Goal: Transaction & Acquisition: Book appointment/travel/reservation

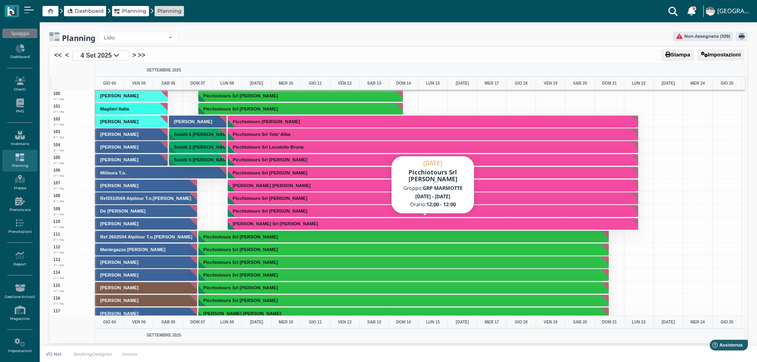
scroll to position [1192, 0]
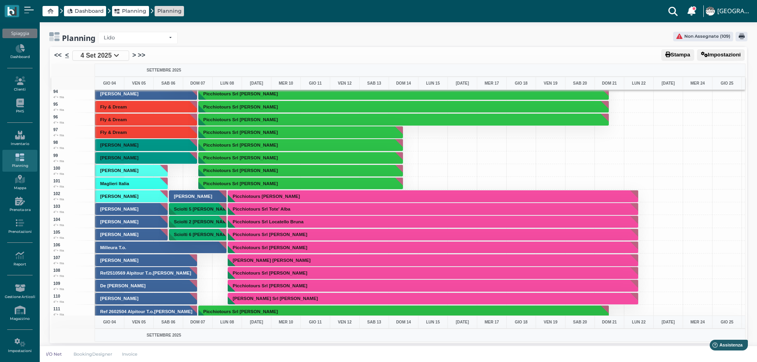
click at [66, 55] on link "<" at bounding box center [67, 55] width 4 height 10
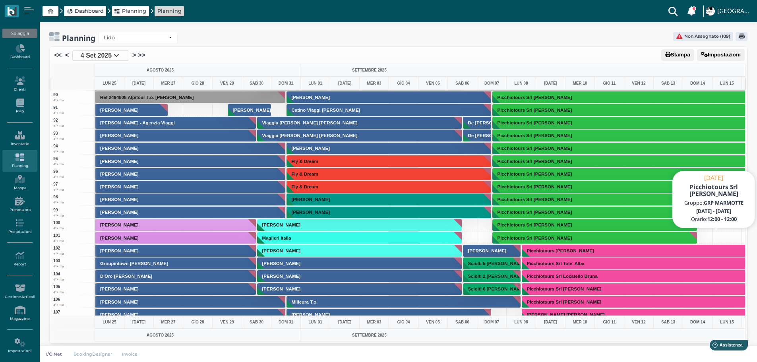
scroll to position [1232, 0]
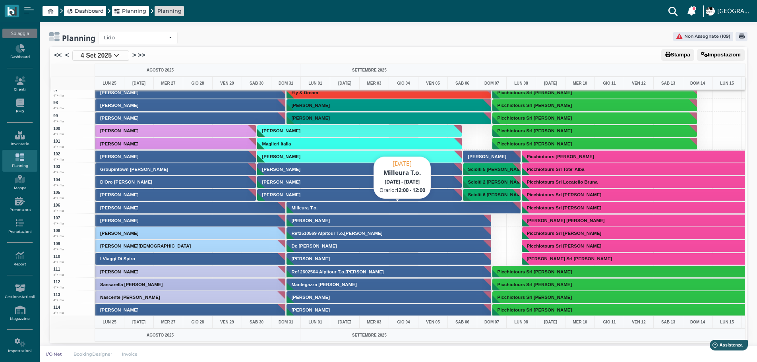
click at [451, 210] on button "Milleura T.o." at bounding box center [403, 207] width 235 height 13
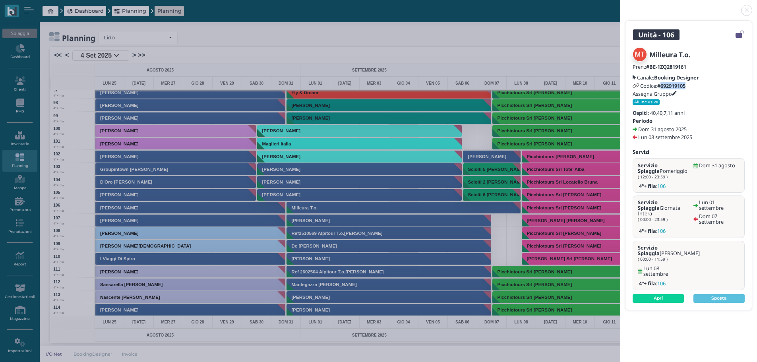
drag, startPoint x: 690, startPoint y: 85, endPoint x: 662, endPoint y: 86, distance: 27.4
click at [662, 86] on div "Codice: #692919105" at bounding box center [689, 86] width 112 height 6
copy b "692919105"
click at [620, 6] on link at bounding box center [620, 6] width 0 height 0
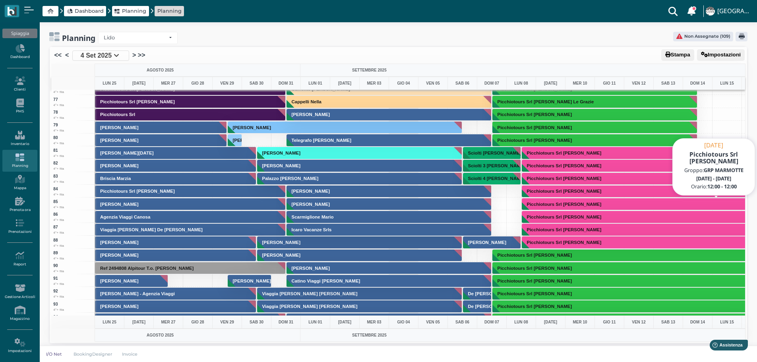
scroll to position [914, 0]
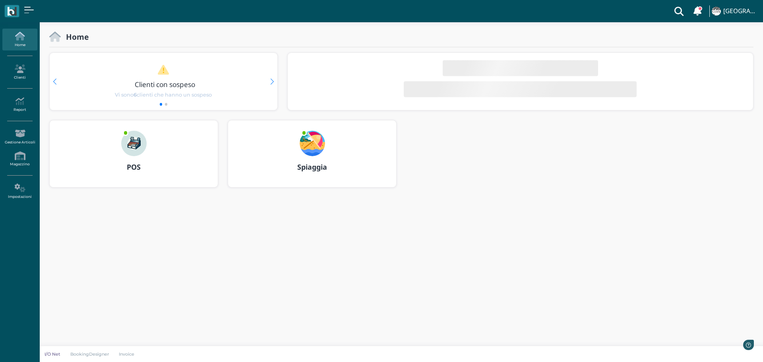
click at [318, 144] on img at bounding box center [312, 143] width 25 height 25
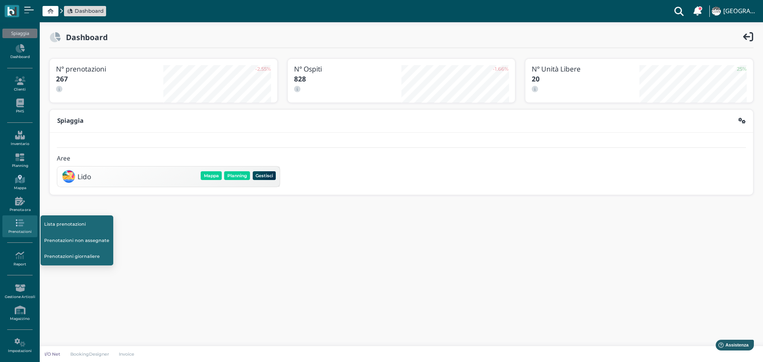
click at [20, 181] on icon at bounding box center [19, 179] width 35 height 9
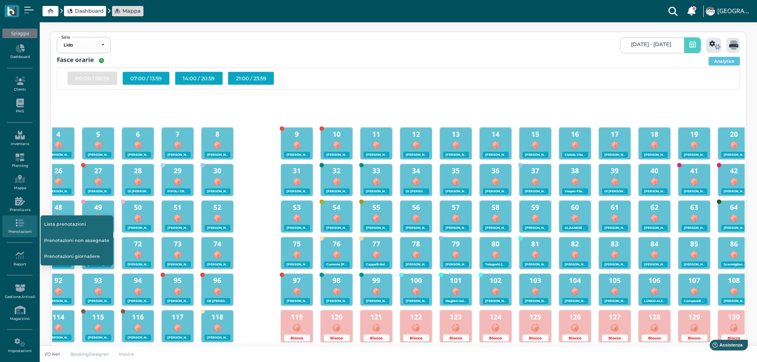
click at [64, 237] on link "Prenotazioni non assegnate" at bounding box center [77, 240] width 73 height 15
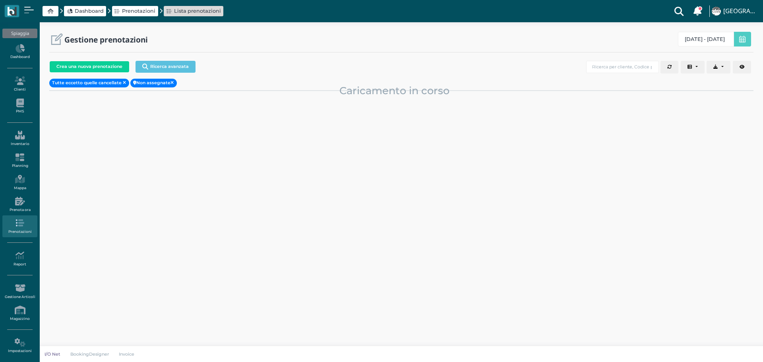
select select "0"
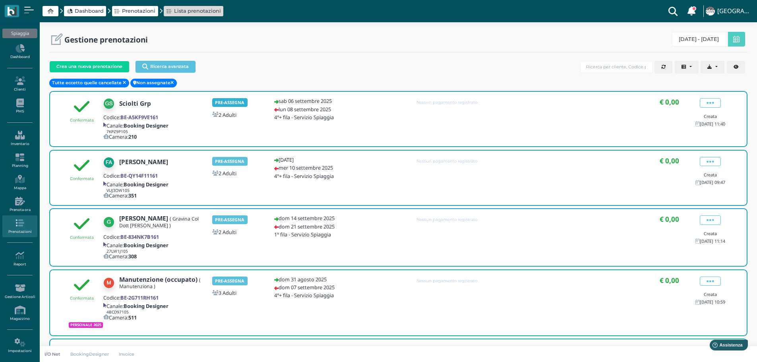
click at [228, 101] on b "PRE-ASSEGNA" at bounding box center [229, 102] width 29 height 6
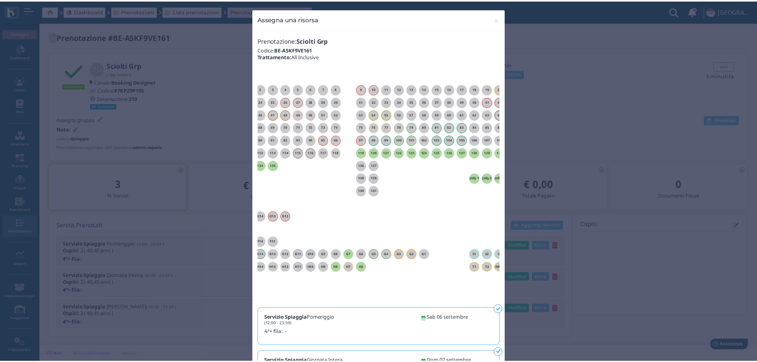
scroll to position [0, 12]
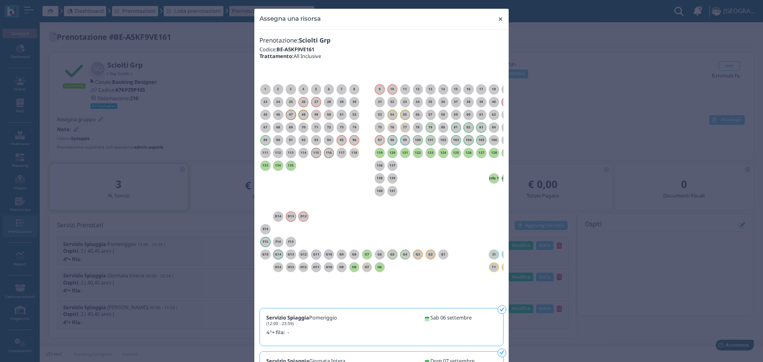
click at [501, 19] on button "× close" at bounding box center [500, 19] width 16 height 20
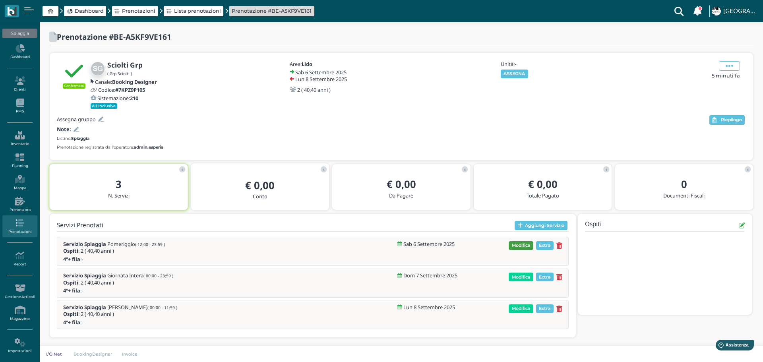
click at [523, 246] on span "Modifica" at bounding box center [521, 245] width 25 height 9
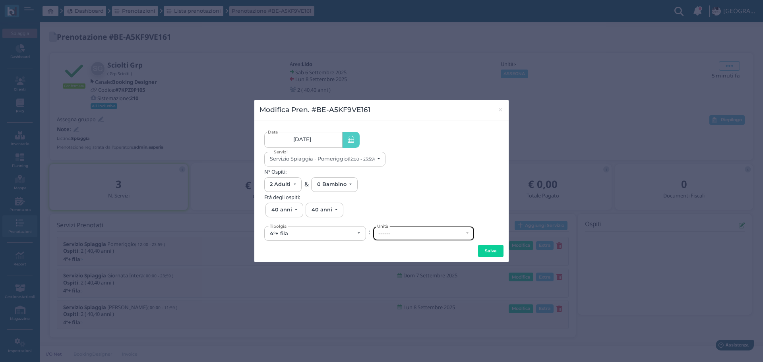
click at [393, 231] on div "------" at bounding box center [420, 233] width 85 height 6
click at [395, 193] on link "79" at bounding box center [421, 194] width 97 height 9
select select "6204"
click at [493, 251] on button "Salva" at bounding box center [490, 251] width 25 height 13
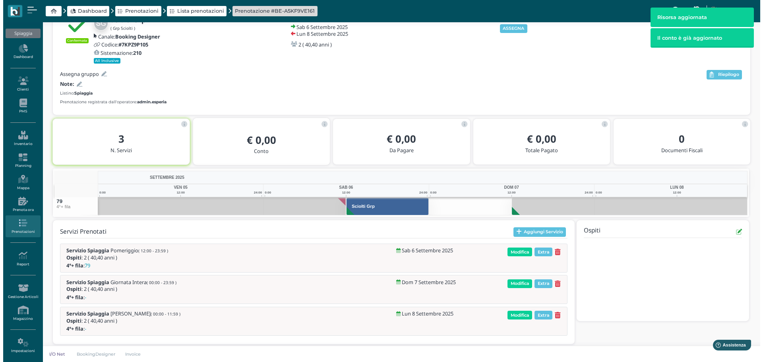
scroll to position [51, 0]
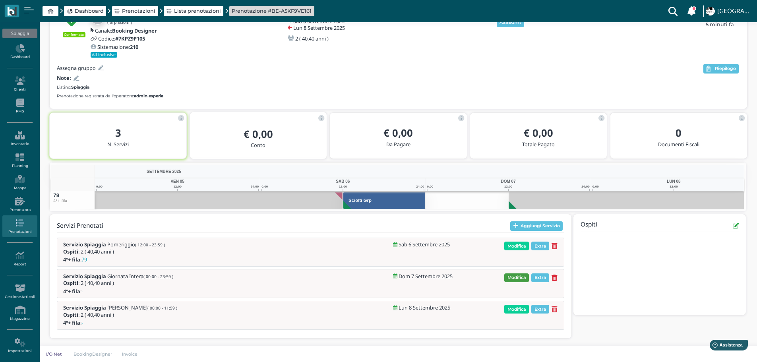
click at [517, 275] on span "Modifica" at bounding box center [516, 277] width 25 height 9
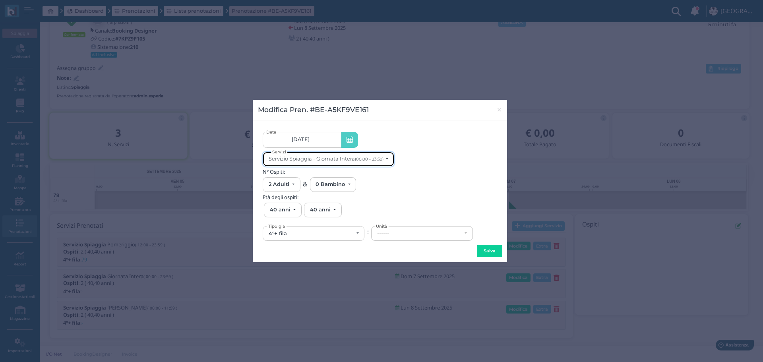
click at [385, 161] on div "Servizio Spiaggia - Giornata Intera (00:00 - 23:59)" at bounding box center [327, 159] width 116 height 6
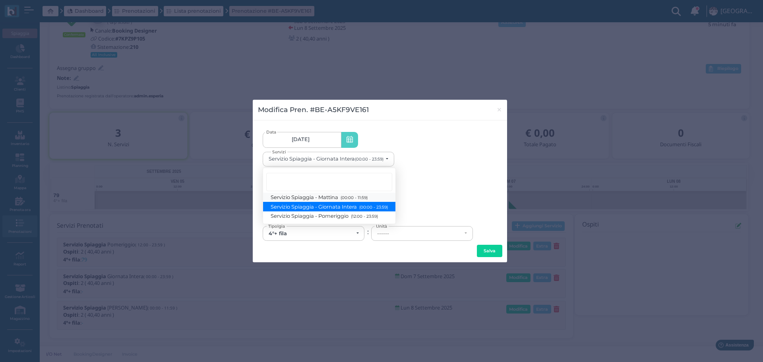
click at [372, 197] on link "Servizio Spiaggia - Mattina (00:00 - 11:59)" at bounding box center [329, 197] width 132 height 9
select select "1370"
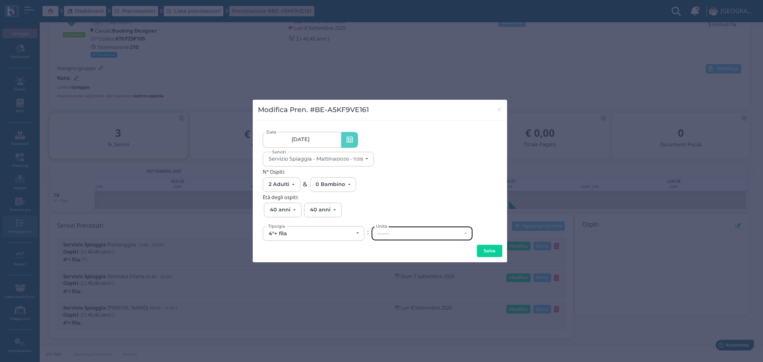
click at [426, 240] on div "------" at bounding box center [422, 233] width 101 height 14
click at [409, 188] on link "79" at bounding box center [422, 185] width 101 height 9
select select "6204"
click at [490, 248] on button "Salva" at bounding box center [489, 251] width 25 height 13
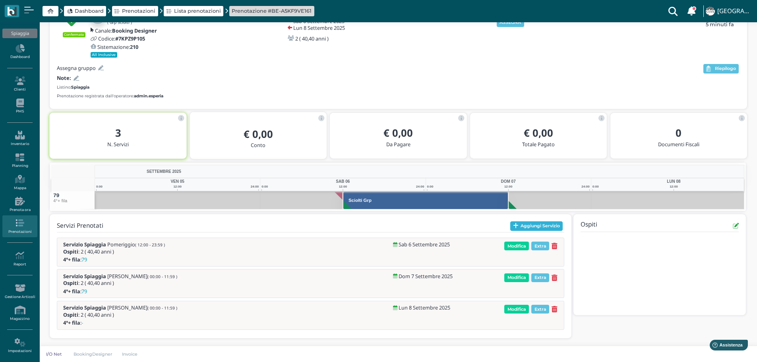
click at [539, 225] on button "Aggiungi Servizio" at bounding box center [536, 226] width 53 height 10
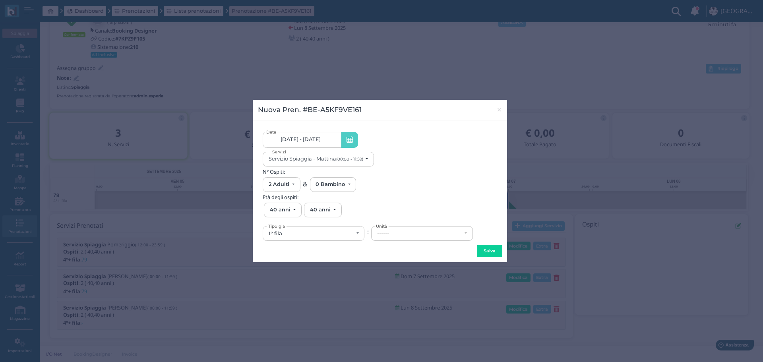
click at [329, 141] on link "06/09/25 - 08/09/25" at bounding box center [302, 140] width 78 height 16
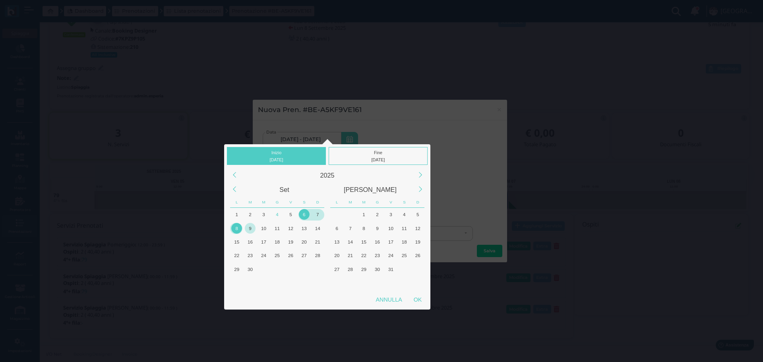
drag, startPoint x: 237, startPoint y: 226, endPoint x: 253, endPoint y: 222, distance: 16.8
click at [238, 226] on div "8" at bounding box center [236, 228] width 11 height 11
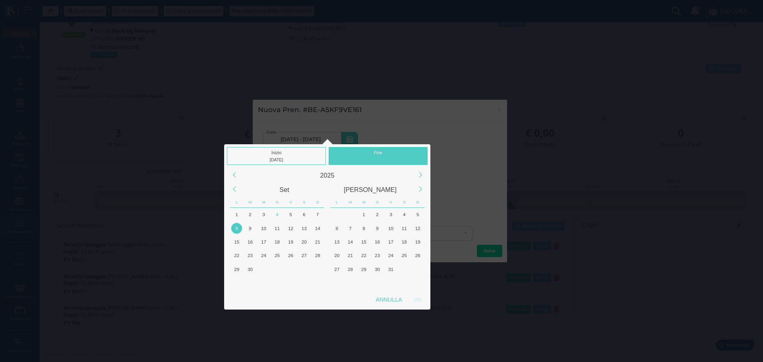
drag, startPoint x: 387, startPoint y: 151, endPoint x: 251, endPoint y: 217, distance: 151.8
click at [387, 151] on div "Fine" at bounding box center [378, 156] width 99 height 18
click at [319, 213] on div "7" at bounding box center [317, 214] width 11 height 11
click at [321, 213] on div "7" at bounding box center [317, 214] width 11 height 11
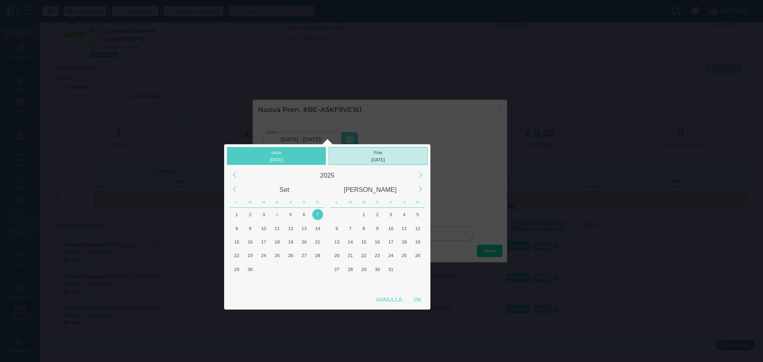
click at [379, 156] on div "07/09/2025" at bounding box center [378, 159] width 95 height 7
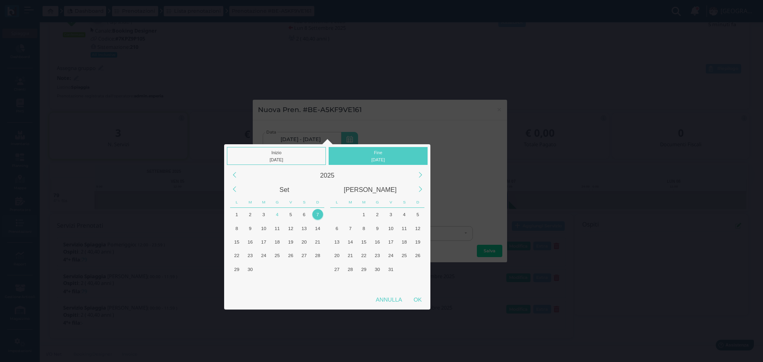
click at [322, 216] on div "7" at bounding box center [317, 214] width 11 height 11
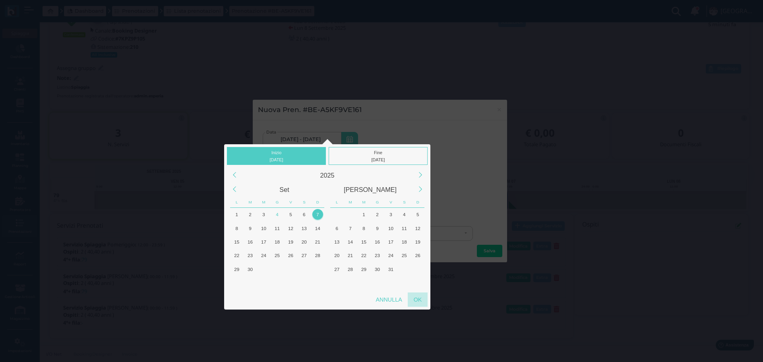
click at [418, 298] on div "OK" at bounding box center [418, 299] width 20 height 14
type input "07/09/2025 - 07/09/2025"
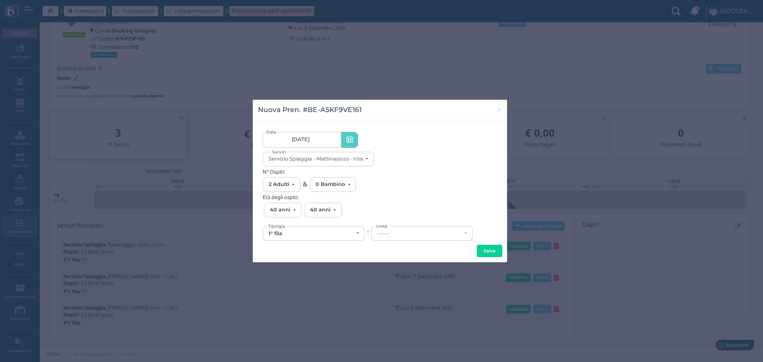
scroll to position [0, 75]
click at [373, 159] on button "Servizio Spiaggia - Mattina (00:00 - 11:59)" at bounding box center [318, 159] width 111 height 15
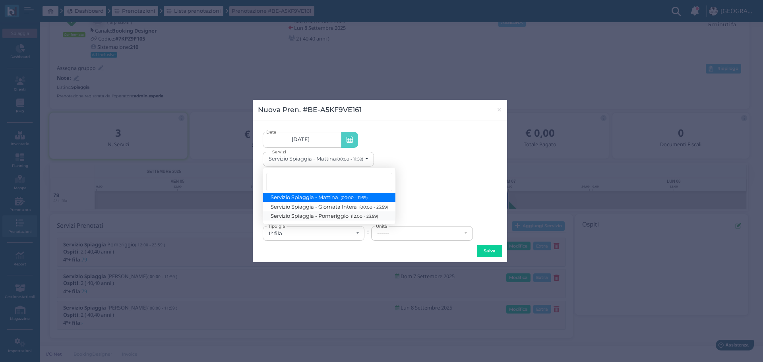
click at [374, 216] on small "(12:00 - 23:59)" at bounding box center [363, 216] width 29 height 5
select select "1369"
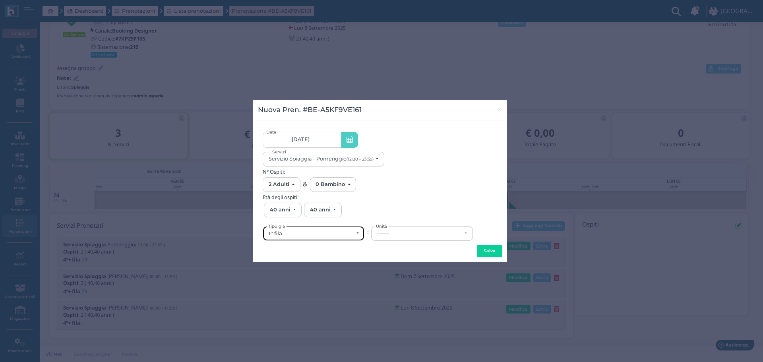
click at [357, 232] on div "1° fila" at bounding box center [314, 233] width 90 height 6
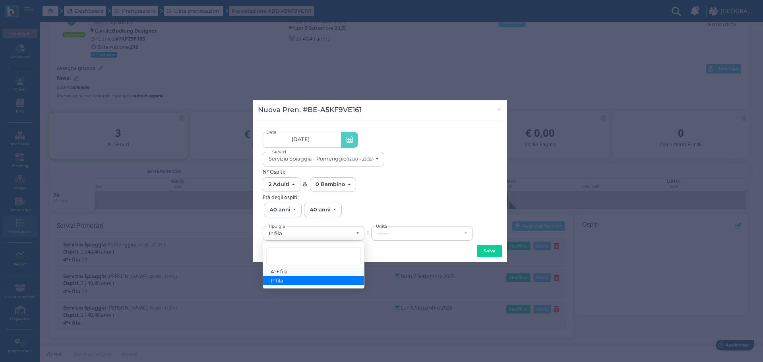
click at [290, 273] on link "4°+ fila" at bounding box center [313, 271] width 101 height 9
select select "434"
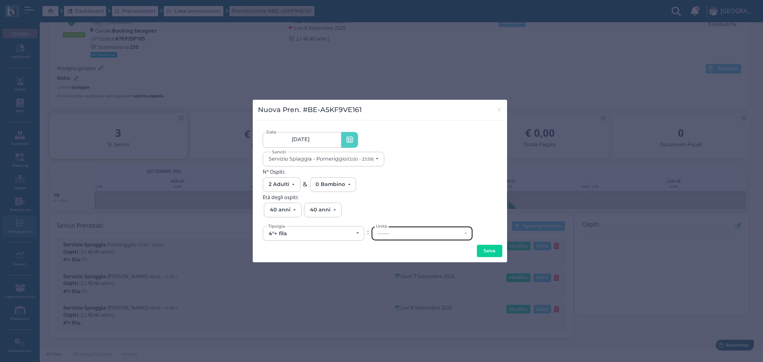
click at [406, 232] on div "------" at bounding box center [419, 233] width 85 height 6
click at [407, 185] on link "84" at bounding box center [422, 185] width 101 height 9
select select "6209"
click at [485, 250] on button "Salva" at bounding box center [489, 251] width 25 height 13
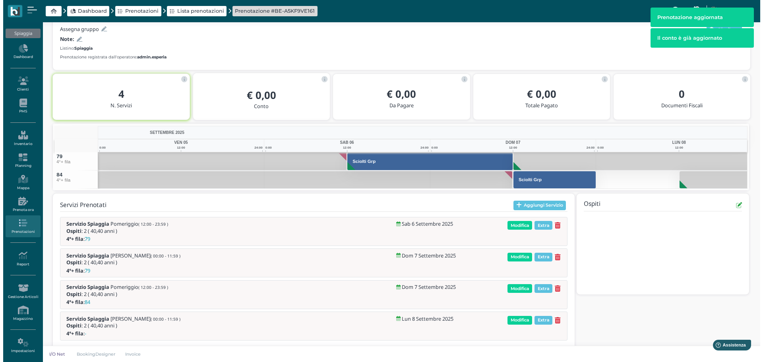
scroll to position [101, 0]
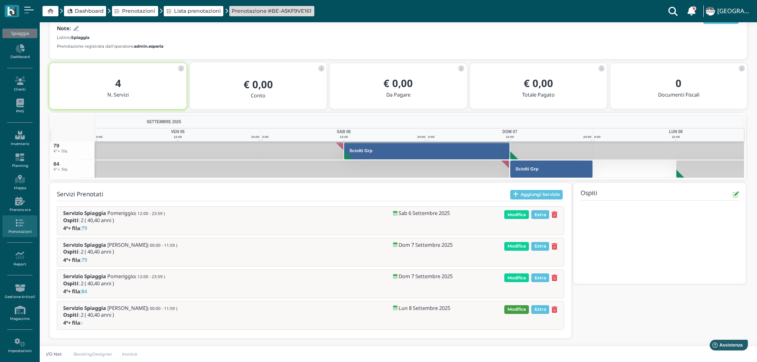
click at [521, 307] on span "Modifica" at bounding box center [516, 309] width 25 height 9
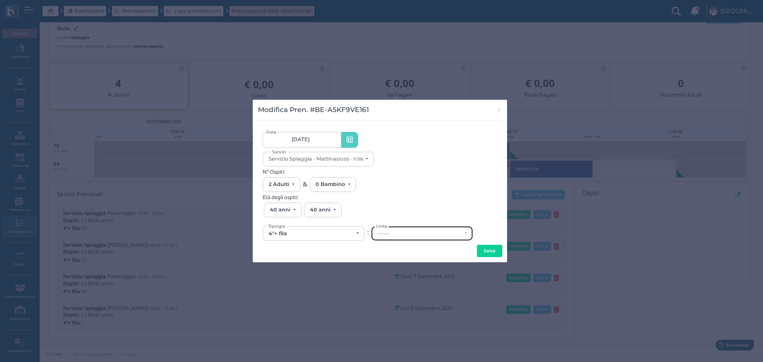
click at [408, 233] on div "------" at bounding box center [419, 233] width 85 height 6
click at [398, 185] on link "84" at bounding box center [420, 185] width 97 height 9
select select "6209"
click at [491, 250] on button "Salva" at bounding box center [489, 251] width 25 height 13
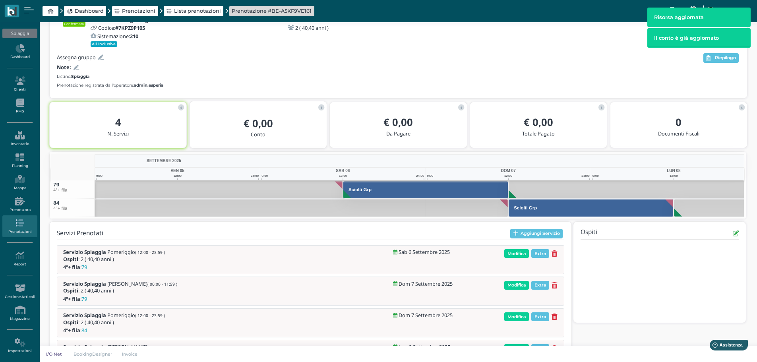
scroll to position [71, 0]
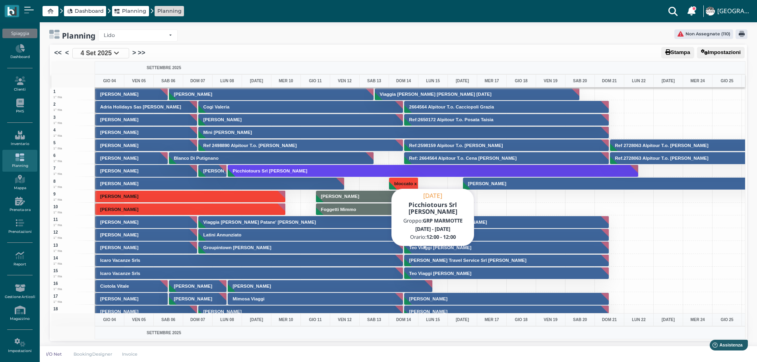
scroll to position [914, 0]
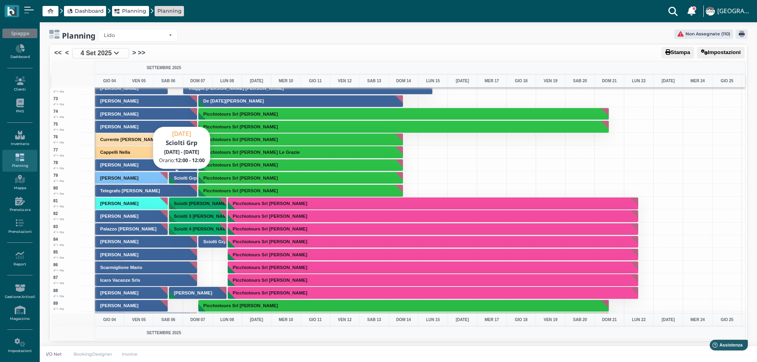
click at [186, 178] on h3 "Sciolti Grp" at bounding box center [185, 178] width 29 height 5
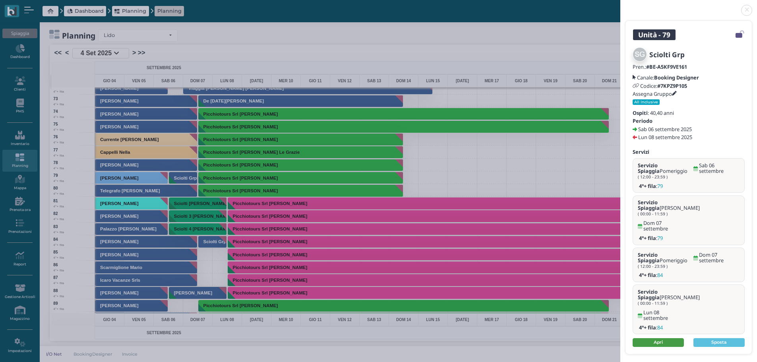
click at [667, 338] on link "Apri" at bounding box center [658, 342] width 51 height 9
drag, startPoint x: 748, startPoint y: 9, endPoint x: 731, endPoint y: 0, distance: 19.0
click at [620, 6] on link at bounding box center [620, 6] width 0 height 0
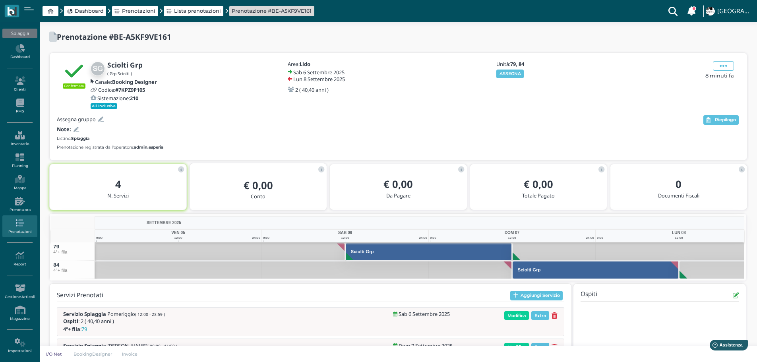
click at [102, 118] on icon at bounding box center [101, 119] width 6 height 5
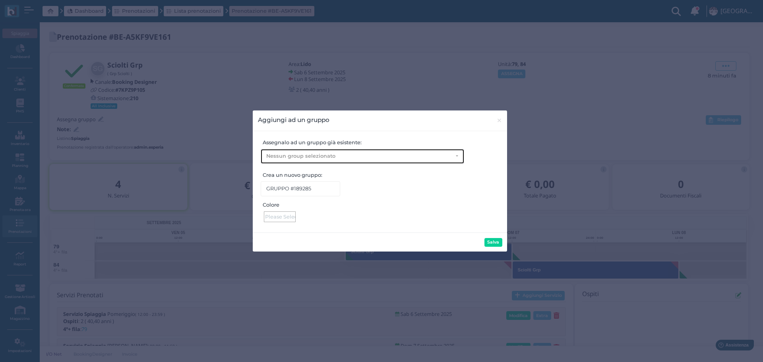
click at [338, 158] on div "Nessun group selezionato" at bounding box center [359, 156] width 186 height 6
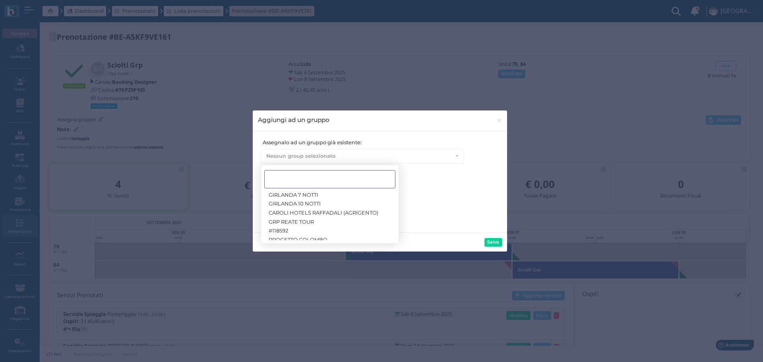
scroll to position [132, 0]
click at [314, 176] on input "Search" at bounding box center [329, 179] width 131 height 18
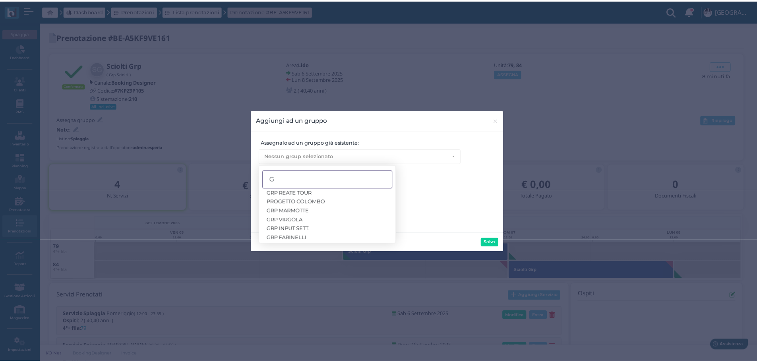
scroll to position [0, 0]
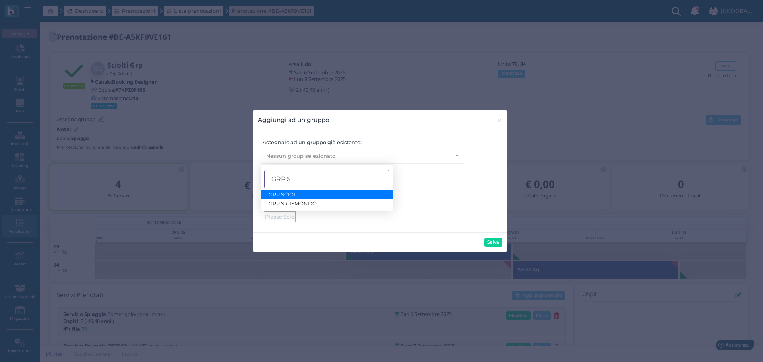
type input "GRP S"
drag, startPoint x: 317, startPoint y: 197, endPoint x: 322, endPoint y: 195, distance: 5.0
click at [318, 197] on link "GRP SCIOLTI" at bounding box center [327, 194] width 132 height 9
select select "999"
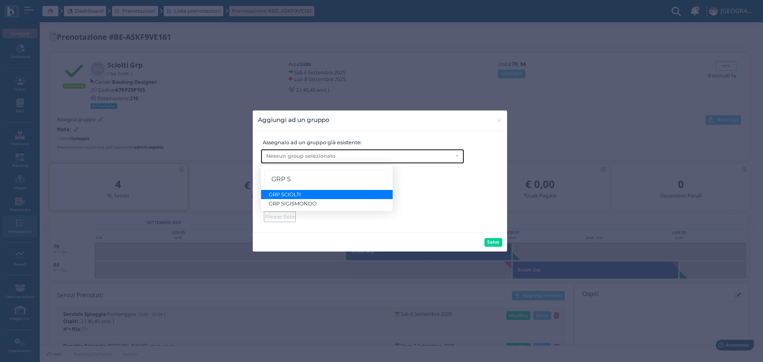
type input "GRP SCIOLTI"
type input "#0bac6d"
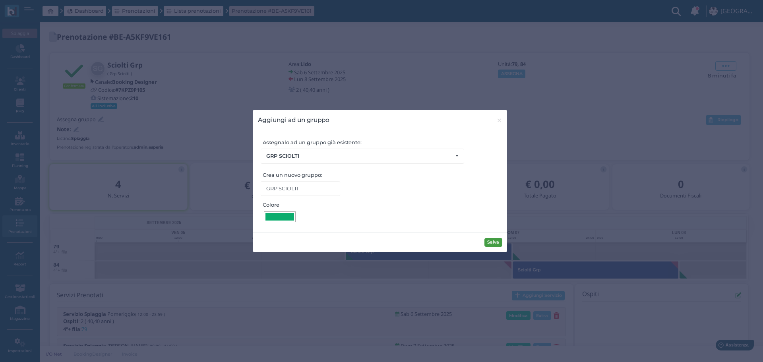
drag, startPoint x: 497, startPoint y: 242, endPoint x: 380, endPoint y: 180, distance: 132.4
click at [497, 242] on button "Salva" at bounding box center [493, 242] width 18 height 9
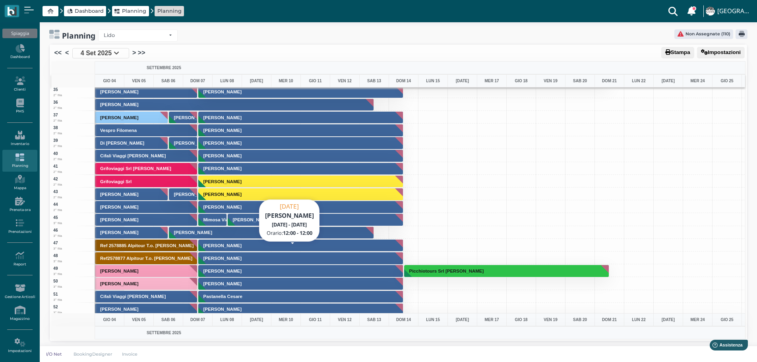
scroll to position [199, 0]
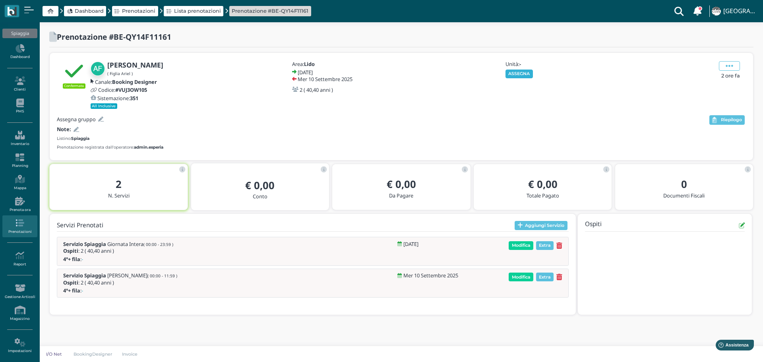
click at [528, 73] on button "ASSEGNA" at bounding box center [518, 74] width 27 height 9
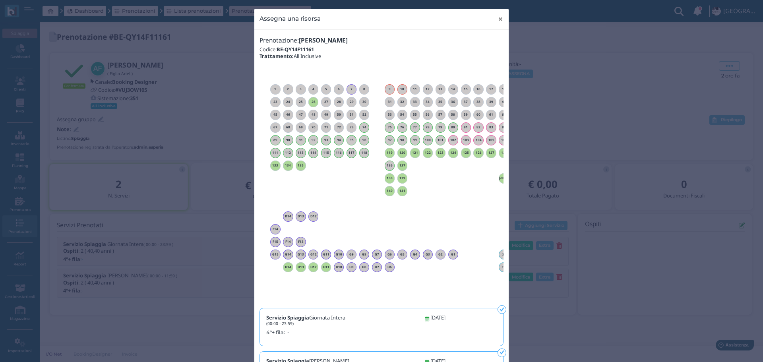
click at [497, 17] on span "×" at bounding box center [500, 19] width 6 height 10
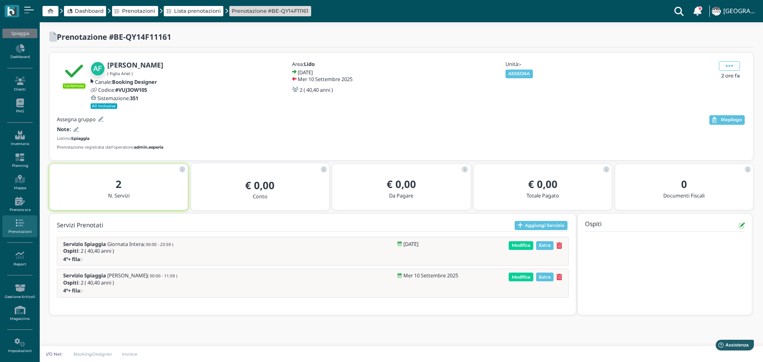
click at [12, 10] on img at bounding box center [11, 11] width 9 height 9
click at [26, 8] on link at bounding box center [29, 11] width 10 height 9
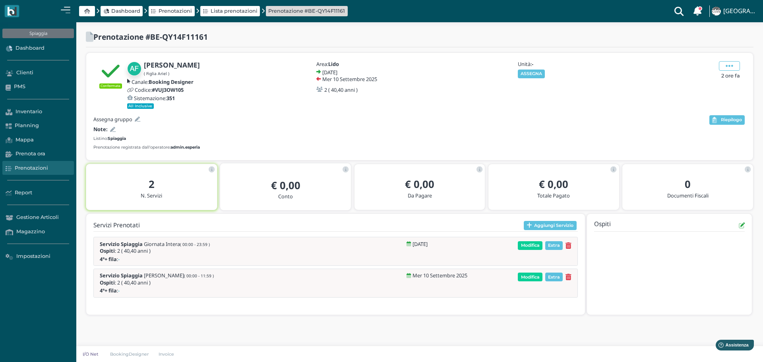
click at [25, 47] on link "Dashboard" at bounding box center [37, 48] width 71 height 14
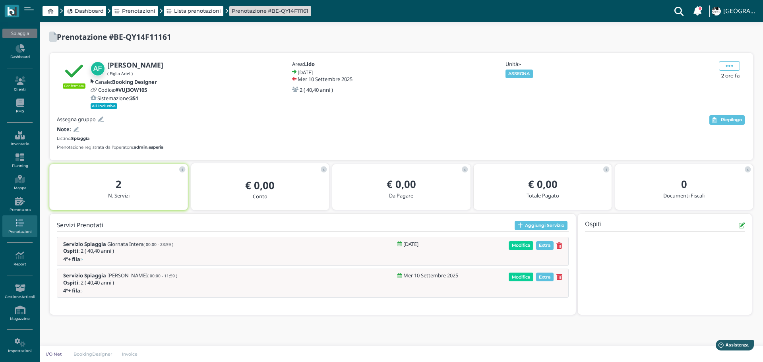
click at [515, 74] on button "ASSEGNA" at bounding box center [518, 74] width 27 height 9
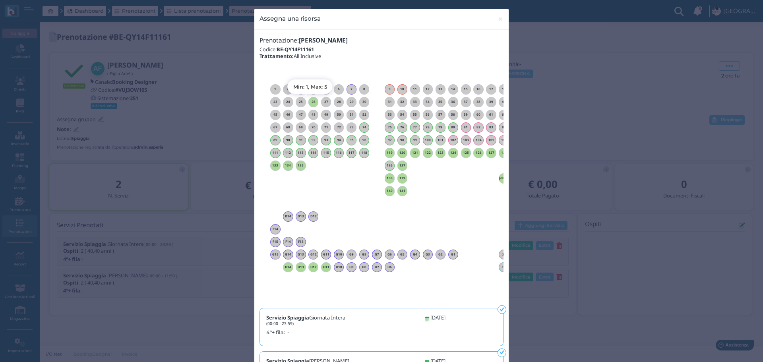
click at [308, 102] on h6 "26" at bounding box center [313, 102] width 10 height 4
click at [499, 17] on span "×" at bounding box center [500, 19] width 6 height 10
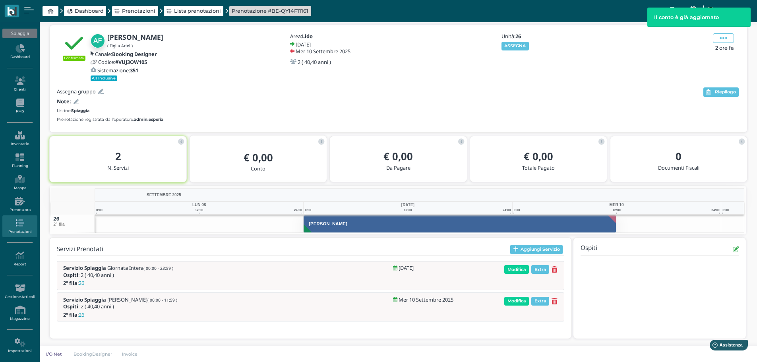
scroll to position [28, 0]
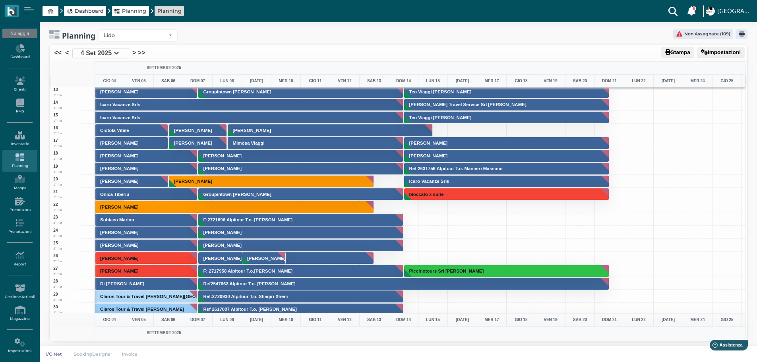
scroll to position [199, 0]
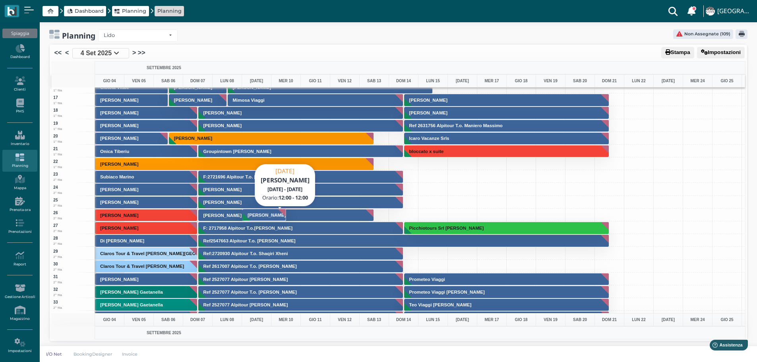
drag, startPoint x: 257, startPoint y: 215, endPoint x: 357, endPoint y: 215, distance: 99.7
click at [357, 215] on div "1 1° fila 2 1° fila 3 1° fila 4 1° fila 5 1° fila 6 1° fila 7 1° fila 8 1° fila…" at bounding box center [398, 200] width 694 height 226
click at [269, 214] on h3 "Ariel Figlia" at bounding box center [266, 215] width 45 height 5
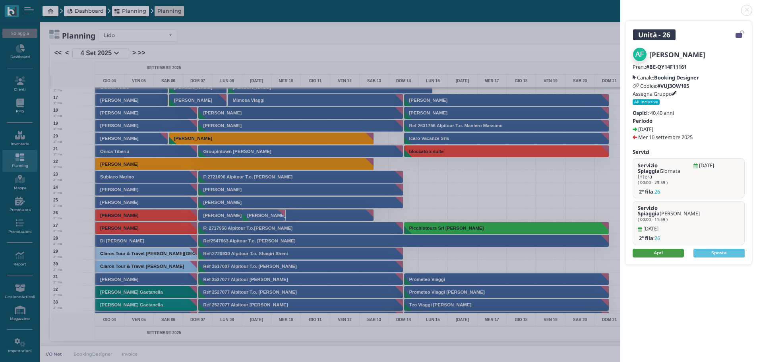
click at [655, 249] on link "Apri" at bounding box center [658, 253] width 51 height 9
click at [620, 6] on link at bounding box center [620, 6] width 0 height 0
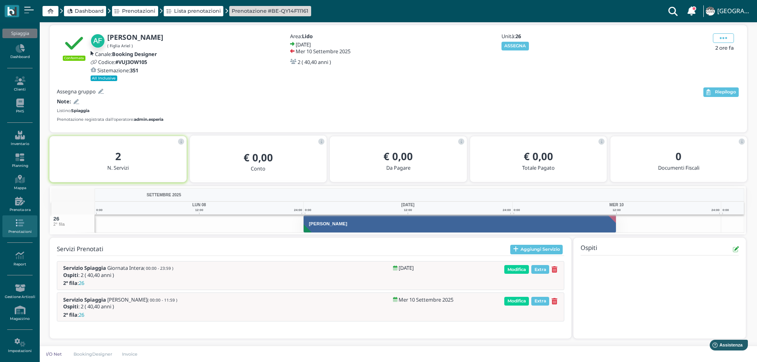
scroll to position [28, 0]
click at [517, 44] on button "ASSEGNA" at bounding box center [514, 45] width 27 height 9
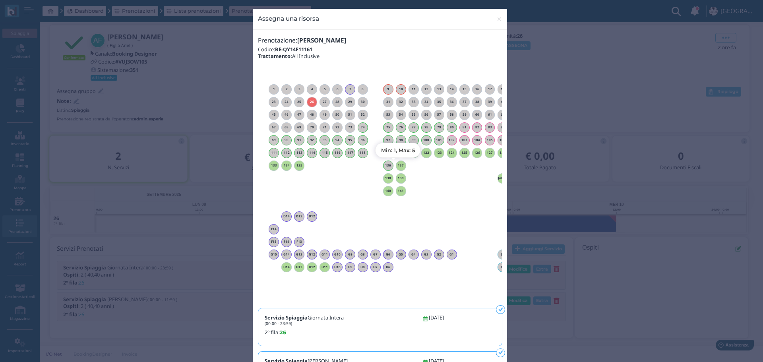
click at [400, 164] on h6 "137" at bounding box center [401, 166] width 10 height 4
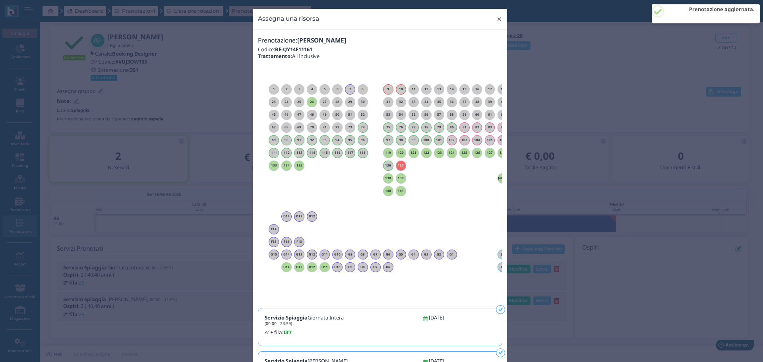
click at [496, 17] on span "×" at bounding box center [499, 19] width 6 height 10
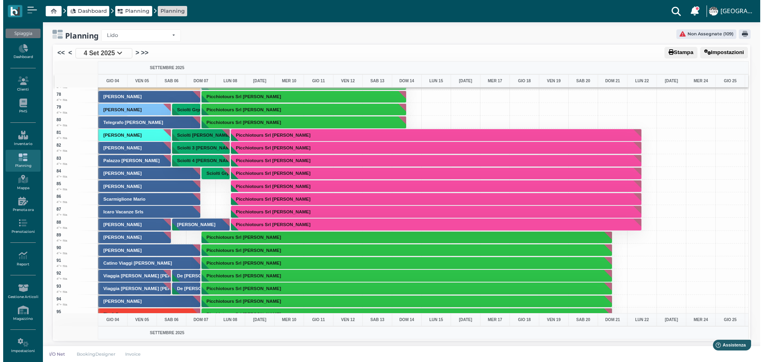
scroll to position [1033, 0]
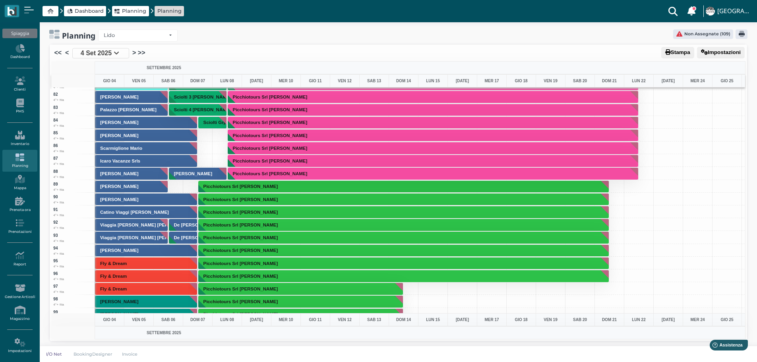
click at [205, 134] on div at bounding box center [198, 135] width 30 height 13
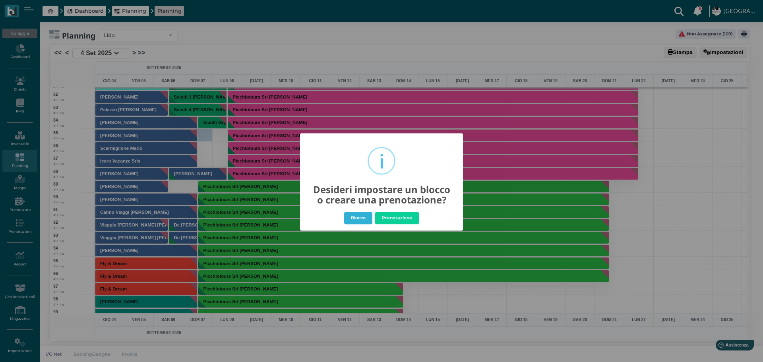
click at [360, 217] on button "Blocco" at bounding box center [358, 218] width 28 height 13
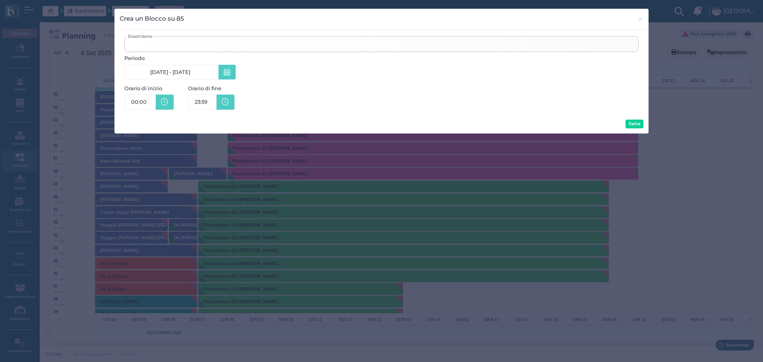
click at [173, 46] on input "Descrizione" at bounding box center [381, 44] width 514 height 16
type input "AMICA ROBERTA"
click at [152, 100] on link "00:00" at bounding box center [139, 102] width 31 height 15
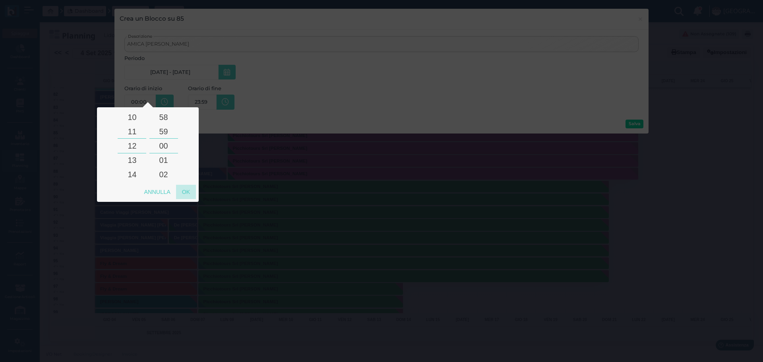
click at [186, 192] on div "OK" at bounding box center [186, 192] width 20 height 14
type input "12:00"
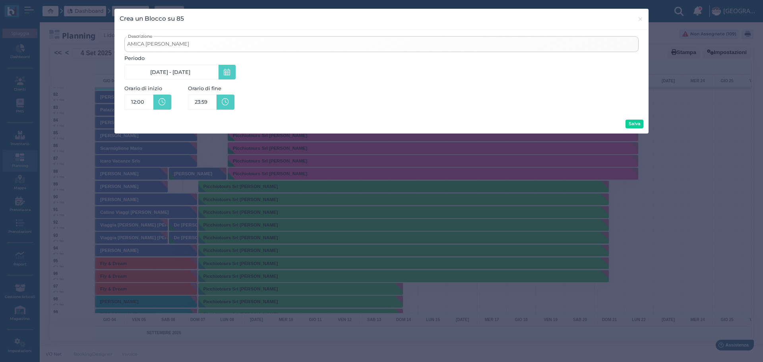
scroll to position [0, 15]
click at [207, 101] on span "23:59" at bounding box center [201, 102] width 13 height 6
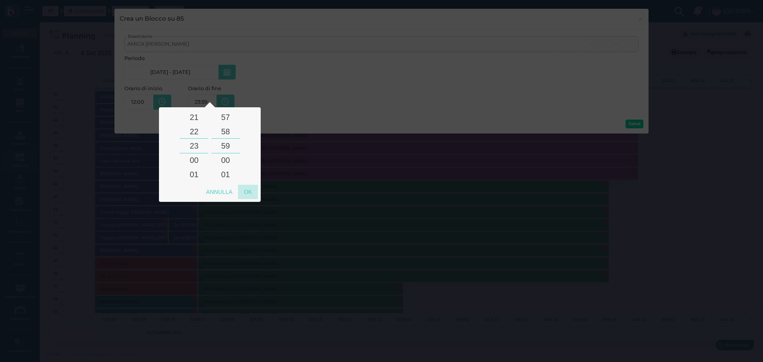
click at [252, 193] on div "OK" at bounding box center [248, 192] width 20 height 14
type input "23:59"
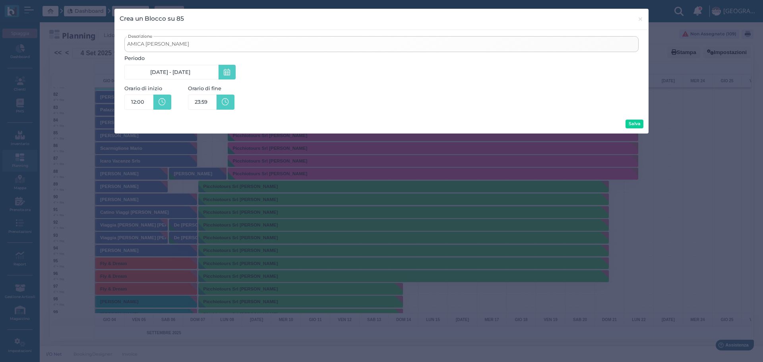
scroll to position [0, 15]
click at [641, 122] on button "Salva" at bounding box center [634, 124] width 18 height 9
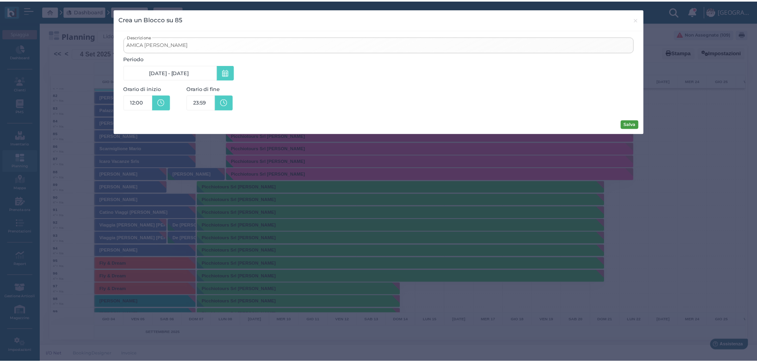
scroll to position [0, 0]
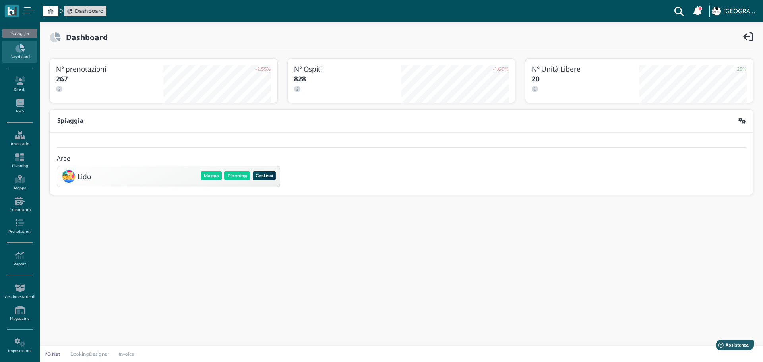
click at [52, 12] on icon at bounding box center [51, 11] width 6 height 5
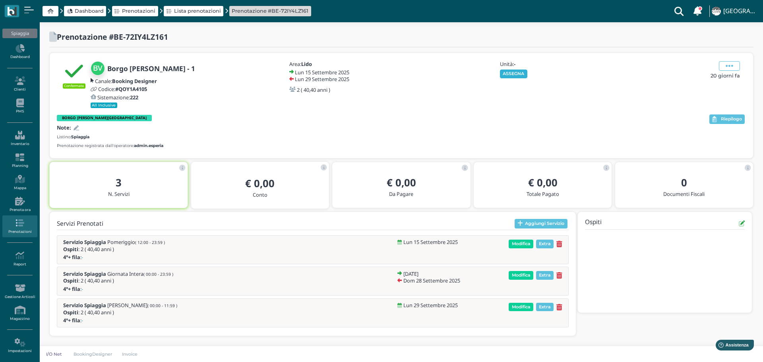
click at [515, 74] on button "ASSEGNA" at bounding box center [513, 74] width 27 height 9
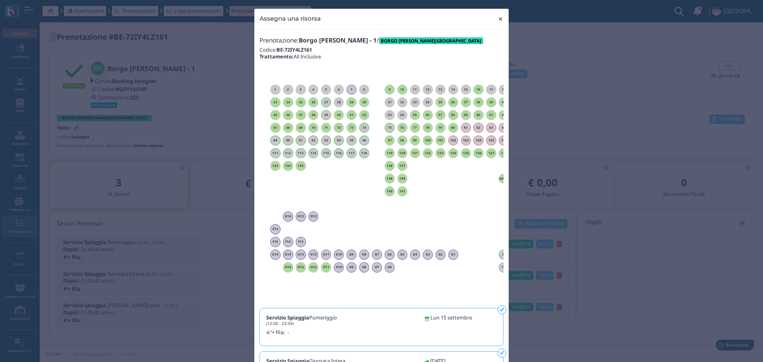
drag, startPoint x: 499, startPoint y: 16, endPoint x: 511, endPoint y: 19, distance: 12.6
click at [499, 16] on span "×" at bounding box center [500, 19] width 6 height 10
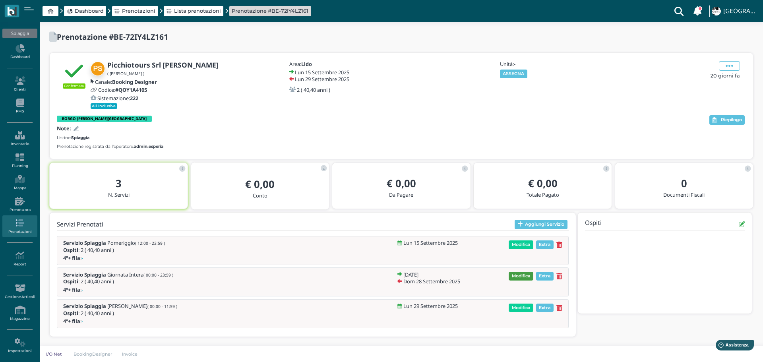
click at [523, 275] on span "Modifica" at bounding box center [521, 276] width 25 height 9
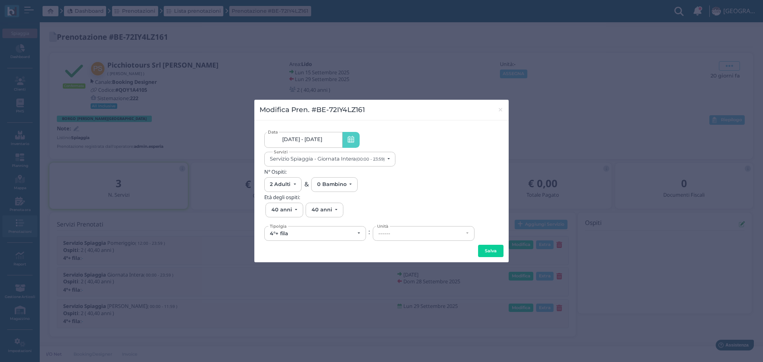
click at [331, 137] on link "[DATE] - [DATE]" at bounding box center [303, 140] width 78 height 16
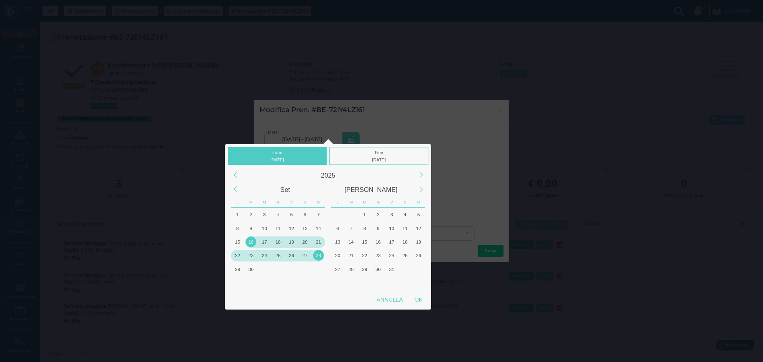
click at [252, 241] on div "16" at bounding box center [251, 241] width 11 height 11
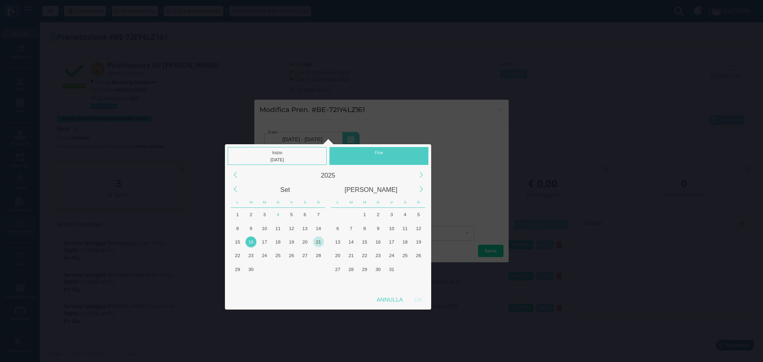
click at [317, 241] on div "21" at bounding box center [318, 241] width 11 height 11
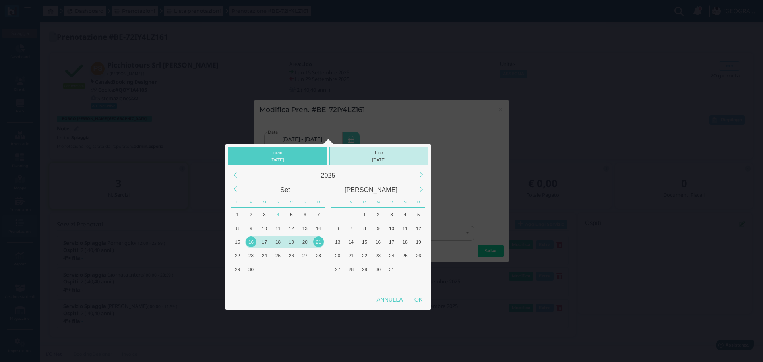
click at [390, 153] on div "Fine 21/09/2025" at bounding box center [378, 156] width 99 height 18
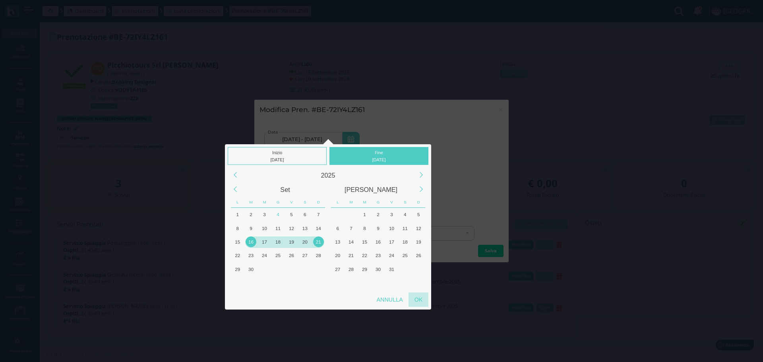
click at [421, 299] on div "OK" at bounding box center [418, 299] width 20 height 14
type input "16/09/2025 - 21/09/2025"
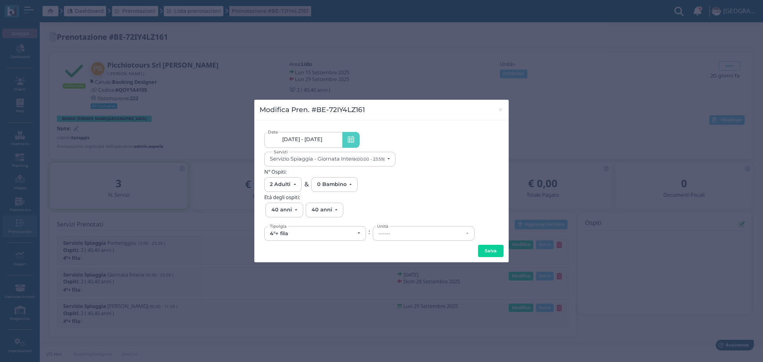
scroll to position [0, 72]
click at [405, 234] on div "------" at bounding box center [420, 233] width 85 height 6
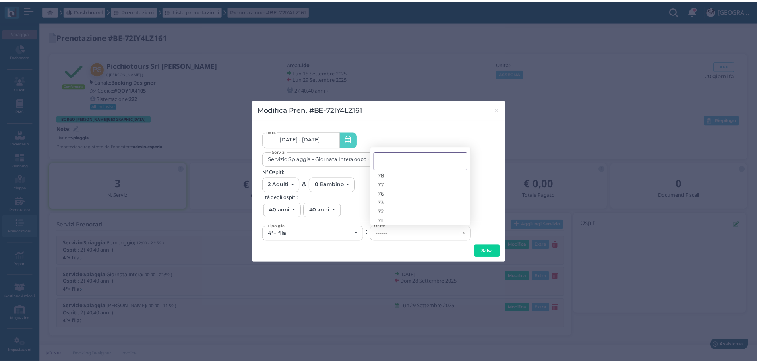
scroll to position [221, 0]
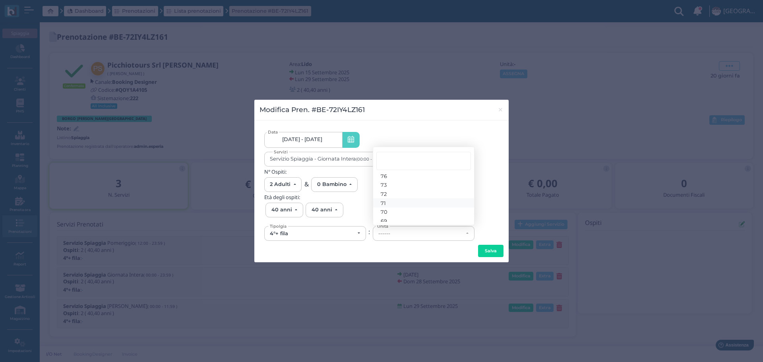
click at [400, 201] on link "71" at bounding box center [423, 203] width 101 height 9
select select "6196"
click at [486, 251] on button "Salva" at bounding box center [490, 251] width 25 height 13
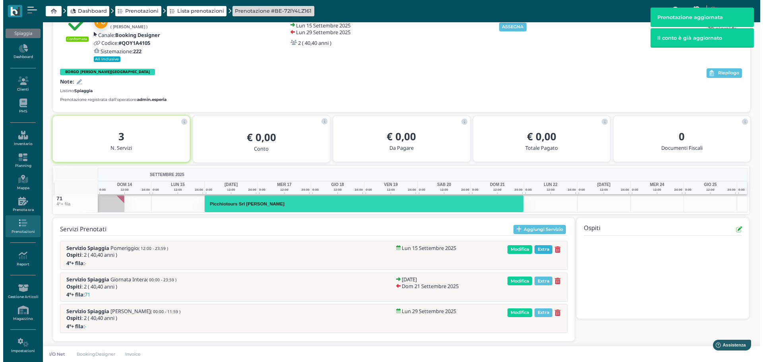
scroll to position [50, 0]
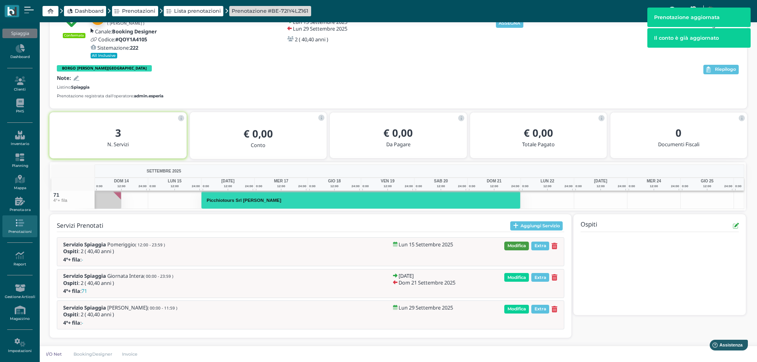
click at [518, 244] on span "Modifica" at bounding box center [516, 246] width 25 height 9
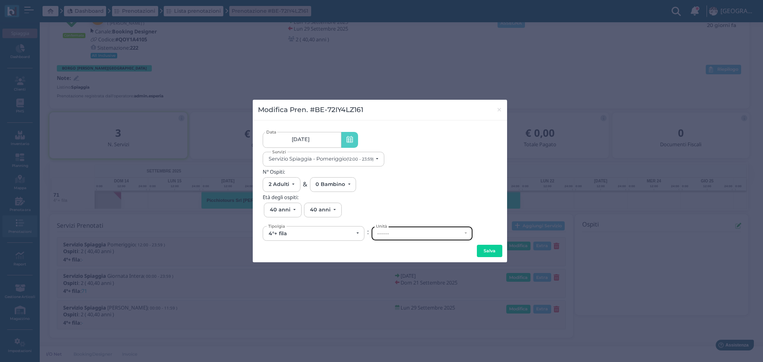
click at [419, 237] on div "------" at bounding box center [422, 233] width 101 height 14
click at [411, 203] on link "71" at bounding box center [420, 203] width 97 height 9
select select "6196"
click at [490, 249] on button "Salva" at bounding box center [489, 251] width 25 height 13
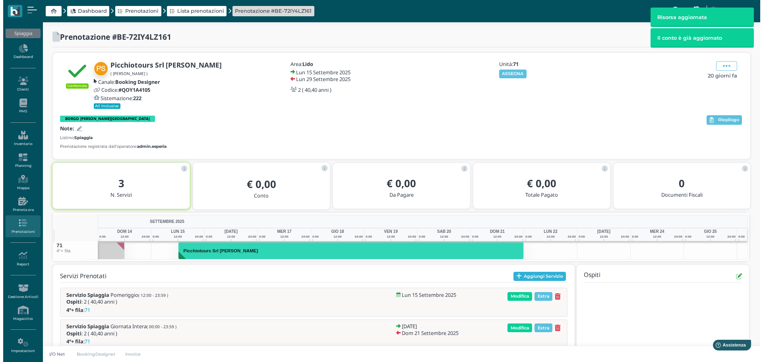
scroll to position [50, 0]
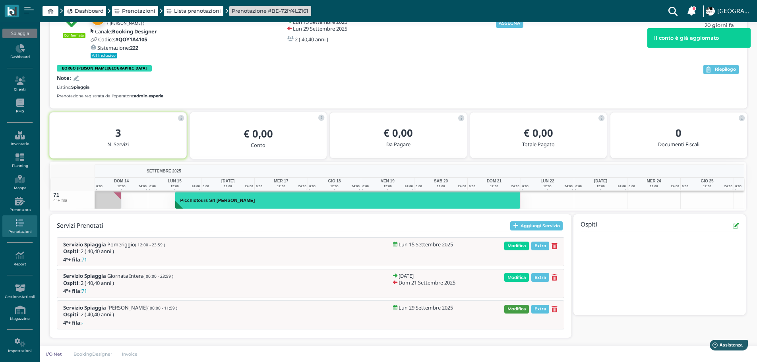
click at [520, 306] on span "Modifica" at bounding box center [516, 309] width 25 height 9
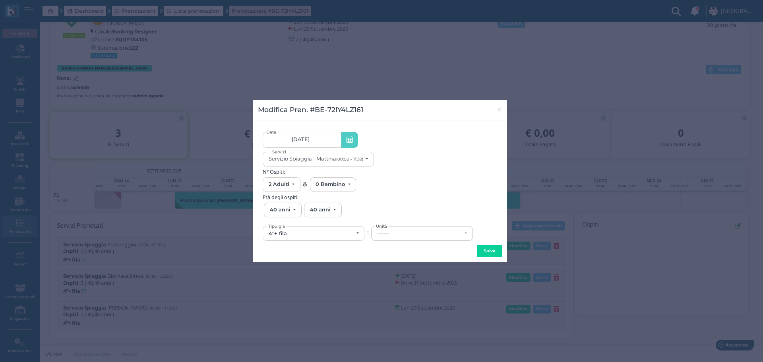
click at [329, 141] on link "29/09/25" at bounding box center [302, 140] width 78 height 16
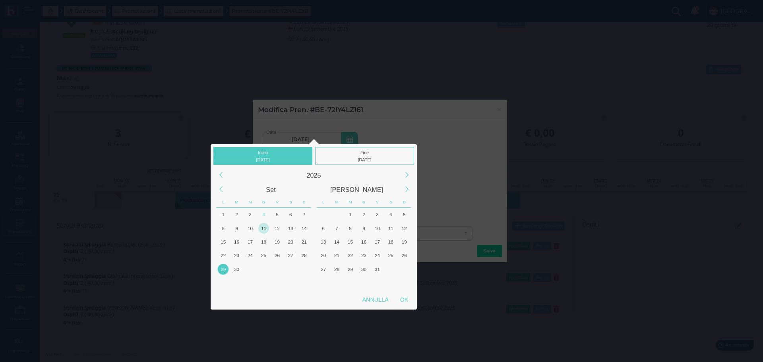
drag, startPoint x: 223, startPoint y: 255, endPoint x: 261, endPoint y: 232, distance: 44.2
click at [223, 254] on div "22" at bounding box center [223, 255] width 11 height 11
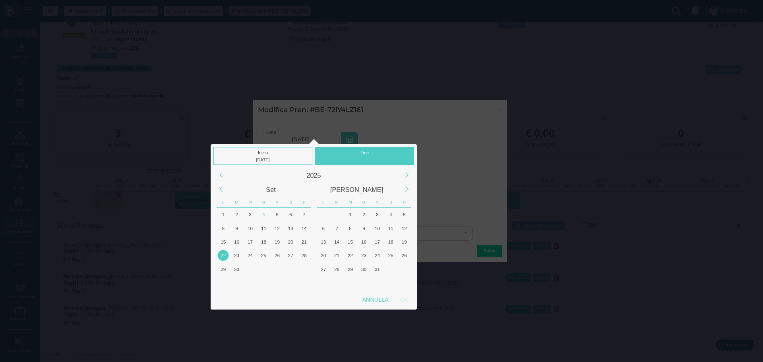
click at [384, 152] on div "Fine" at bounding box center [364, 156] width 99 height 18
click at [226, 255] on div "22" at bounding box center [223, 255] width 11 height 11
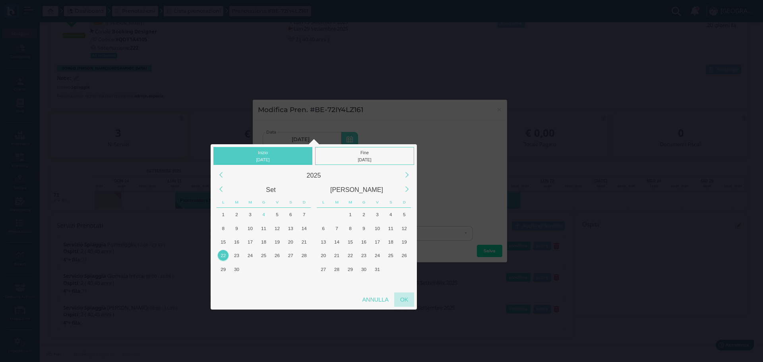
click at [408, 297] on div "OK" at bounding box center [404, 299] width 20 height 14
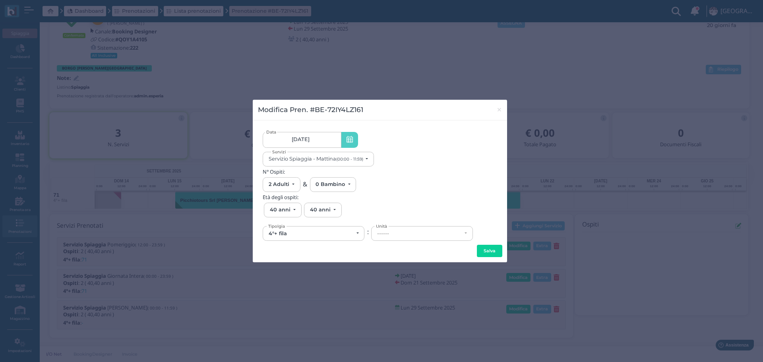
type input "22/09/2025 - 22/09/2025"
click at [431, 230] on div "------" at bounding box center [419, 233] width 85 height 6
click at [408, 196] on link "71" at bounding box center [422, 195] width 101 height 9
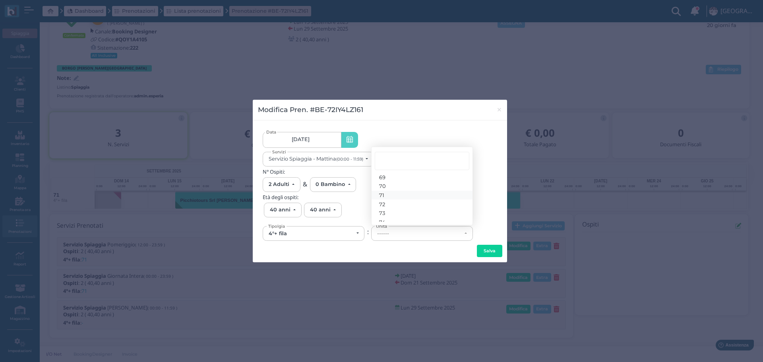
select select "6196"
click at [485, 247] on button "Salva" at bounding box center [489, 251] width 25 height 13
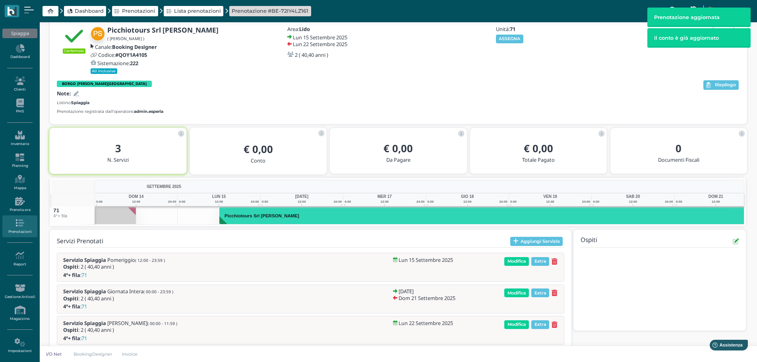
scroll to position [0, 54]
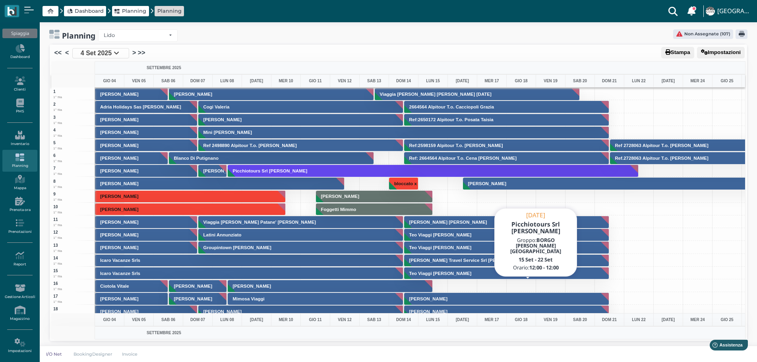
scroll to position [715, 0]
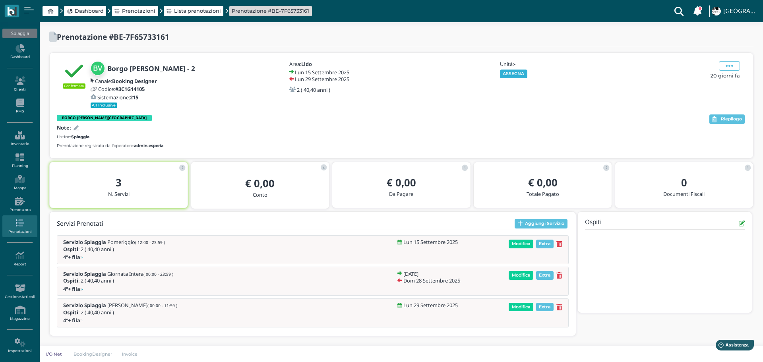
click at [514, 75] on button "ASSEGNA" at bounding box center [513, 74] width 27 height 9
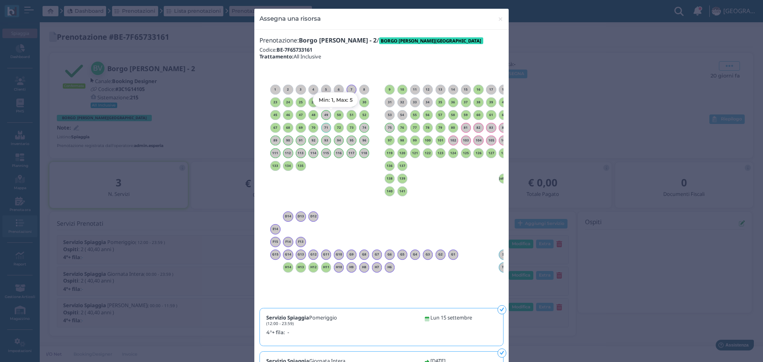
click at [335, 114] on h6 "50" at bounding box center [339, 115] width 10 height 4
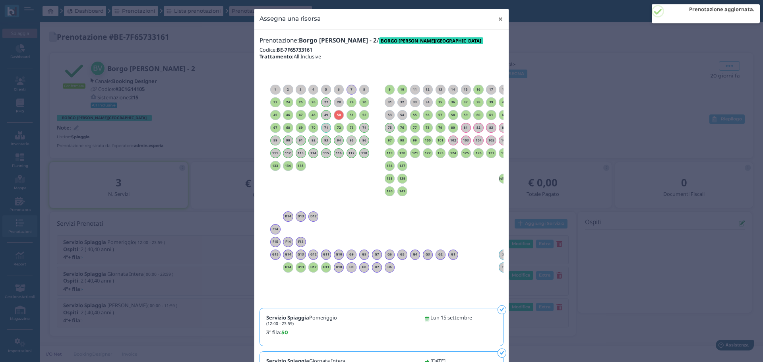
click at [497, 18] on span "×" at bounding box center [500, 19] width 6 height 10
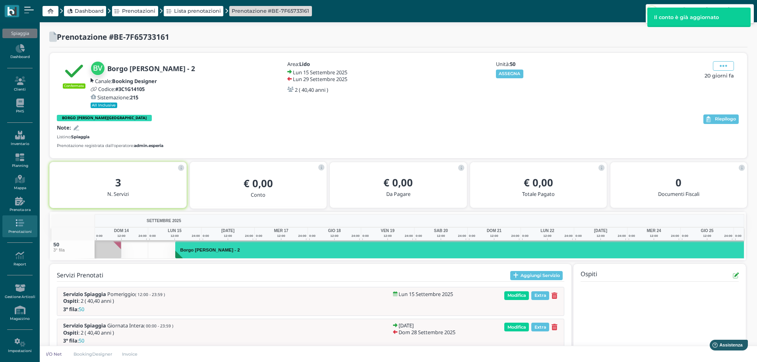
scroll to position [0, 94]
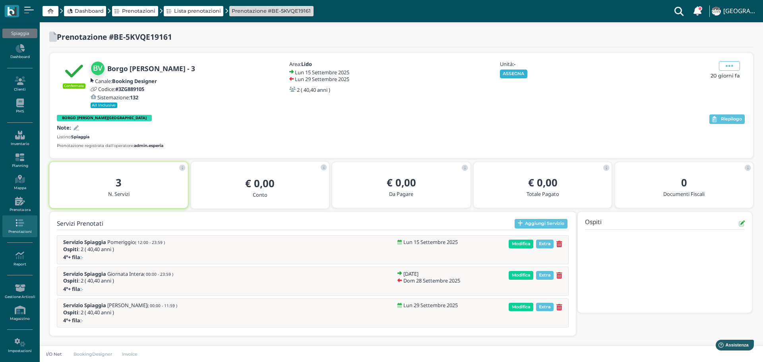
click at [523, 69] on div "Unità: - ASSEGNA" at bounding box center [542, 69] width 86 height 17
click at [523, 71] on button "ASSEGNA" at bounding box center [513, 74] width 27 height 9
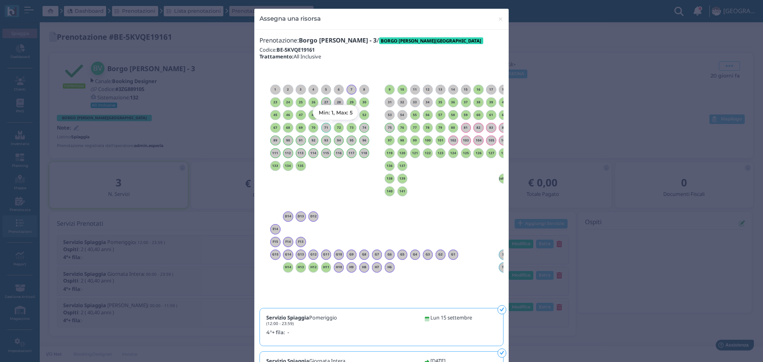
drag, startPoint x: 338, startPoint y: 125, endPoint x: 379, endPoint y: 130, distance: 41.2
click at [337, 125] on div "72" at bounding box center [339, 128] width 10 height 10
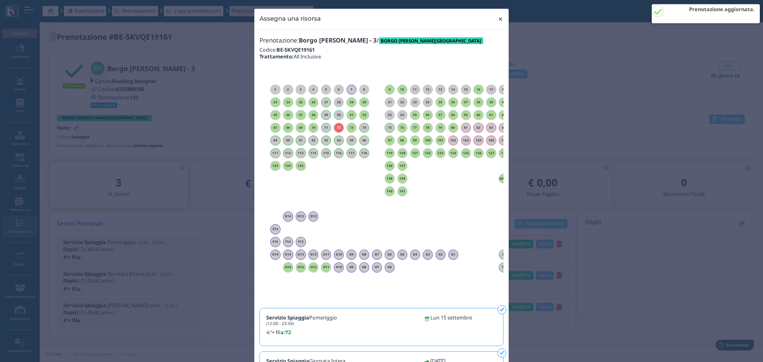
click at [497, 19] on span "×" at bounding box center [500, 19] width 6 height 10
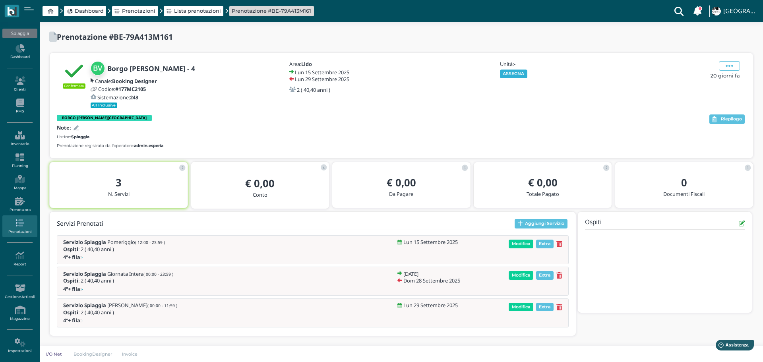
click at [519, 74] on button "ASSEGNA" at bounding box center [513, 74] width 27 height 9
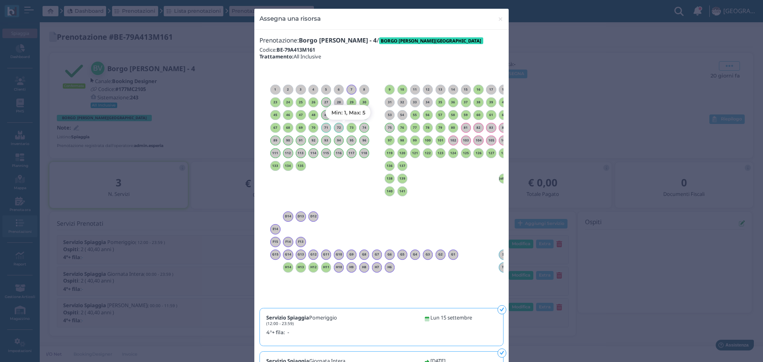
click at [347, 127] on h6 "73" at bounding box center [351, 128] width 10 height 4
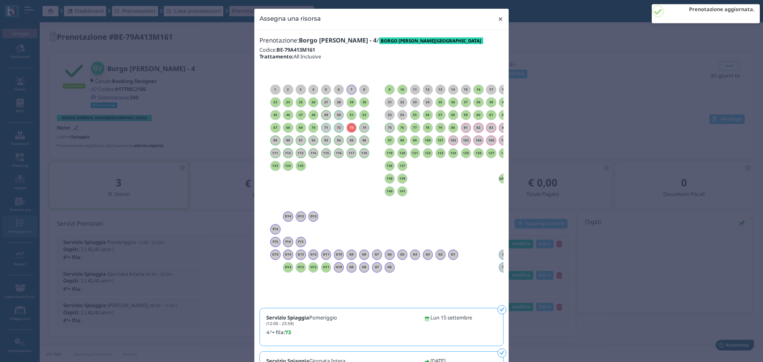
click at [500, 20] on span "×" at bounding box center [500, 19] width 6 height 10
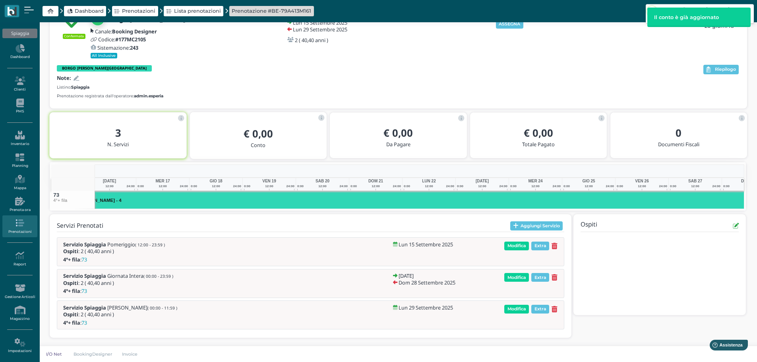
scroll to position [0, 124]
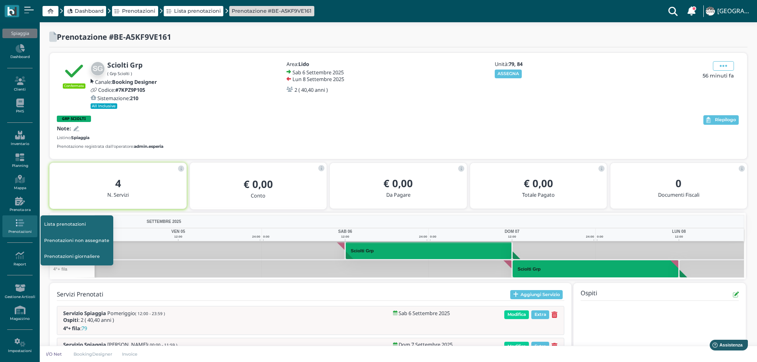
click at [92, 242] on link "Prenotazioni non assegnate" at bounding box center [77, 240] width 73 height 15
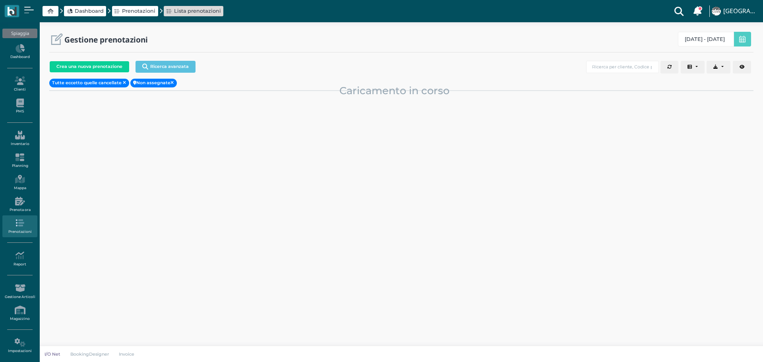
select select "0"
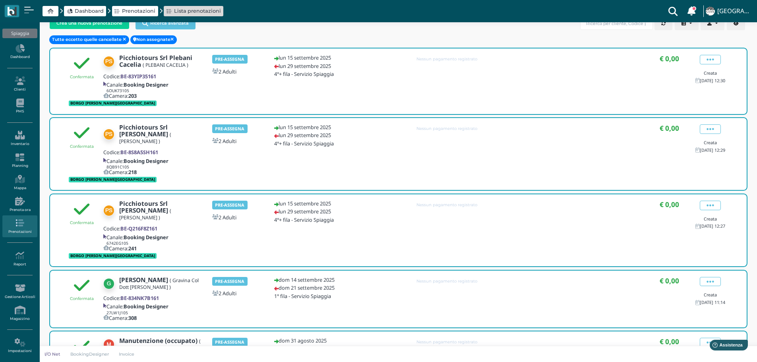
scroll to position [40, 0]
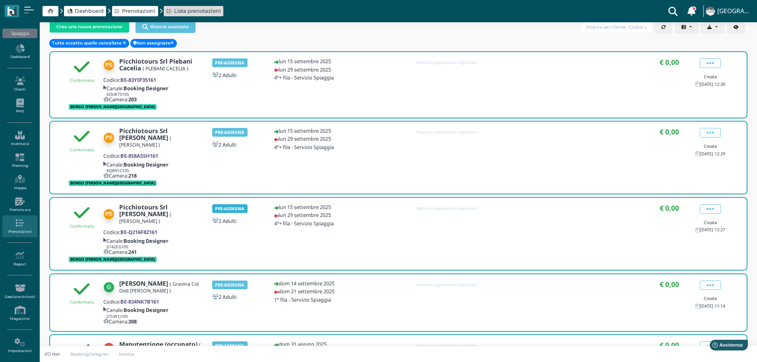
click at [236, 205] on b "PRE-ASSEGNA" at bounding box center [229, 208] width 29 height 6
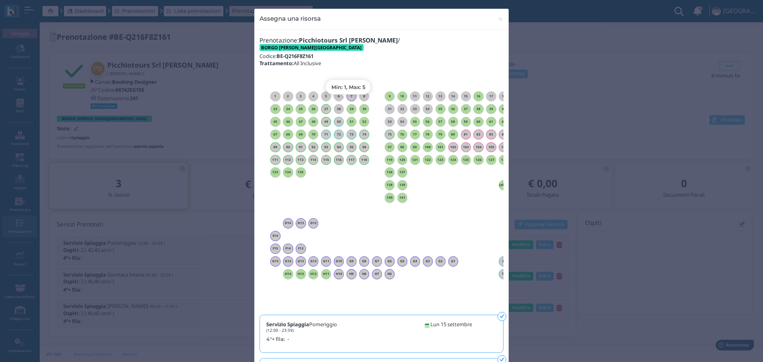
click at [350, 107] on h6 "29" at bounding box center [351, 109] width 10 height 4
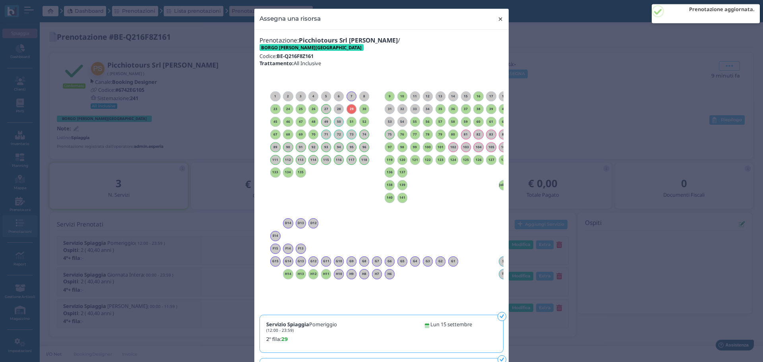
click at [497, 19] on span "×" at bounding box center [500, 19] width 6 height 10
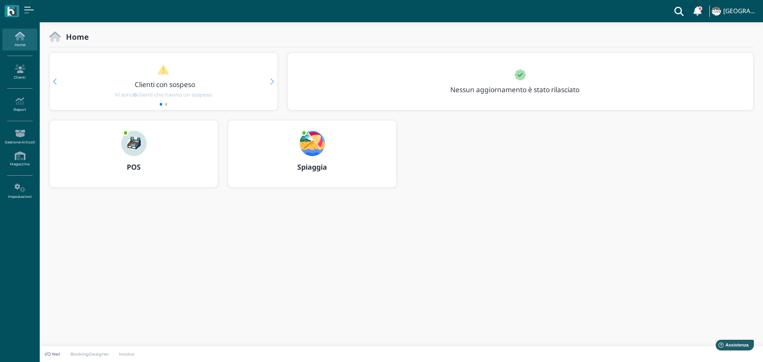
click at [310, 145] on img at bounding box center [312, 143] width 25 height 25
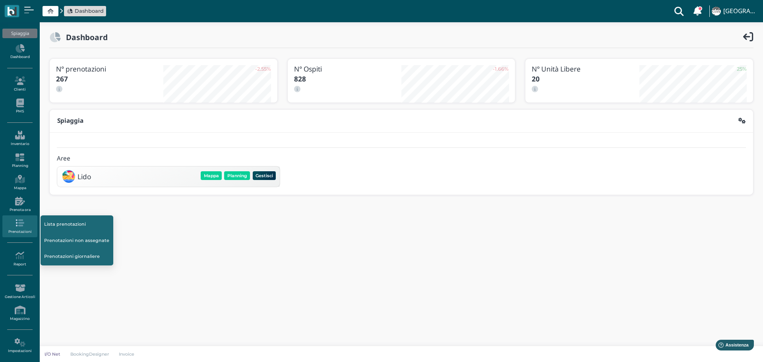
click at [62, 239] on link "Prenotazioni non assegnate" at bounding box center [77, 240] width 73 height 15
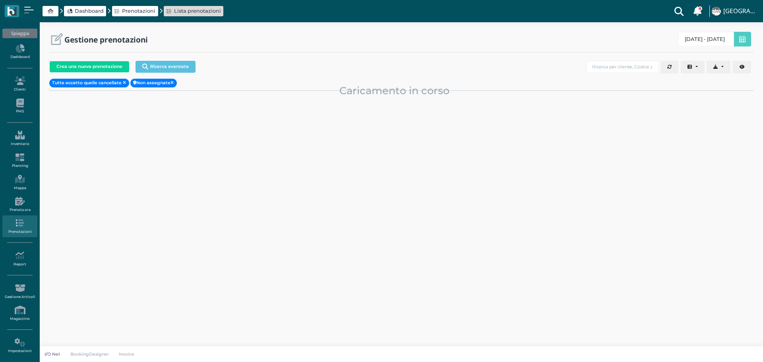
select select "0"
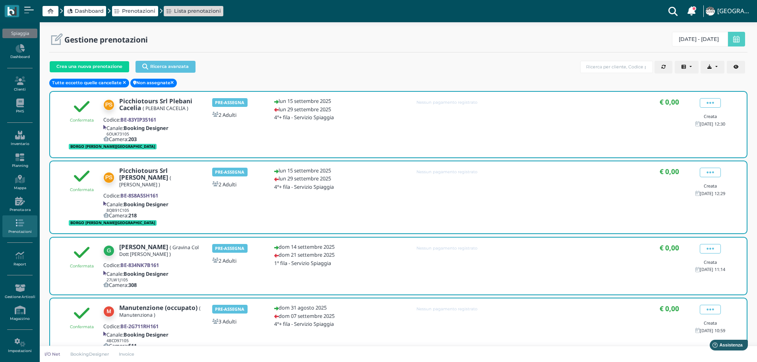
drag, startPoint x: 238, startPoint y: 169, endPoint x: 306, endPoint y: 180, distance: 69.5
click at [238, 169] on b "PRE-ASSEGNA" at bounding box center [229, 172] width 29 height 6
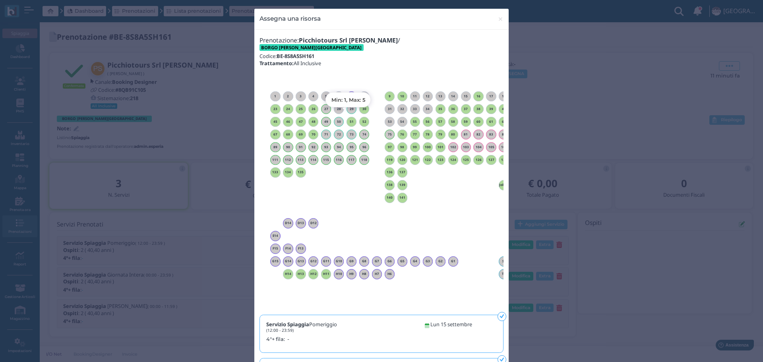
click at [347, 120] on h6 "51" at bounding box center [351, 122] width 10 height 4
click at [499, 17] on span "×" at bounding box center [500, 19] width 6 height 10
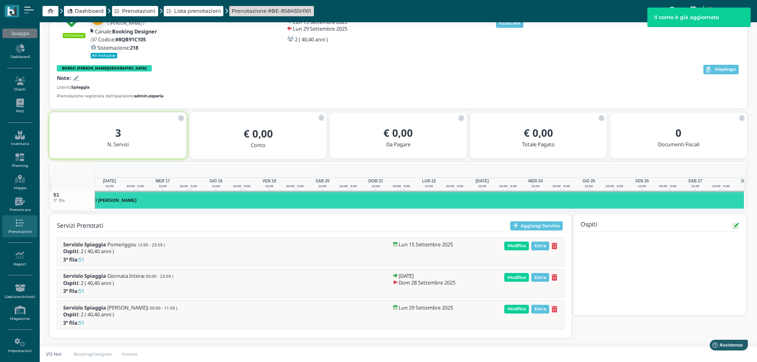
scroll to position [0, 124]
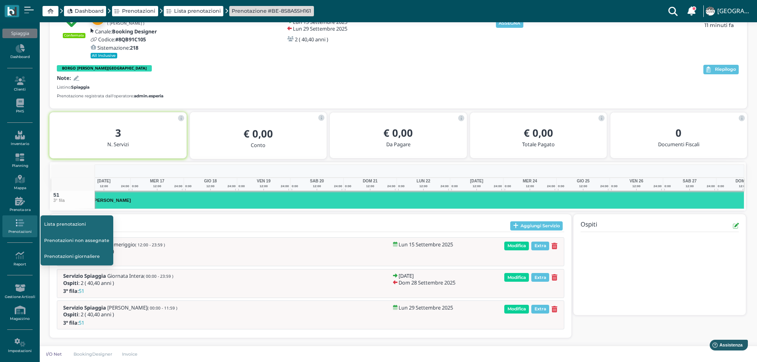
click at [74, 241] on link "Prenotazioni non assegnate" at bounding box center [77, 240] width 73 height 15
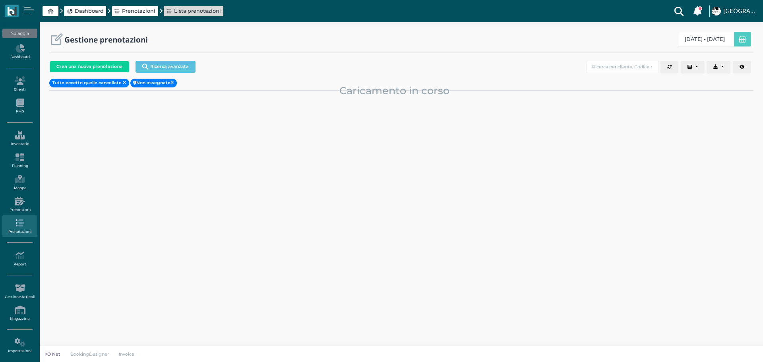
select select "0"
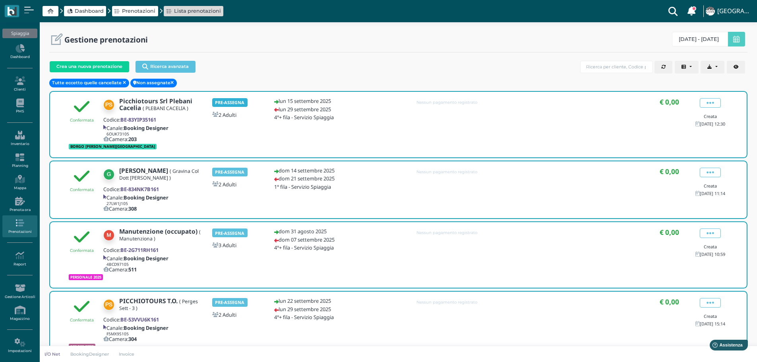
click at [229, 101] on b "PRE-ASSEGNA" at bounding box center [229, 102] width 29 height 6
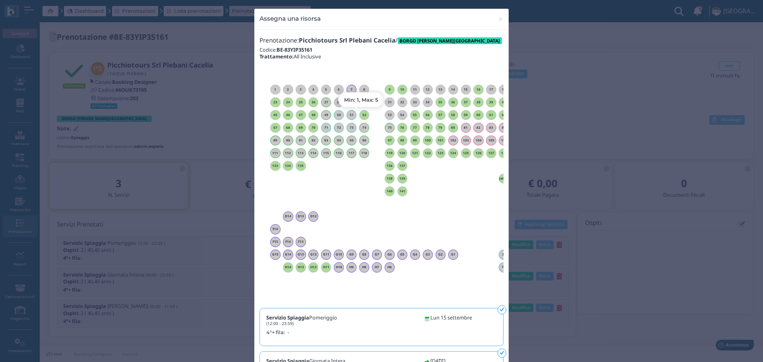
click at [363, 118] on div "52" at bounding box center [364, 115] width 10 height 10
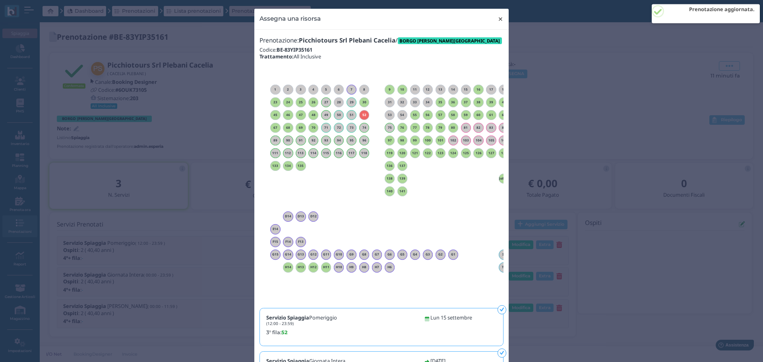
click at [497, 18] on span "×" at bounding box center [500, 19] width 6 height 10
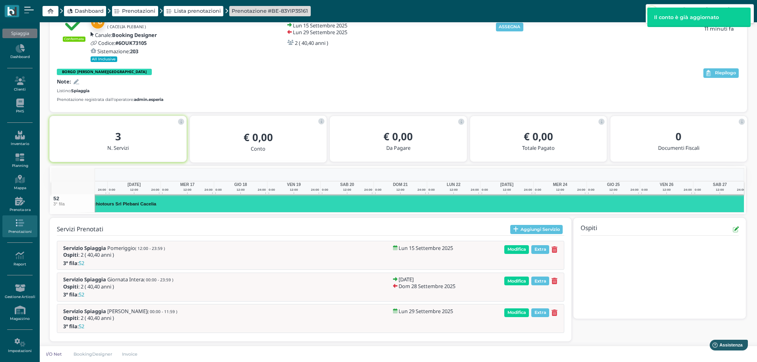
scroll to position [0, 122]
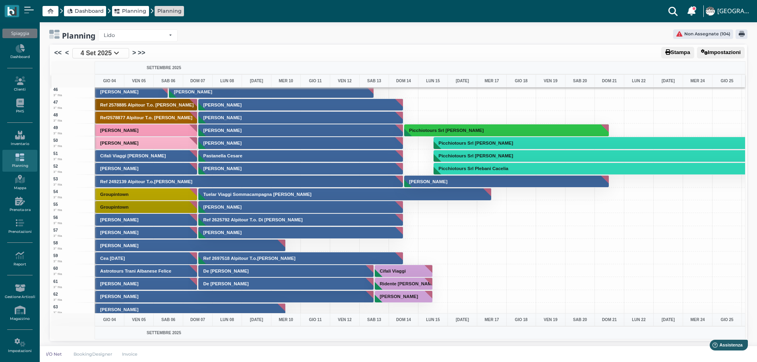
scroll to position [517, 0]
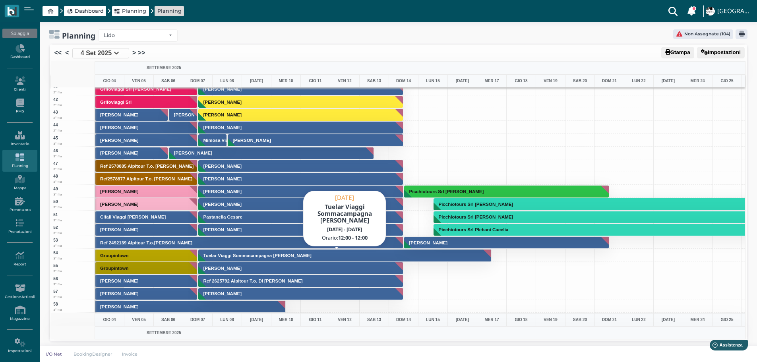
click at [426, 255] on button "Tuelar Viaggi Sommacampagna Giovanna" at bounding box center [344, 255] width 293 height 13
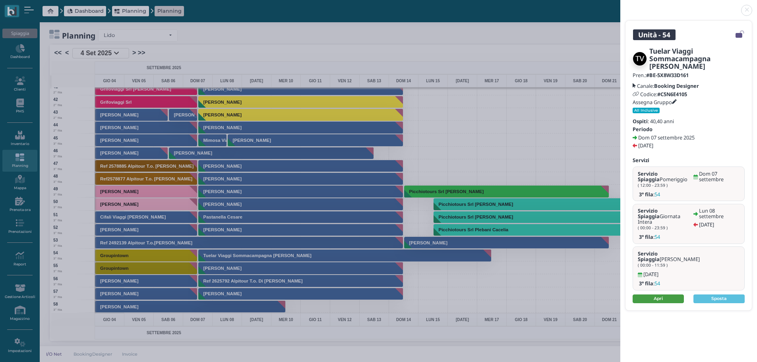
click at [669, 294] on link "Apri" at bounding box center [658, 298] width 51 height 9
click at [620, 6] on link at bounding box center [620, 6] width 0 height 0
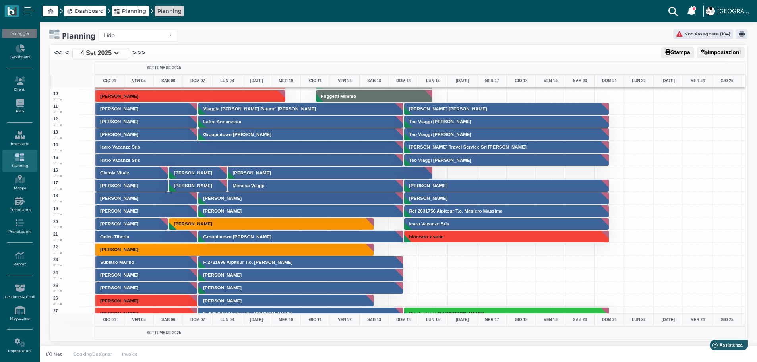
scroll to position [0, 0]
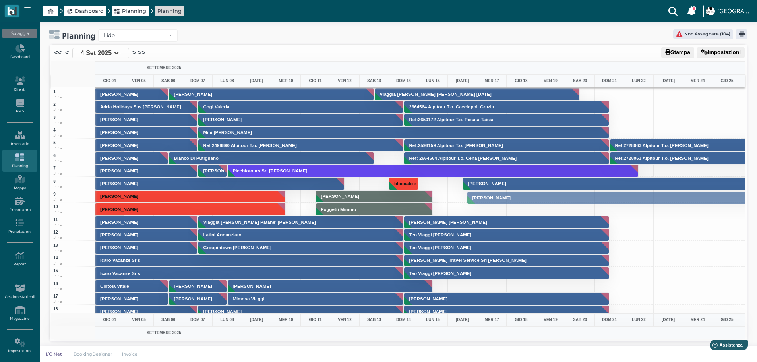
drag, startPoint x: 642, startPoint y: 181, endPoint x: 641, endPoint y: 195, distance: 14.3
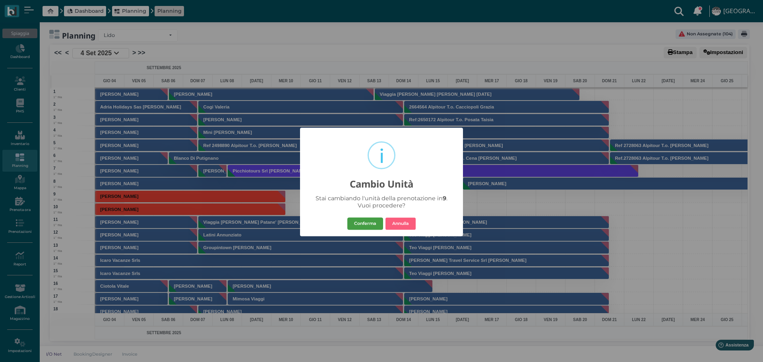
click at [372, 221] on button "Conferma" at bounding box center [365, 223] width 36 height 13
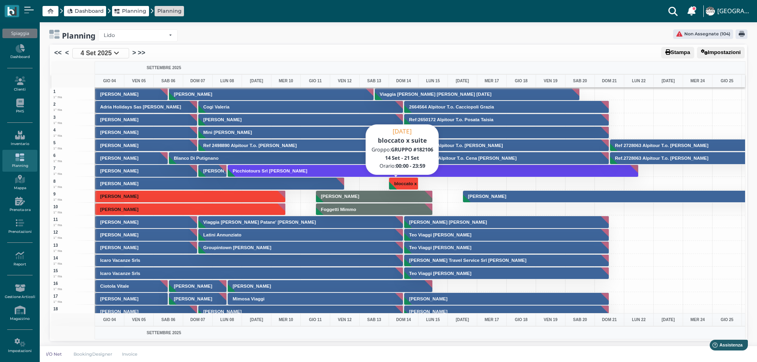
click at [409, 185] on h3 "bloccato x suite" at bounding box center [411, 183] width 41 height 5
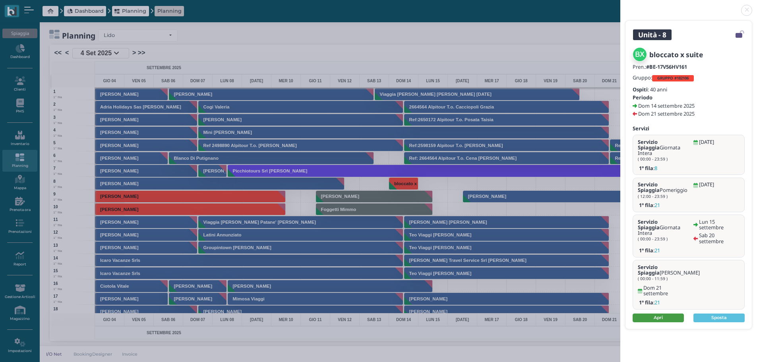
click at [665, 313] on link "Apri" at bounding box center [658, 317] width 51 height 9
click at [620, 6] on link at bounding box center [620, 6] width 0 height 0
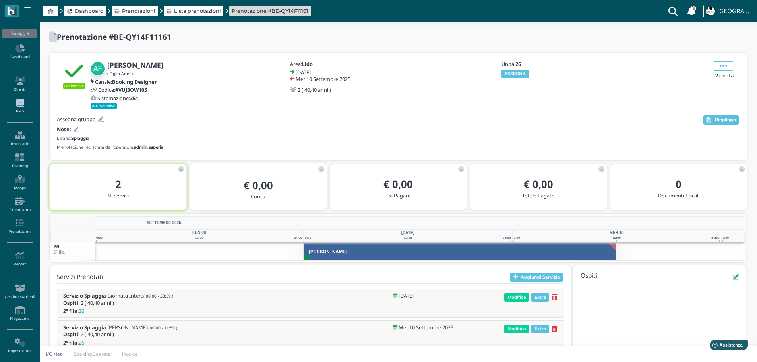
click at [21, 112] on link "PMS" at bounding box center [19, 106] width 35 height 22
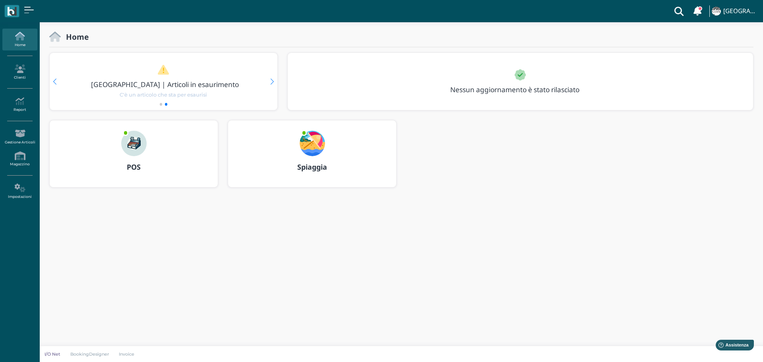
drag, startPoint x: 302, startPoint y: 132, endPoint x: 336, endPoint y: 147, distance: 37.0
click at [302, 133] on span at bounding box center [304, 133] width 6 height 6
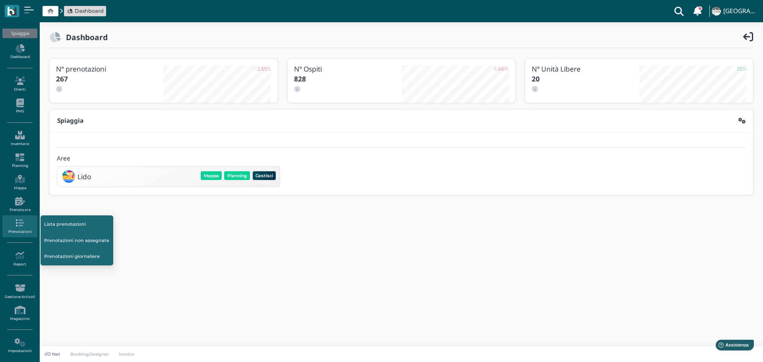
click at [66, 242] on link "Prenotazioni non assegnate" at bounding box center [77, 240] width 73 height 15
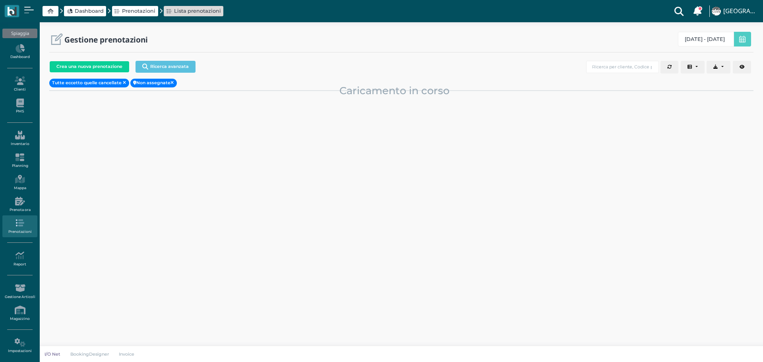
select select "0"
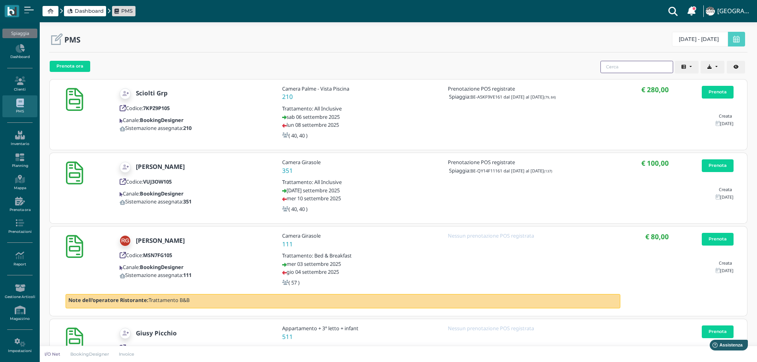
click at [638, 72] on input "search" at bounding box center [636, 67] width 73 height 12
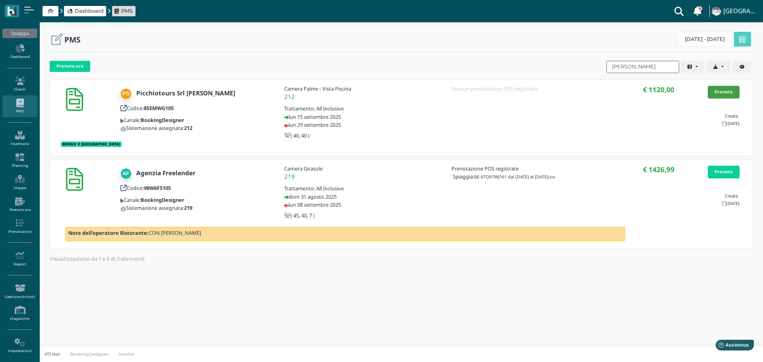
type input "[PERSON_NAME]"
click at [731, 90] on link "Prenota" at bounding box center [724, 92] width 32 height 13
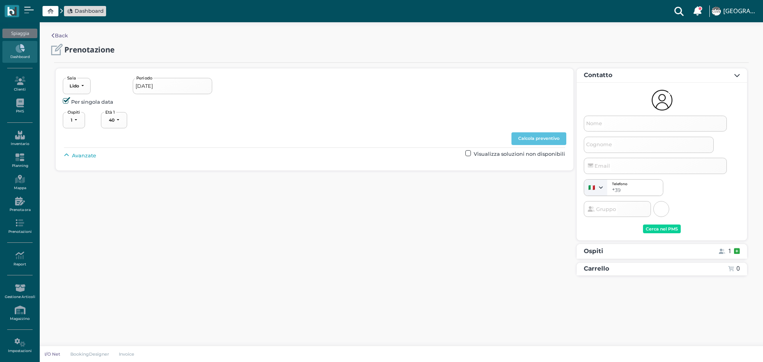
select select "40"
type input "[DATE] - [DATE]"
select select "2"
type input "Picchiotours Srl [PERSON_NAME]"
type input "[EMAIL_ADDRESS][DOMAIN_NAME]"
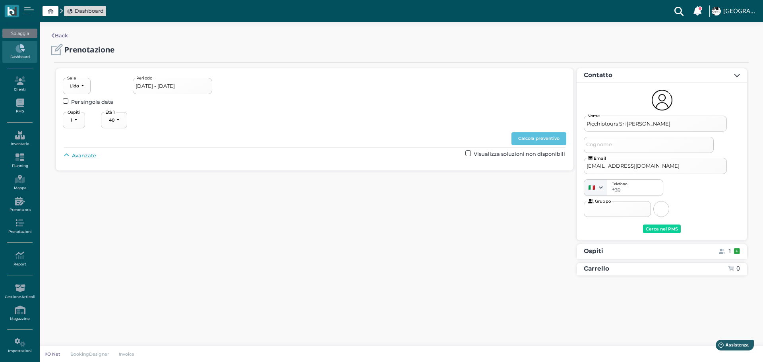
select select "40"
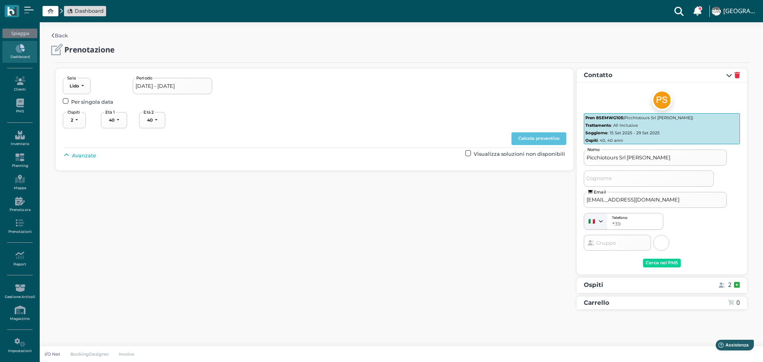
drag, startPoint x: 81, startPoint y: 154, endPoint x: 86, endPoint y: 157, distance: 6.4
click at [81, 154] on span "Avanzate" at bounding box center [84, 156] width 24 height 8
drag, startPoint x: 333, startPoint y: 175, endPoint x: 339, endPoint y: 180, distance: 7.6
click at [334, 175] on div "----------------------" at bounding box center [338, 174] width 35 height 6
click at [342, 213] on link "2° fila" at bounding box center [347, 212] width 59 height 10
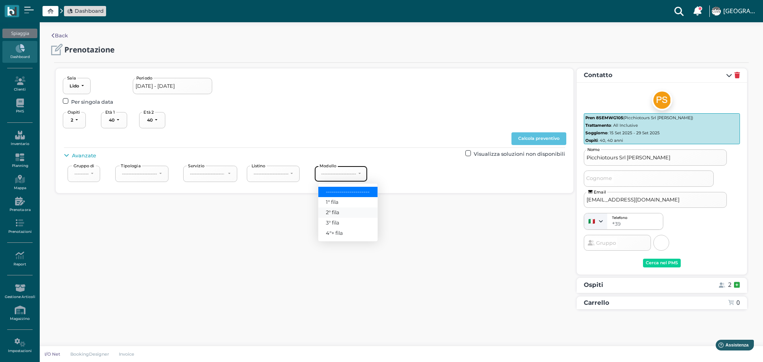
select select "238"
click at [546, 138] on button "Calcola preventivo" at bounding box center [538, 138] width 55 height 13
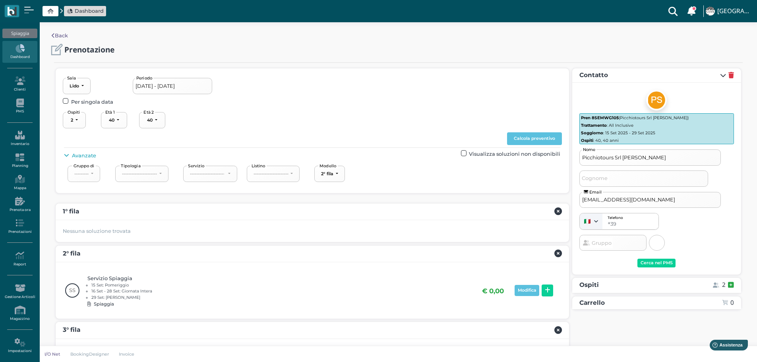
drag, startPoint x: 543, startPoint y: 286, endPoint x: 561, endPoint y: 299, distance: 22.3
click at [543, 286] on button at bounding box center [548, 290] width 12 height 12
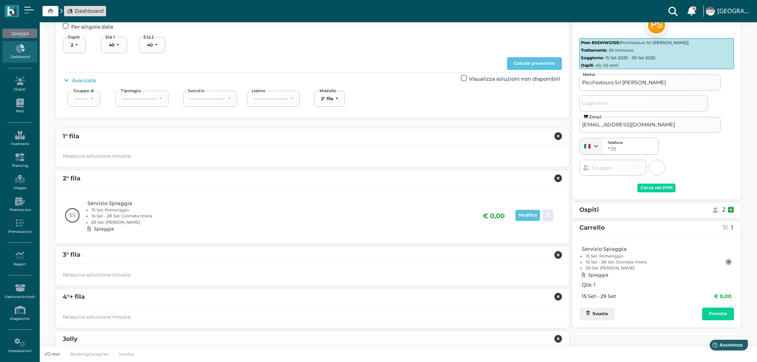
scroll to position [106, 0]
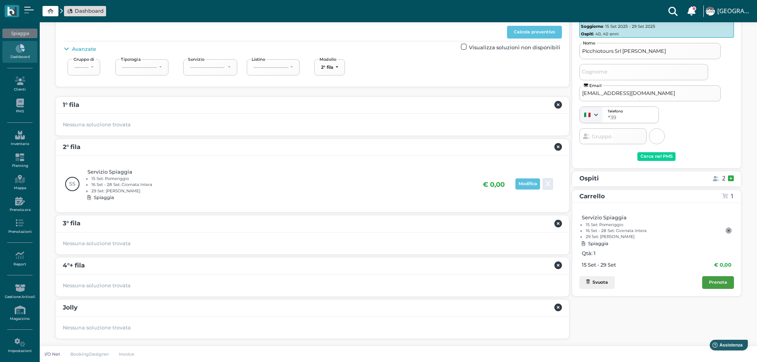
click at [718, 284] on div "Prenota" at bounding box center [718, 283] width 18 height 6
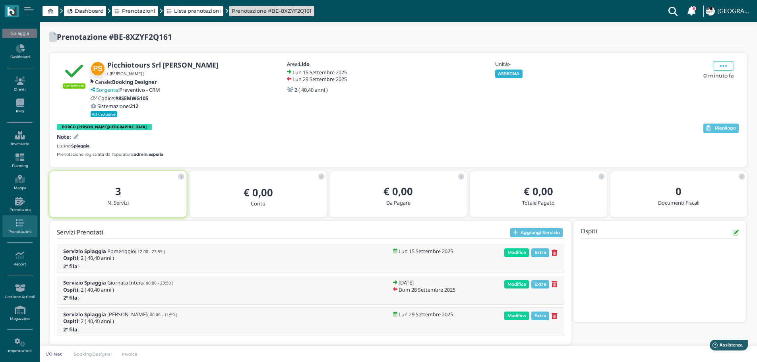
click at [511, 71] on button "ASSEGNA" at bounding box center [508, 74] width 27 height 9
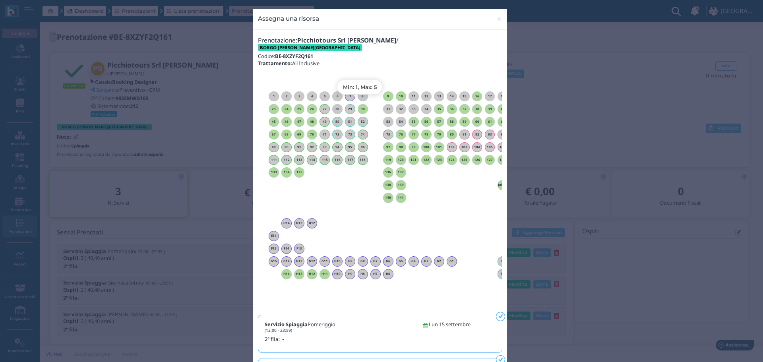
click at [360, 107] on h6 "30" at bounding box center [363, 109] width 10 height 4
click at [499, 19] on span "×" at bounding box center [499, 19] width 6 height 10
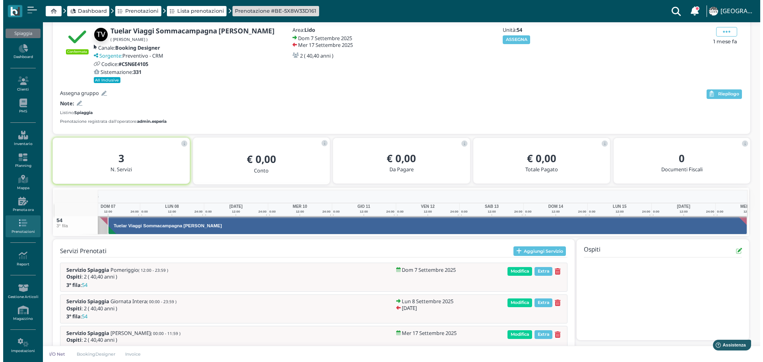
scroll to position [59, 0]
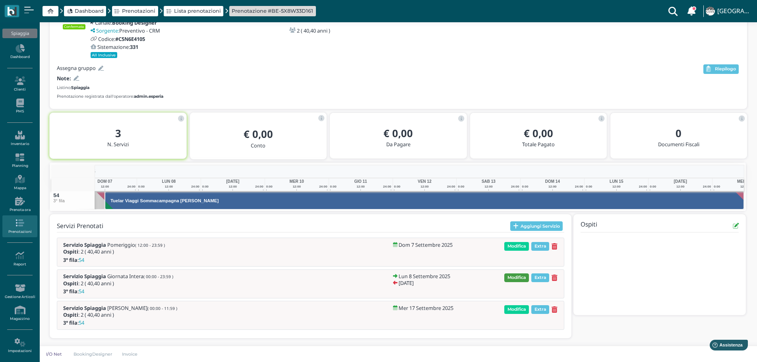
click at [525, 276] on span "Modifica" at bounding box center [516, 277] width 25 height 9
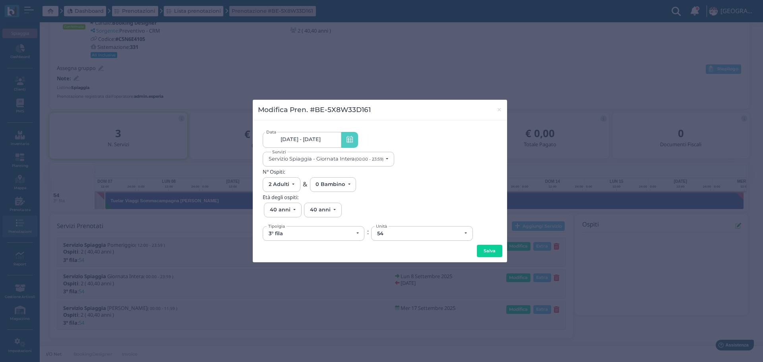
click at [332, 134] on link "[DATE] - [DATE]" at bounding box center [302, 140] width 78 height 16
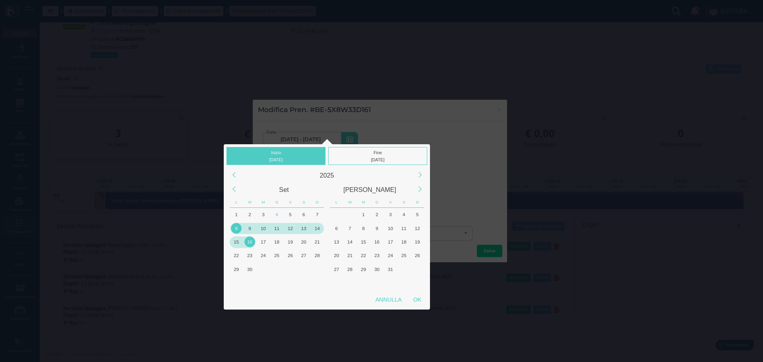
click at [236, 228] on div "8" at bounding box center [236, 228] width 11 height 11
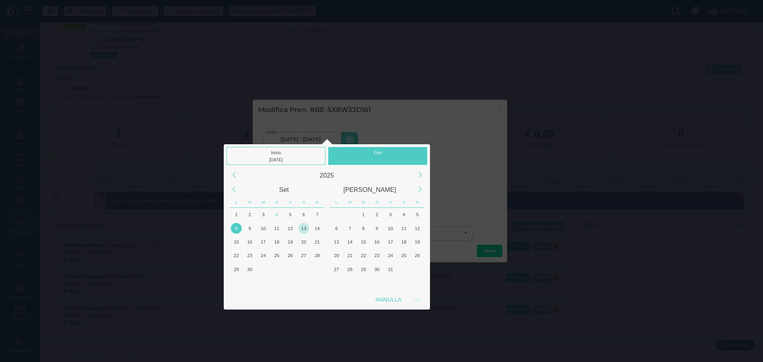
click at [304, 229] on div "13" at bounding box center [303, 228] width 11 height 11
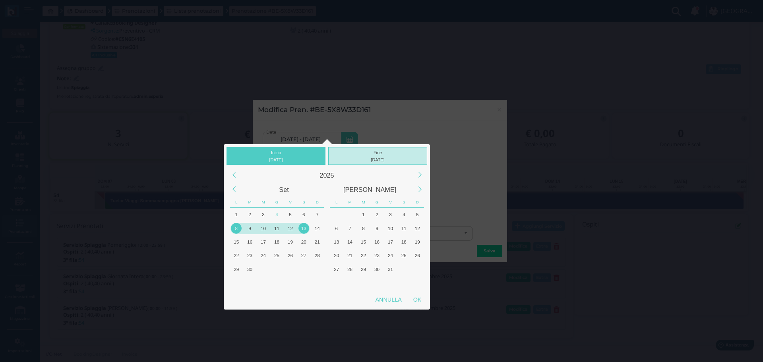
click at [396, 154] on div "Fine 13/09/2025" at bounding box center [377, 156] width 99 height 18
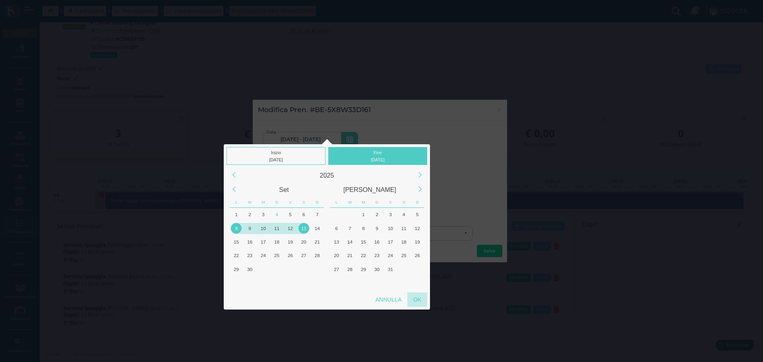
click at [418, 300] on div "OK" at bounding box center [417, 299] width 20 height 14
type input "08/09/2025 - 13/09/2025"
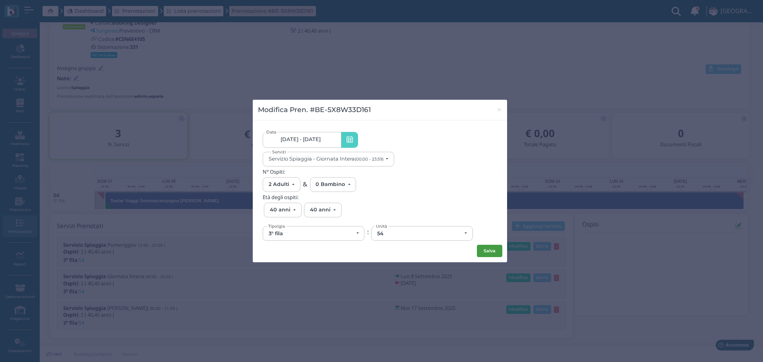
scroll to position [0, 0]
click at [494, 251] on button "Salva" at bounding box center [489, 251] width 25 height 13
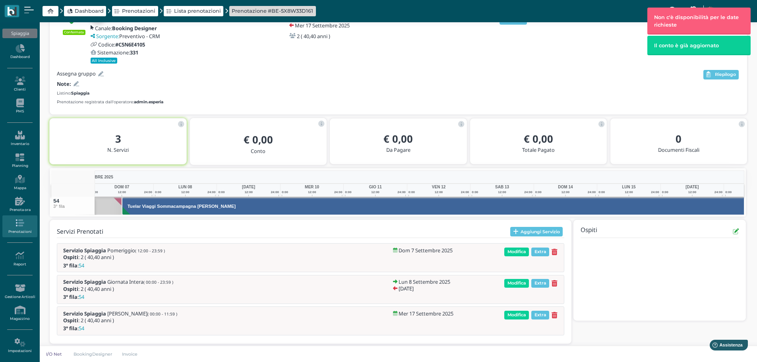
scroll to position [0, 79]
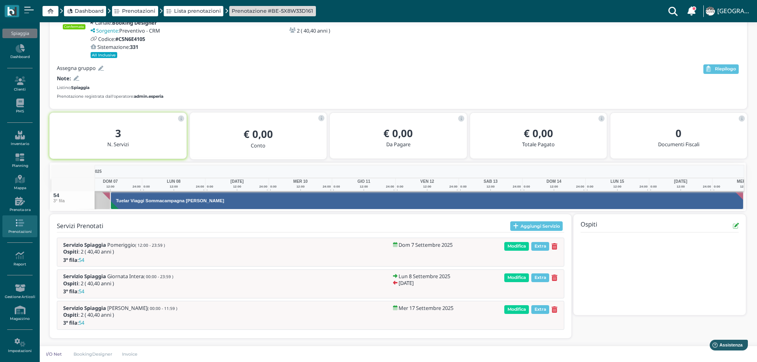
click at [555, 277] on icon at bounding box center [554, 278] width 6 height 7
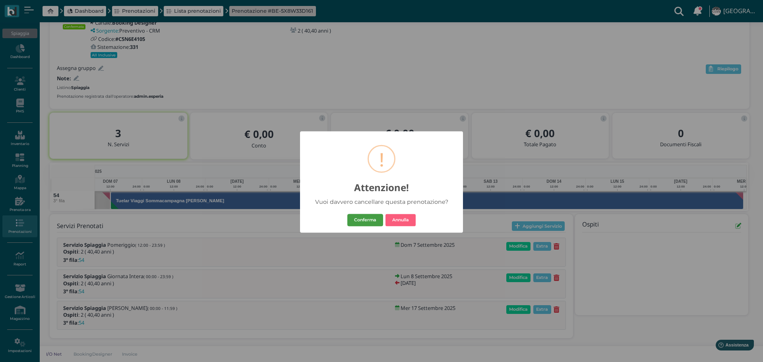
click at [370, 219] on button "Conferma" at bounding box center [365, 220] width 36 height 13
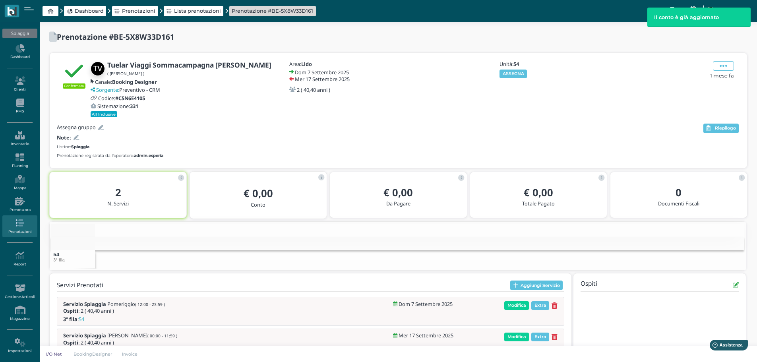
scroll to position [0, 72]
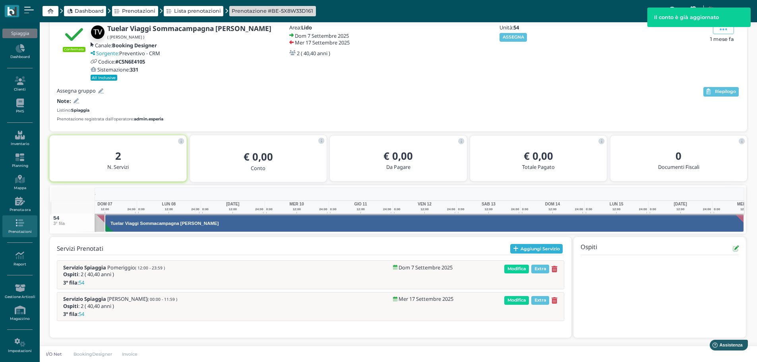
drag, startPoint x: 556, startPoint y: 250, endPoint x: 454, endPoint y: 162, distance: 134.7
click at [555, 249] on button "Aggiungi Servizio" at bounding box center [536, 249] width 53 height 10
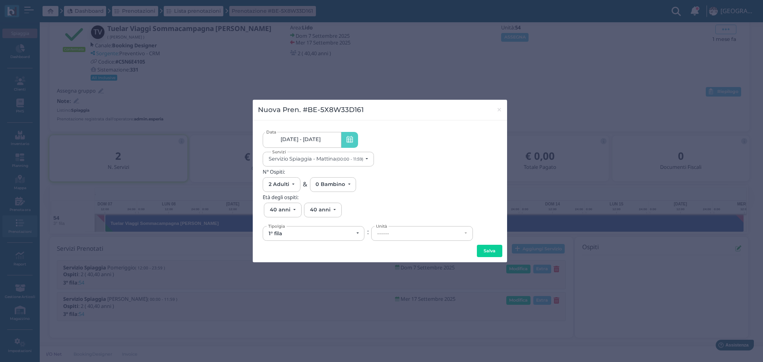
click at [316, 135] on link "[DATE] - [DATE]" at bounding box center [302, 140] width 78 height 16
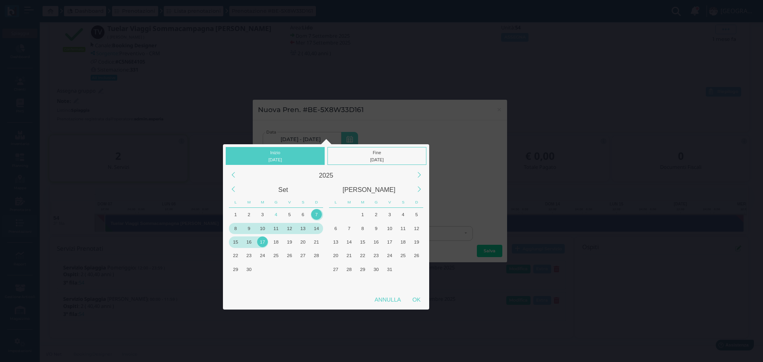
click at [235, 228] on div "8" at bounding box center [235, 228] width 11 height 11
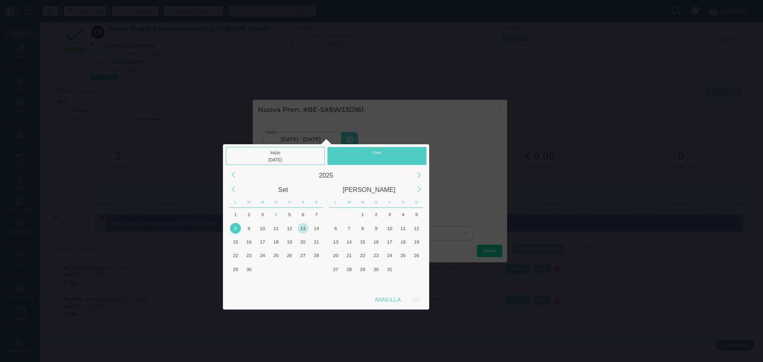
click at [307, 228] on div "13" at bounding box center [303, 228] width 11 height 11
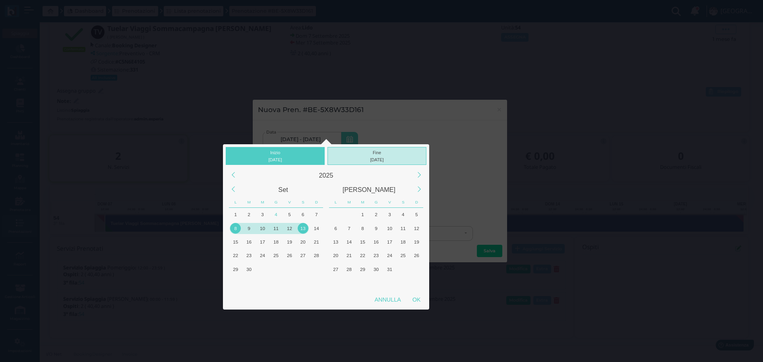
click at [390, 155] on div "Fine 13/09/2025" at bounding box center [376, 156] width 99 height 18
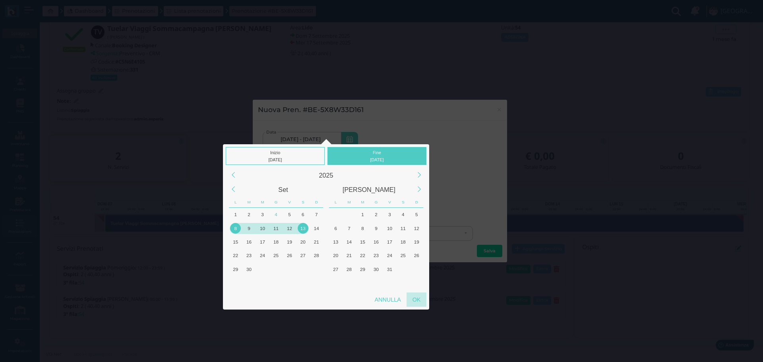
drag, startPoint x: 422, startPoint y: 298, endPoint x: 428, endPoint y: 288, distance: 11.2
click at [422, 298] on div "OK" at bounding box center [416, 299] width 20 height 14
type input "08/09/2025 - 13/09/2025"
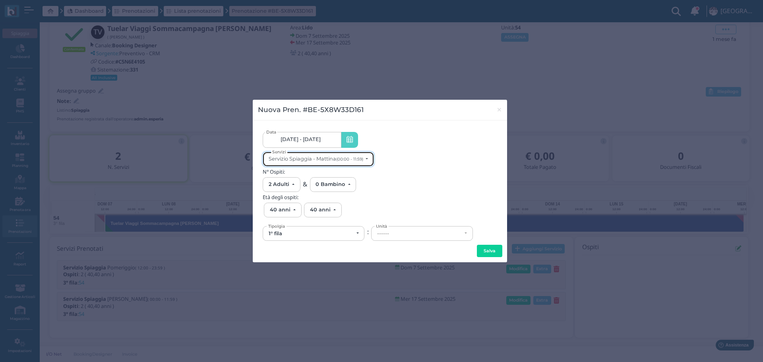
scroll to position [0, 0]
click at [368, 158] on button "Servizio Spiaggia - Mattina (00:00 - 11:59)" at bounding box center [318, 159] width 111 height 15
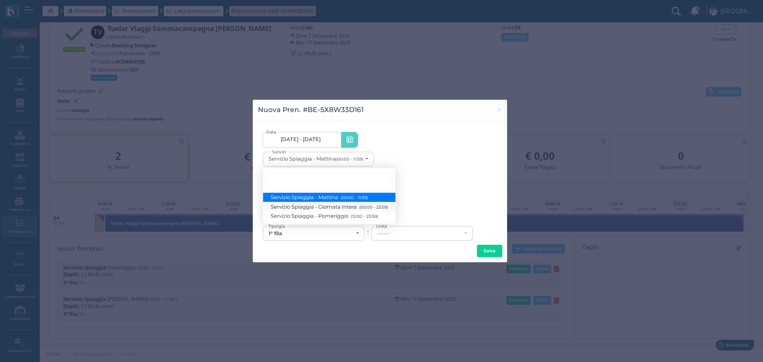
drag, startPoint x: 376, startPoint y: 207, endPoint x: 380, endPoint y: 207, distance: 4.1
click at [379, 207] on small "(00:00 - 23:59)" at bounding box center [372, 206] width 31 height 5
select select "1368"
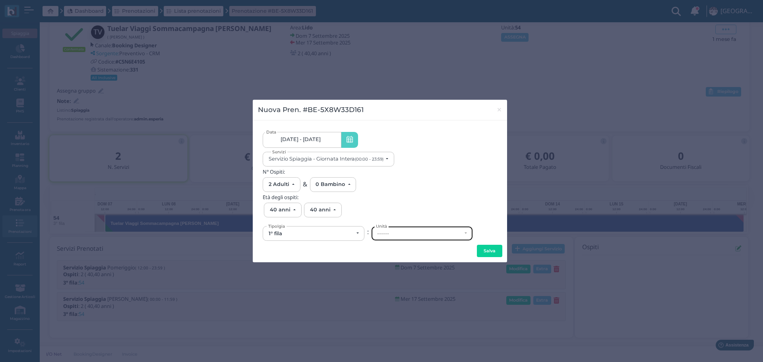
click at [412, 233] on div "------" at bounding box center [419, 233] width 85 height 6
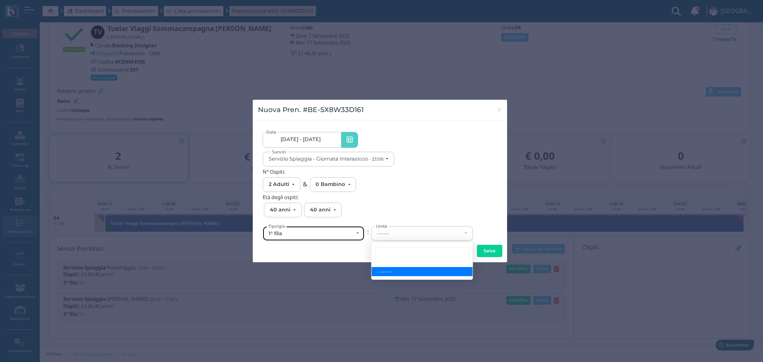
click at [313, 236] on div "1° fila" at bounding box center [311, 233] width 85 height 6
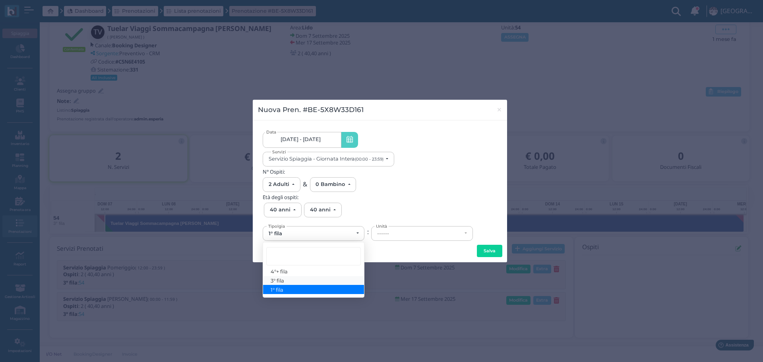
click at [300, 277] on link "3° fila" at bounding box center [313, 280] width 101 height 9
select select "433"
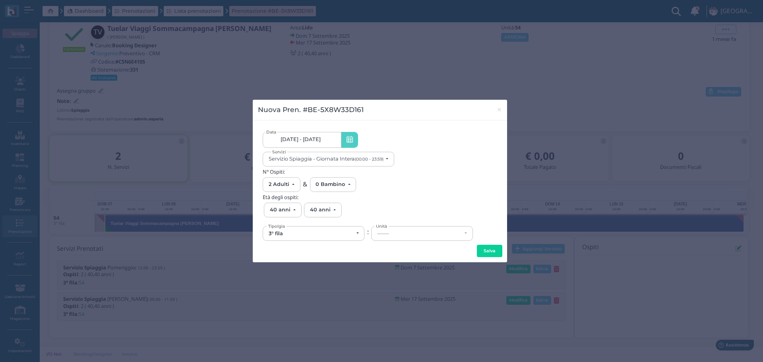
click at [393, 225] on div "3° fila 4°+ fila 3° fila 1° fila Tipolgia : ------ 54 ------ ------ 54 Unità" at bounding box center [380, 232] width 234 height 17
click at [406, 234] on div "------" at bounding box center [419, 233] width 85 height 6
click at [382, 281] on span "54" at bounding box center [382, 280] width 6 height 6
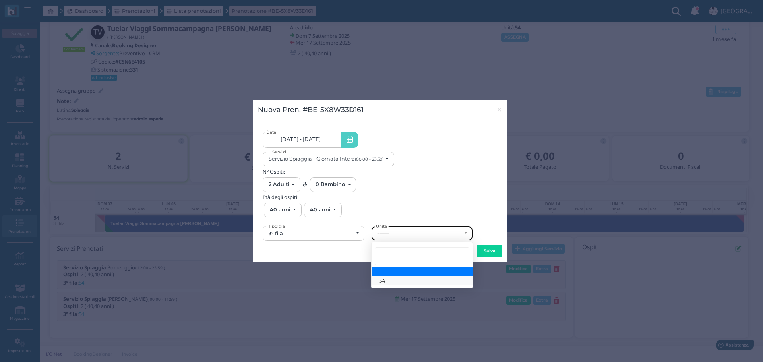
select select "6179"
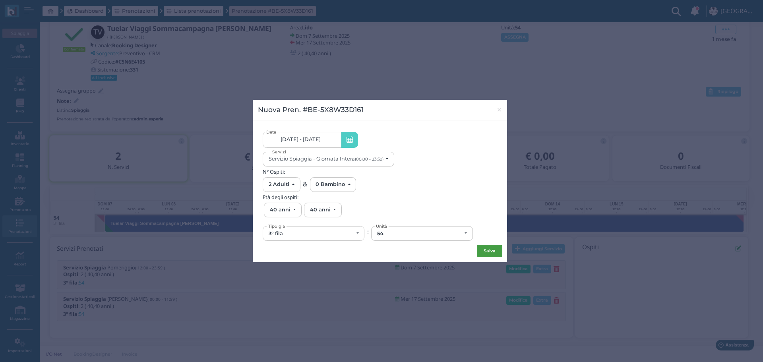
click at [490, 250] on button "Salva" at bounding box center [489, 251] width 25 height 13
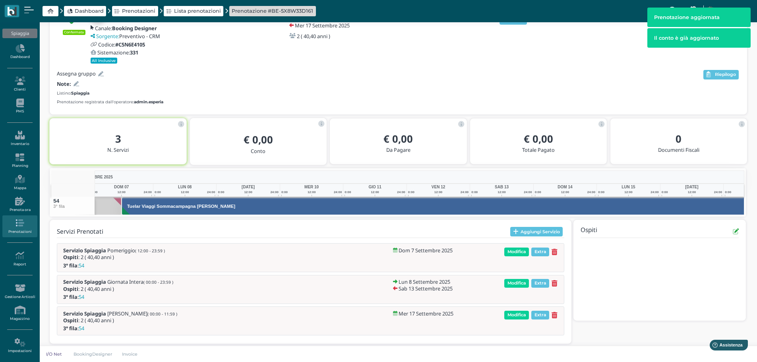
scroll to position [0, 79]
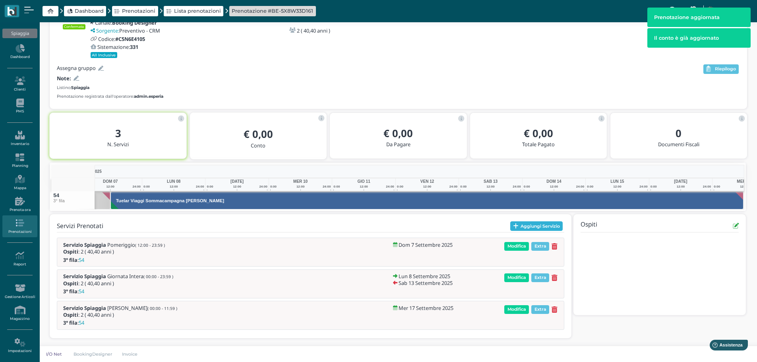
click at [539, 227] on button "Aggiungi Servizio" at bounding box center [536, 226] width 53 height 10
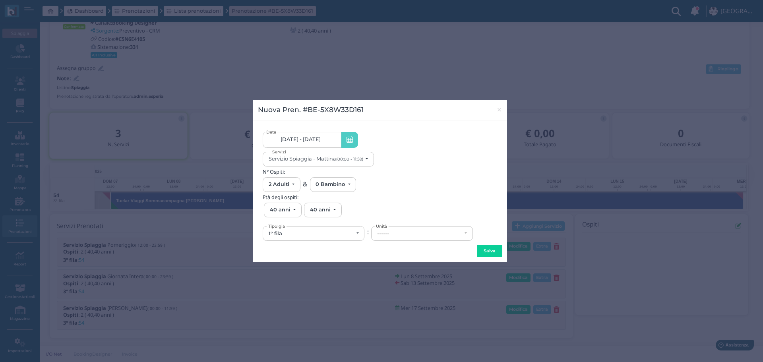
click at [332, 139] on link "[DATE] - [DATE]" at bounding box center [302, 140] width 78 height 16
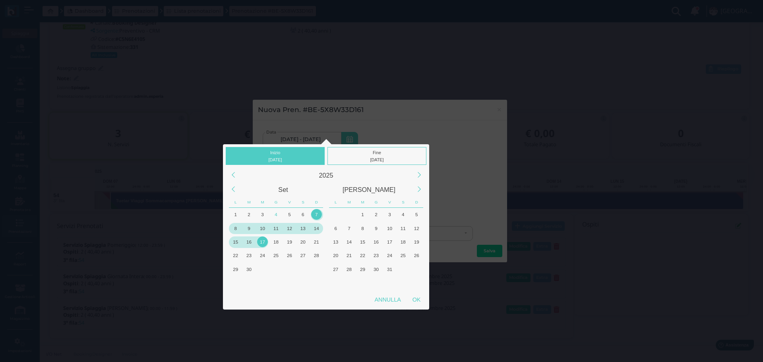
click at [316, 227] on div "14" at bounding box center [316, 228] width 11 height 11
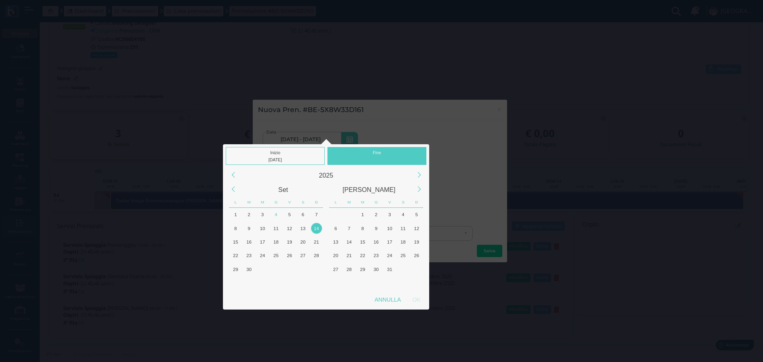
click at [381, 154] on div "Fine" at bounding box center [376, 156] width 99 height 18
click at [316, 228] on div "14" at bounding box center [316, 228] width 11 height 11
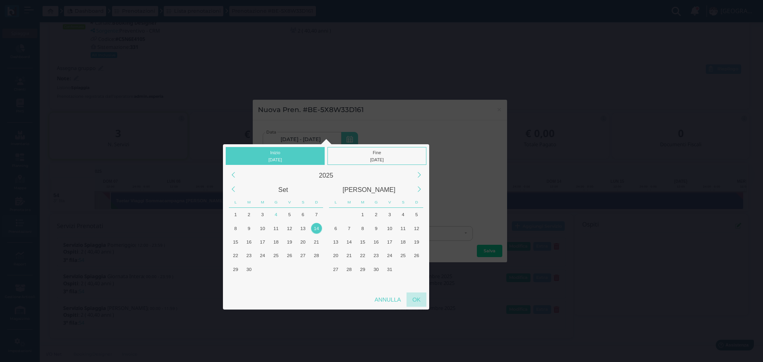
click at [415, 297] on div "OK" at bounding box center [416, 299] width 20 height 14
type input "[DATE] - [DATE]"
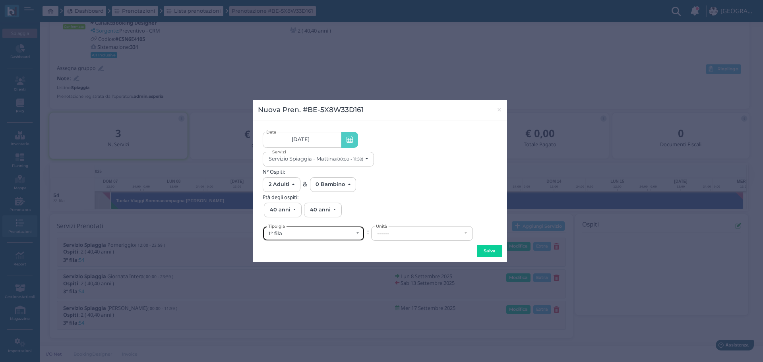
click at [337, 234] on div "1° fila" at bounding box center [311, 233] width 85 height 6
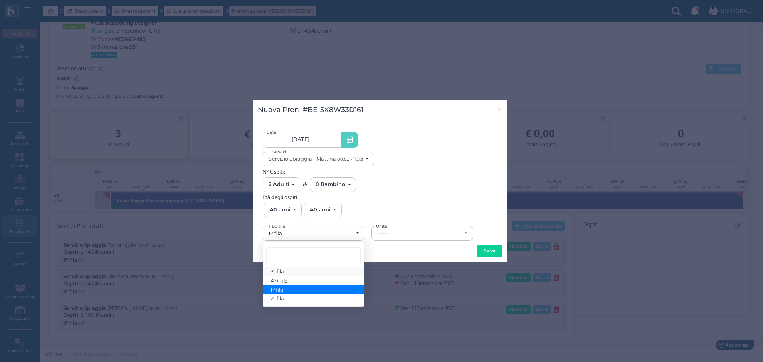
drag, startPoint x: 293, startPoint y: 272, endPoint x: 359, endPoint y: 254, distance: 68.0
click at [294, 271] on link "3° fila" at bounding box center [313, 271] width 101 height 9
select select "433"
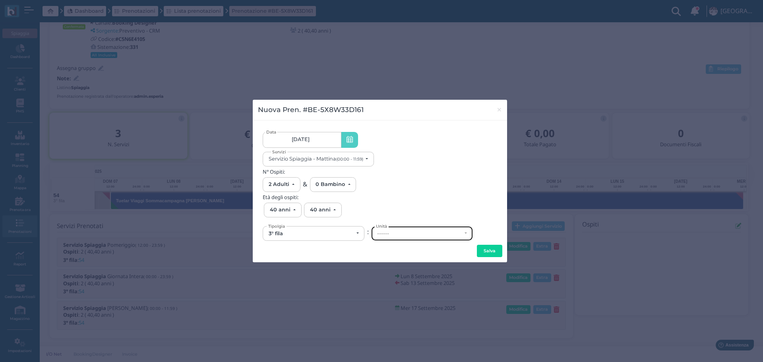
click at [399, 236] on div "------" at bounding box center [419, 233] width 85 height 6
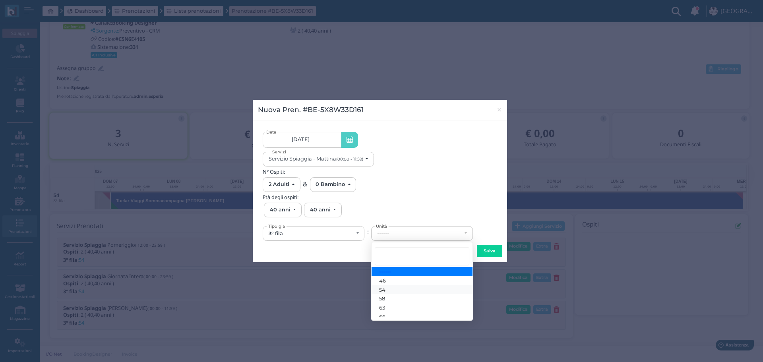
click at [391, 289] on link "54" at bounding box center [422, 289] width 101 height 9
select select "6179"
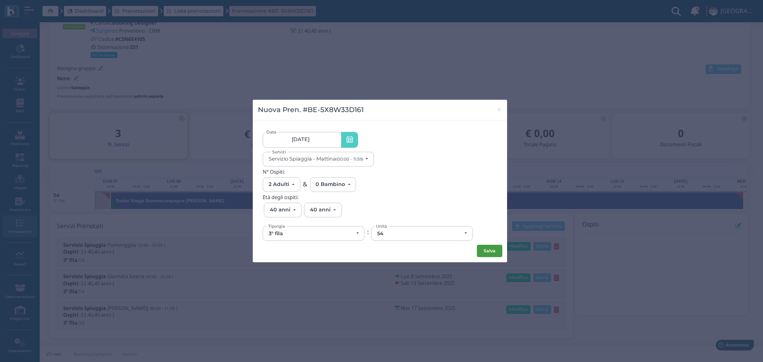
click at [494, 253] on button "Salva" at bounding box center [489, 251] width 25 height 13
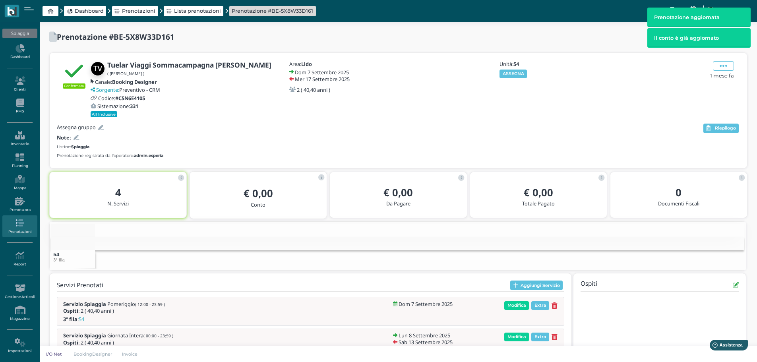
click at [506, 69] on div "Unità: 54 ASSEGNA" at bounding box center [540, 89] width 95 height 56
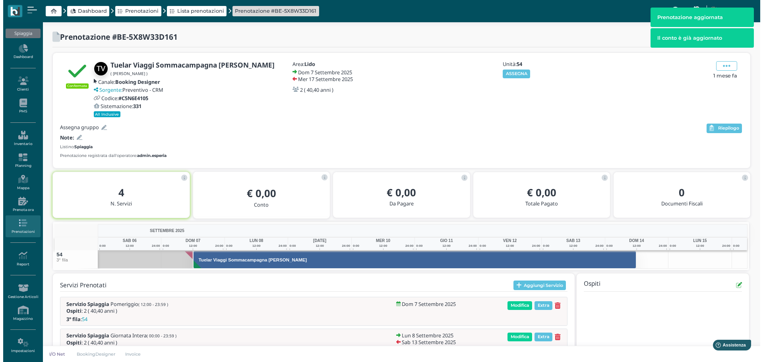
scroll to position [79, 0]
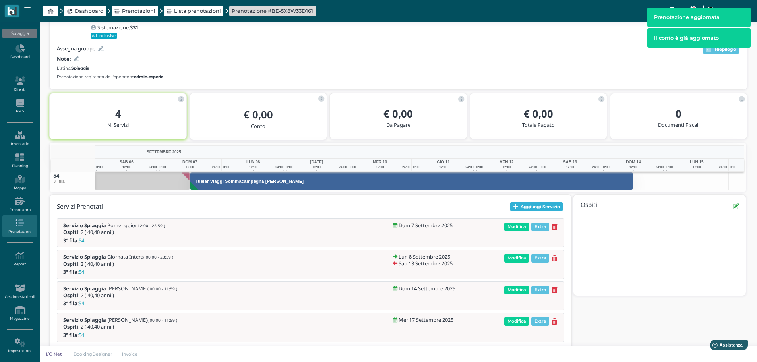
click at [537, 207] on button "Aggiungi Servizio" at bounding box center [536, 207] width 53 height 10
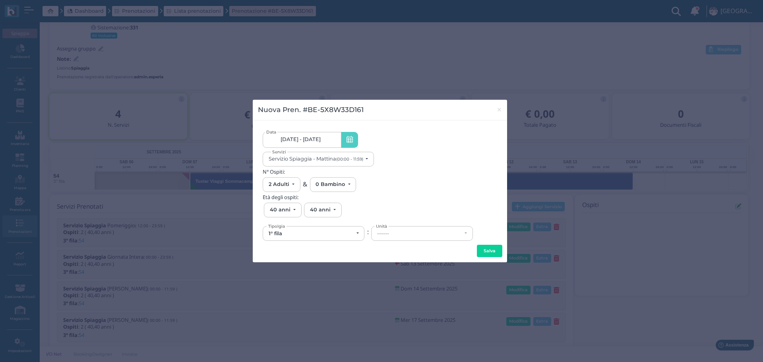
click at [330, 142] on link "[DATE] - [DATE]" at bounding box center [302, 140] width 78 height 16
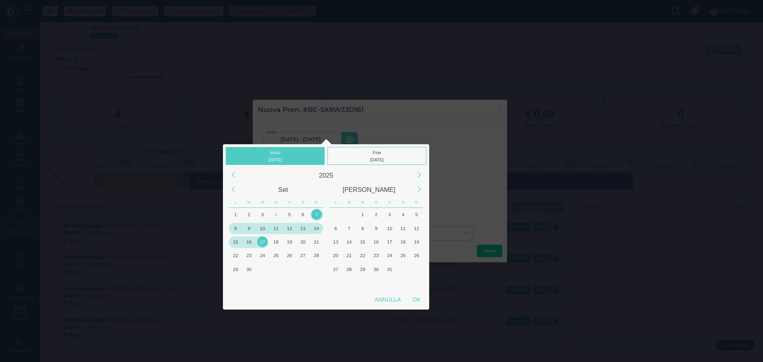
click at [316, 214] on div "7" at bounding box center [316, 214] width 11 height 11
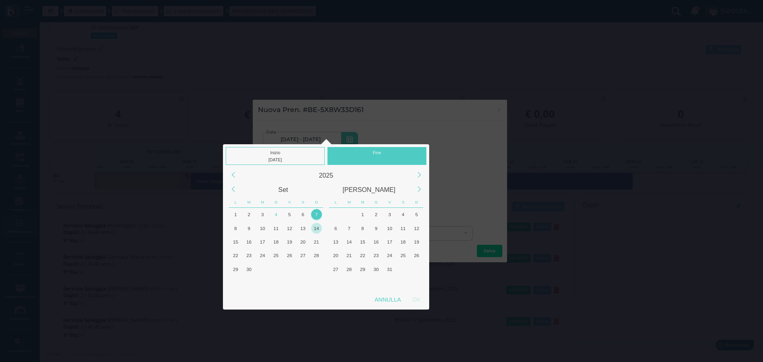
click at [317, 231] on div "14" at bounding box center [316, 228] width 11 height 11
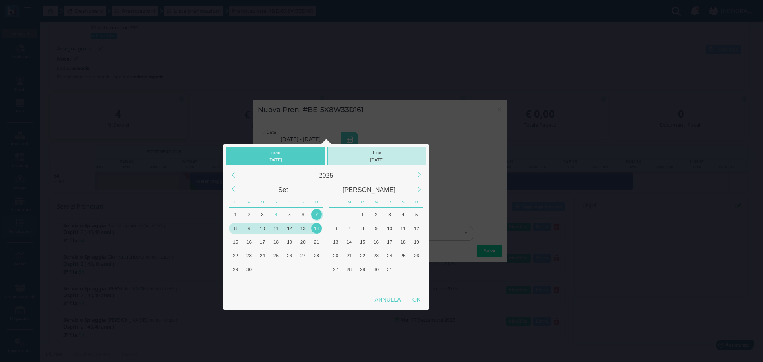
click at [371, 155] on div "Fine 14/09/2025" at bounding box center [376, 156] width 99 height 18
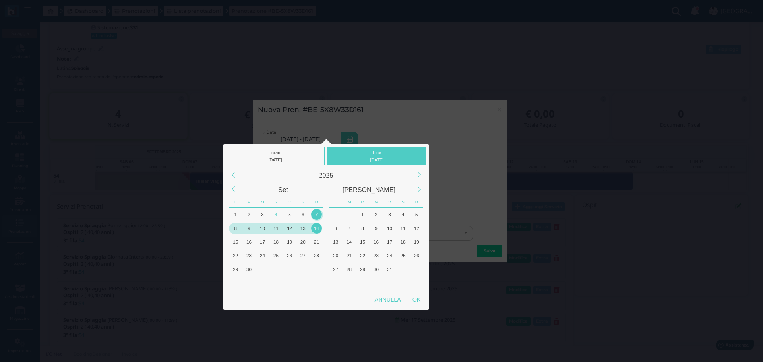
click at [320, 228] on div "14" at bounding box center [316, 228] width 11 height 11
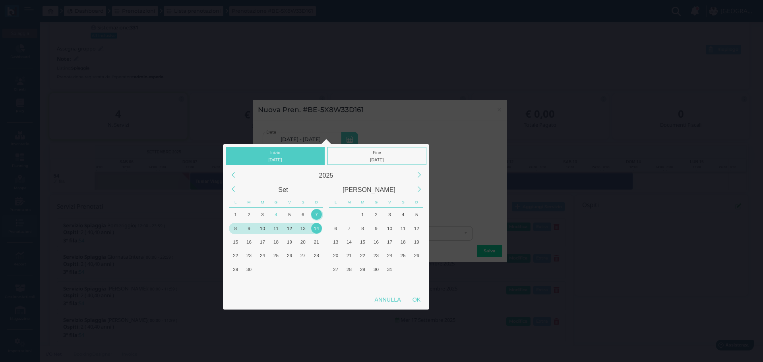
click at [318, 229] on div "14" at bounding box center [316, 228] width 11 height 11
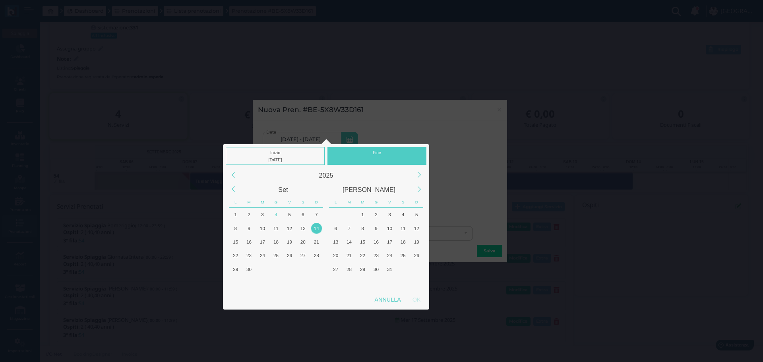
click at [375, 151] on div "Fine" at bounding box center [376, 156] width 99 height 18
click at [317, 229] on div "14" at bounding box center [316, 228] width 11 height 11
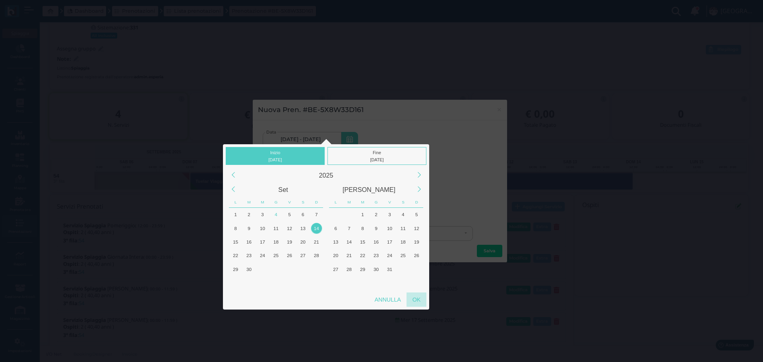
click at [416, 296] on div "OK" at bounding box center [416, 299] width 20 height 14
type input "[DATE] - [DATE]"
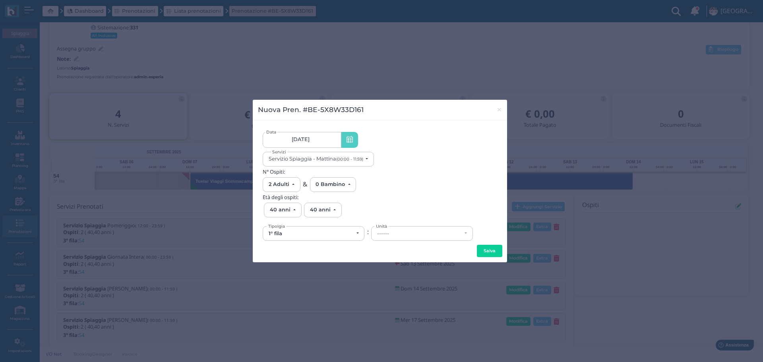
scroll to position [0, 73]
click at [335, 162] on div "Servizio Spiaggia - Mattina (00:00 - 11:59)" at bounding box center [316, 159] width 95 height 6
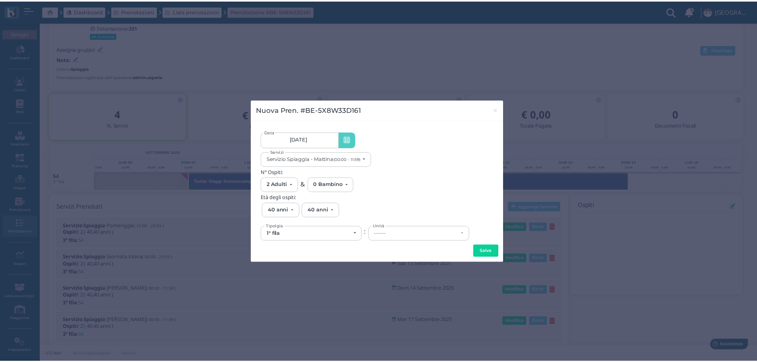
scroll to position [0, 0]
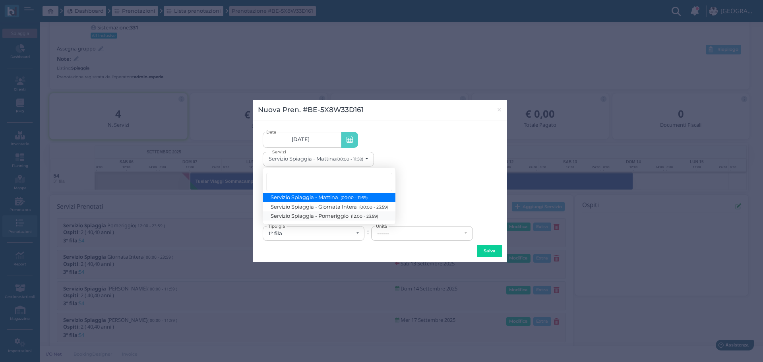
click at [354, 216] on small "(12:00 - 23:59)" at bounding box center [363, 216] width 29 height 5
select select "1369"
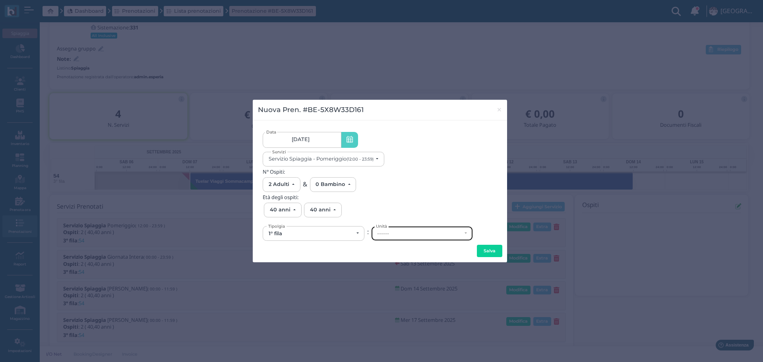
click at [408, 234] on div "------" at bounding box center [419, 233] width 85 height 6
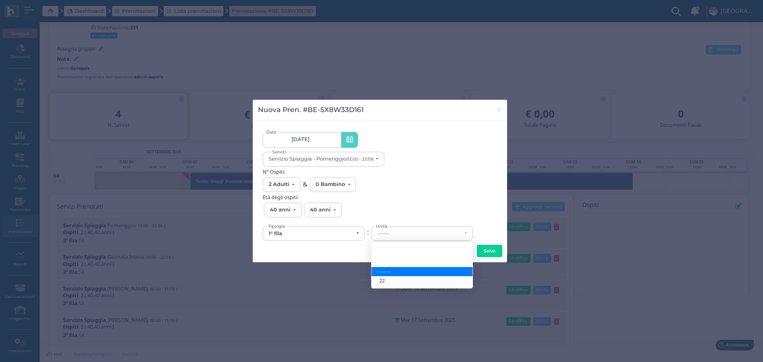
click at [422, 168] on div "14/09/2025 14/09/2025 - 14/09/2025 Data Servizio Spiaggia - Pomeriggio (12:00 -…" at bounding box center [380, 184] width 234 height 116
click at [501, 110] on span "×" at bounding box center [499, 109] width 6 height 10
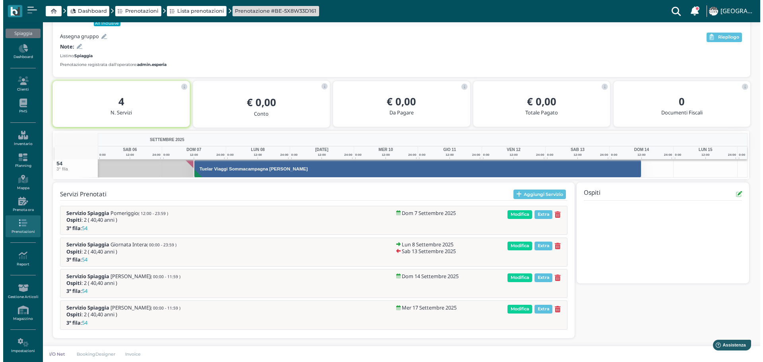
scroll to position [79, 0]
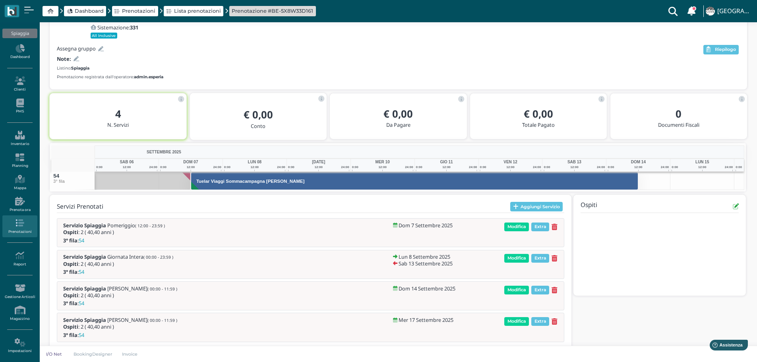
drag, startPoint x: 536, startPoint y: 204, endPoint x: 532, endPoint y: 201, distance: 5.3
click at [536, 204] on button "Aggiungi Servizio" at bounding box center [536, 207] width 53 height 10
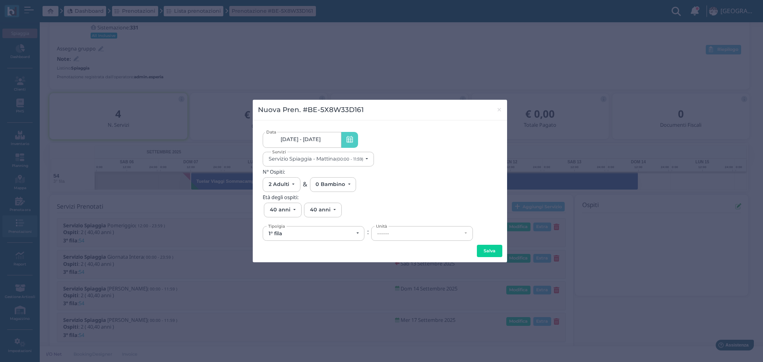
click at [317, 135] on link "[DATE] - [DATE]" at bounding box center [302, 140] width 78 height 16
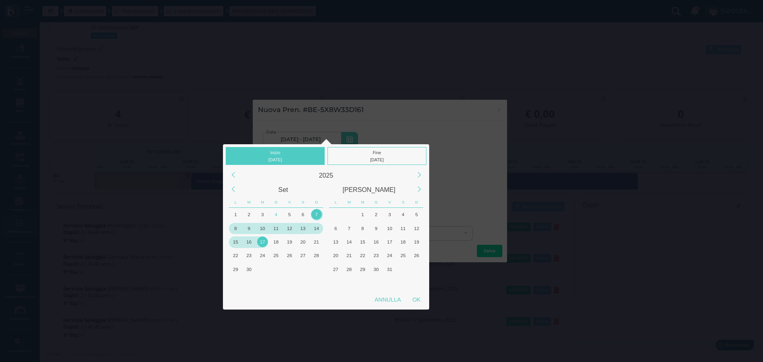
click at [320, 228] on div "14" at bounding box center [316, 228] width 11 height 11
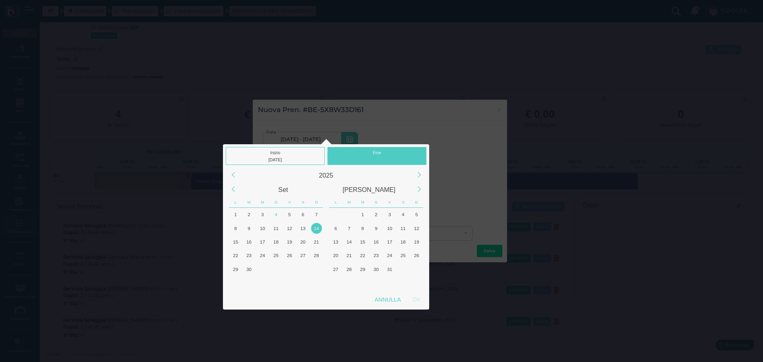
click at [387, 160] on div at bounding box center [376, 159] width 95 height 7
click at [322, 230] on div "14" at bounding box center [317, 228] width 14 height 14
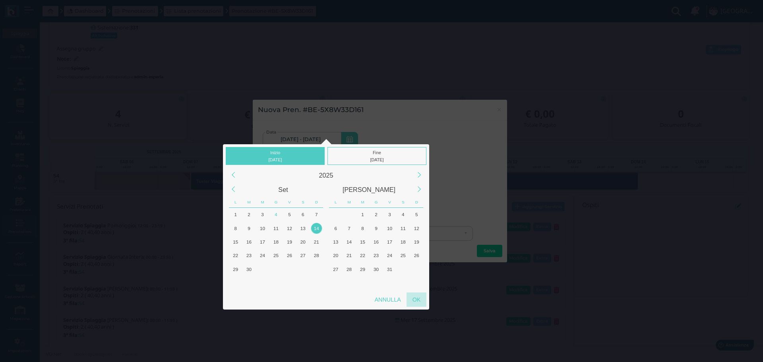
click at [417, 296] on div "OK" at bounding box center [416, 299] width 20 height 14
type input "[DATE] - [DATE]"
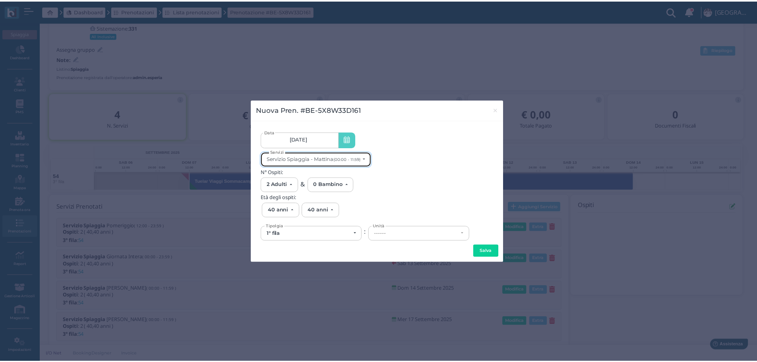
scroll to position [0, 0]
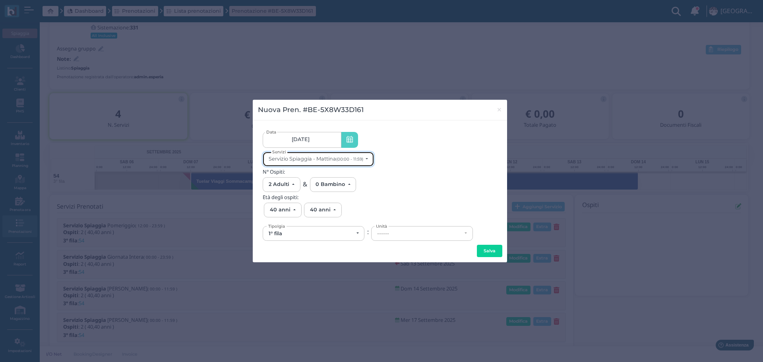
click at [364, 161] on div "Servizio Spiaggia - Mattina (00:00 - 11:59)" at bounding box center [317, 159] width 96 height 6
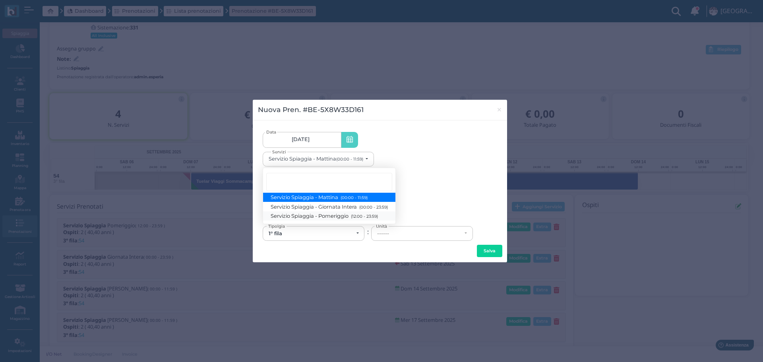
click at [374, 215] on small "(12:00 - 23:59)" at bounding box center [363, 216] width 29 height 5
select select "1369"
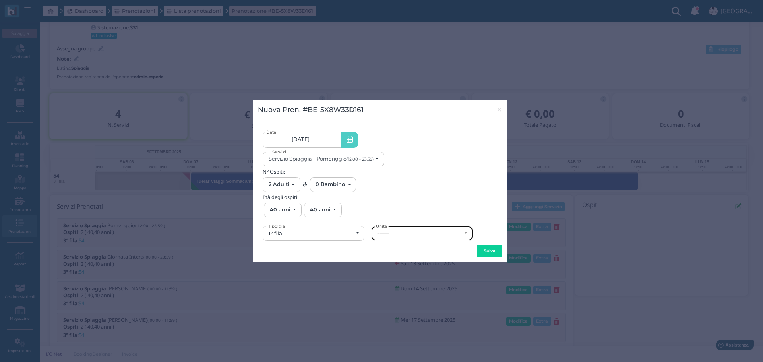
click at [400, 234] on div "------" at bounding box center [419, 233] width 85 height 6
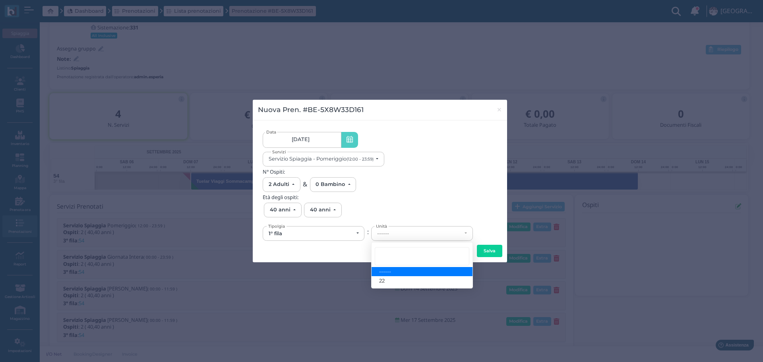
click at [415, 153] on div "Servizio Spiaggia - Pomeriggio (12:00 - 23:59) Servizio Spiaggia - Mattina (00:…" at bounding box center [380, 159] width 234 height 15
click at [501, 111] on span "×" at bounding box center [499, 109] width 6 height 10
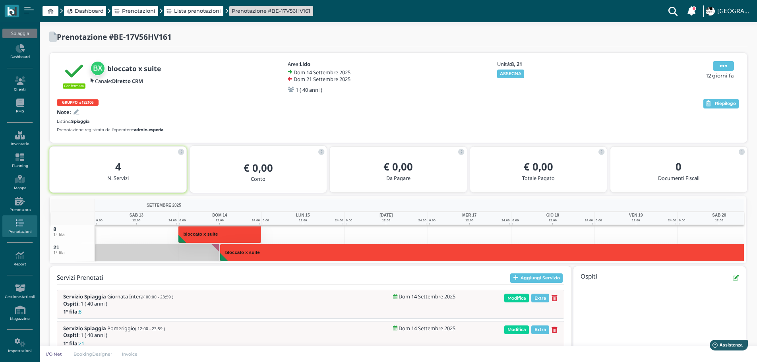
click at [726, 66] on icon at bounding box center [724, 66] width 8 height 9
click at [706, 96] on span "Elimina" at bounding box center [696, 97] width 21 height 8
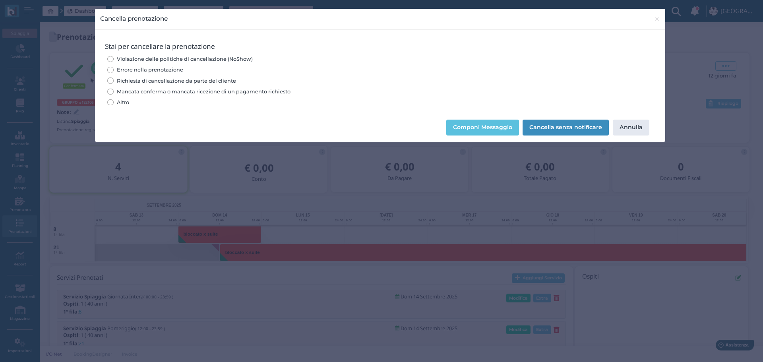
click at [110, 70] on input "Errore nella prenotazione" at bounding box center [110, 70] width 6 height 6
radio input "true"
click at [576, 125] on button "Cancella senza notificare" at bounding box center [565, 128] width 86 height 16
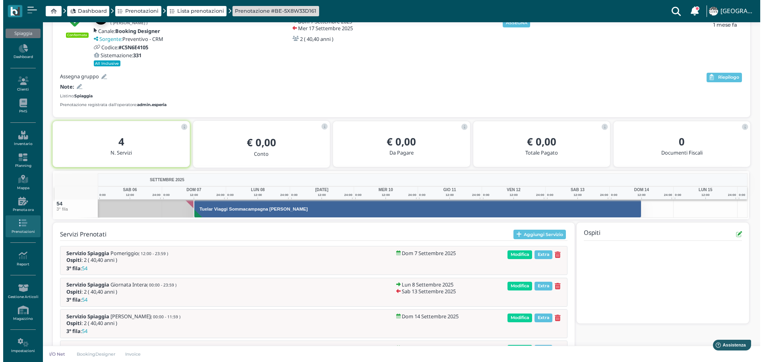
scroll to position [91, 0]
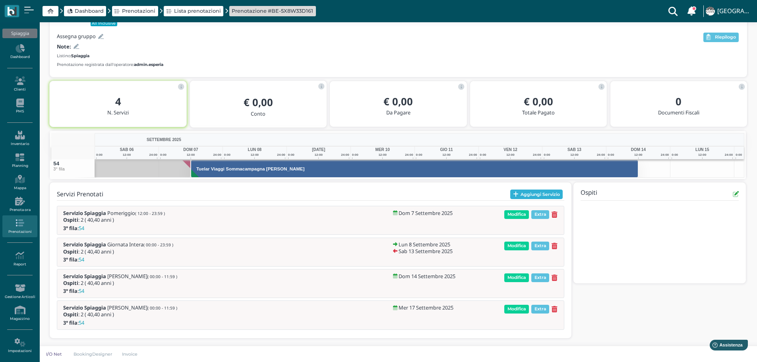
click at [533, 194] on button "Aggiungi Servizio" at bounding box center [536, 195] width 53 height 10
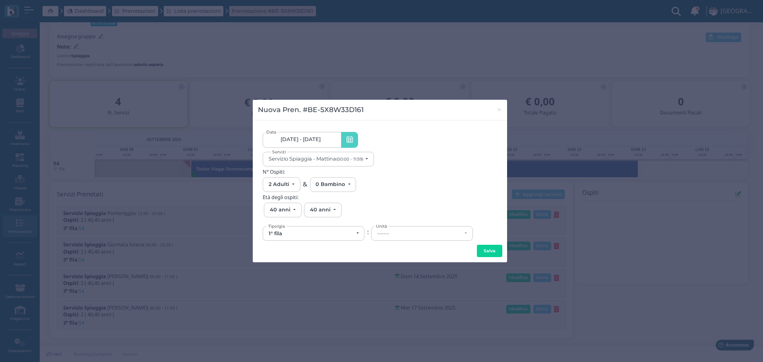
click at [308, 140] on span "[DATE] - [DATE]" at bounding box center [301, 139] width 40 height 6
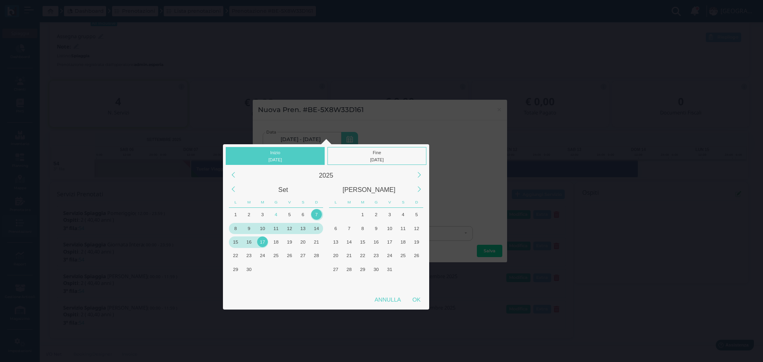
drag, startPoint x: 317, startPoint y: 228, endPoint x: 321, endPoint y: 225, distance: 4.9
click at [317, 227] on div "14" at bounding box center [316, 228] width 11 height 11
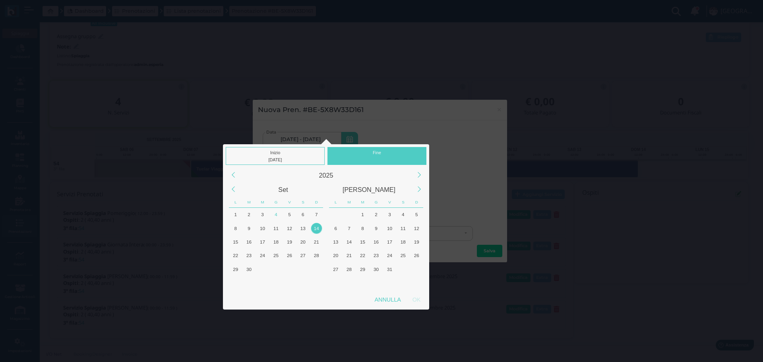
click at [373, 157] on div at bounding box center [376, 159] width 95 height 7
click at [317, 225] on div "14" at bounding box center [316, 228] width 11 height 11
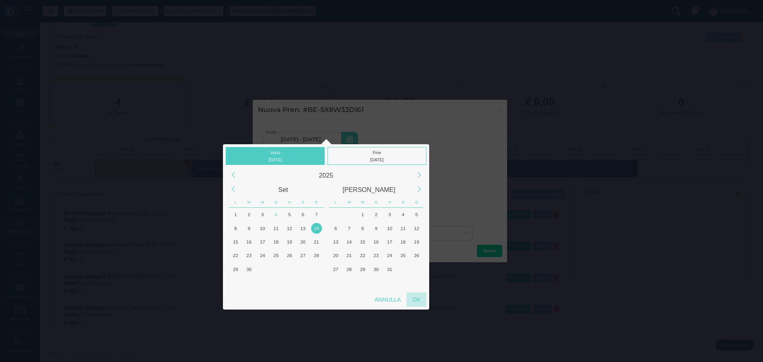
click at [420, 302] on div "OK" at bounding box center [416, 299] width 20 height 14
type input "[DATE] - [DATE]"
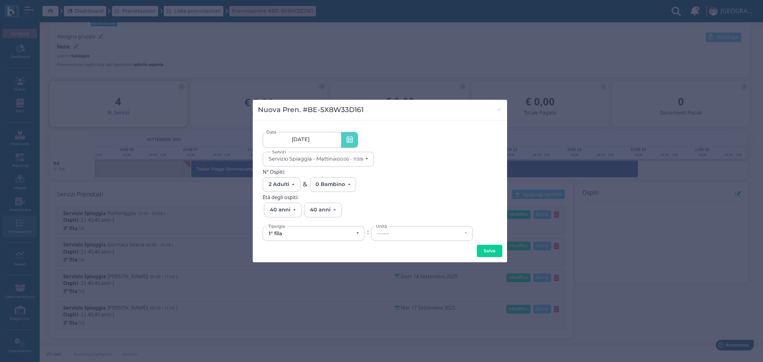
scroll to position [0, 73]
click at [361, 157] on small "(00:00 - 11:59)" at bounding box center [349, 159] width 27 height 5
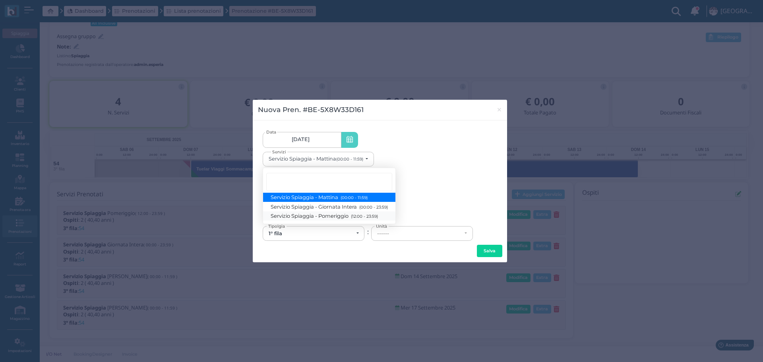
click at [369, 217] on small "(12:00 - 23:59)" at bounding box center [363, 216] width 29 height 5
select select "1369"
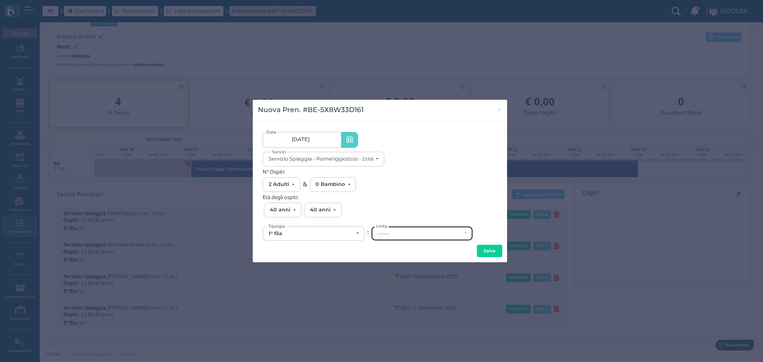
click at [396, 235] on div "------" at bounding box center [419, 233] width 85 height 6
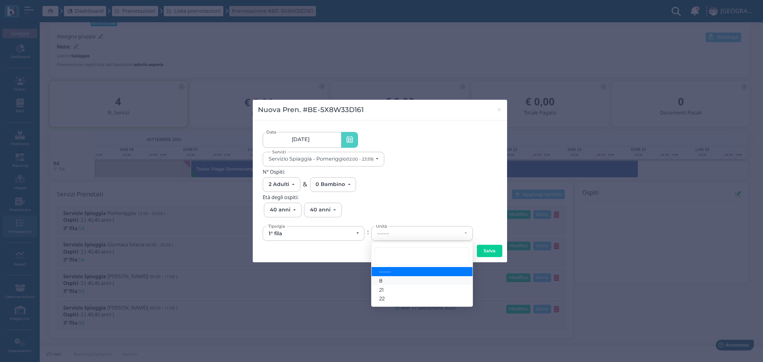
click at [387, 281] on link "8" at bounding box center [422, 280] width 101 height 9
select select "6132"
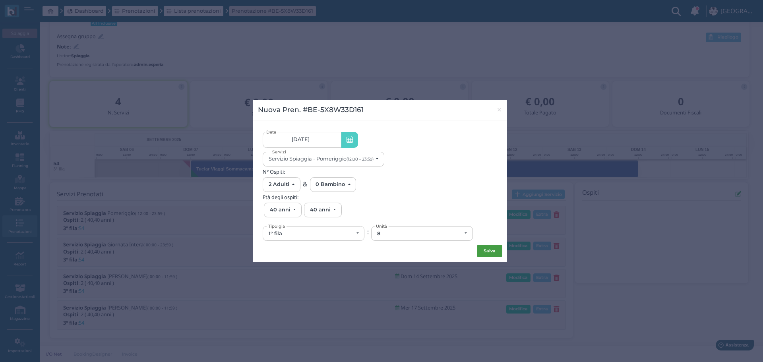
click at [495, 255] on button "Salva" at bounding box center [489, 251] width 25 height 13
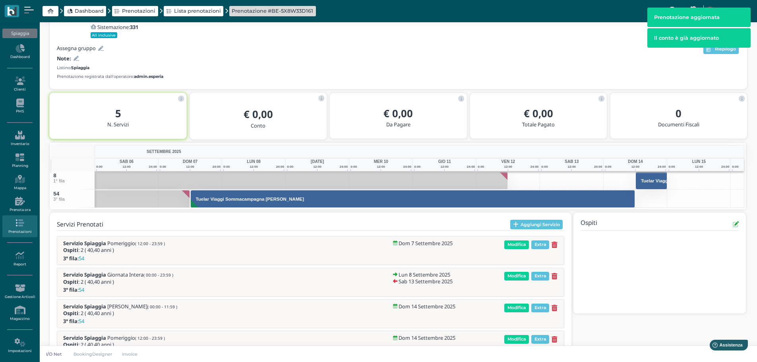
scroll to position [97, 0]
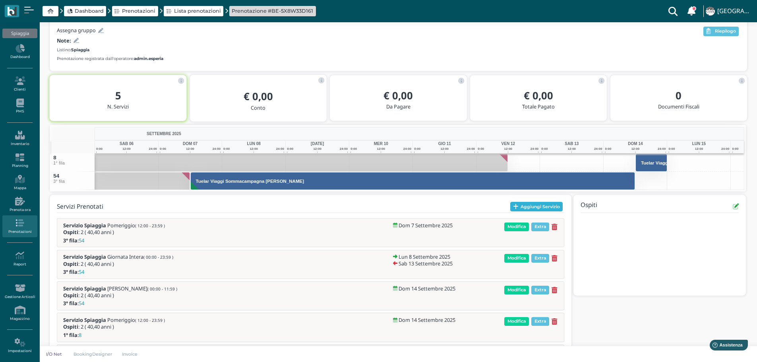
click at [535, 204] on button "Aggiungi Servizio" at bounding box center [536, 207] width 53 height 10
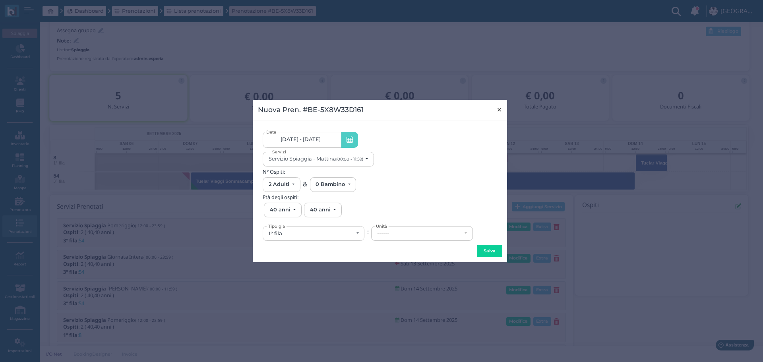
click at [502, 110] on span "×" at bounding box center [499, 109] width 6 height 10
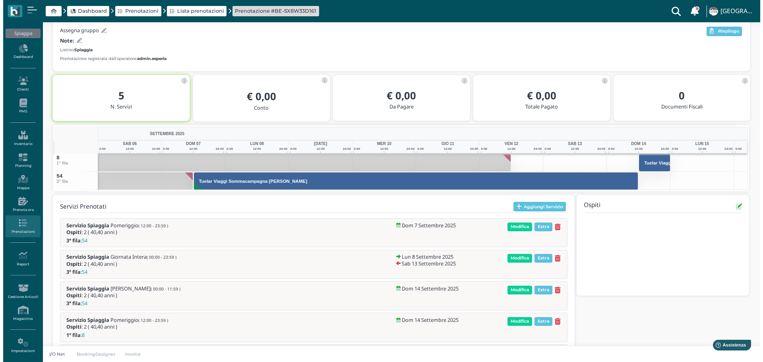
scroll to position [141, 0]
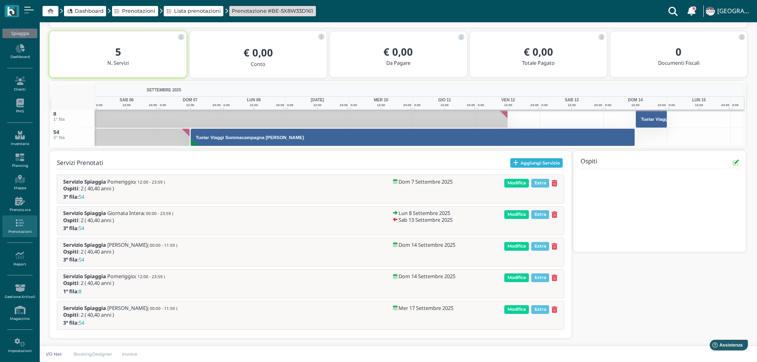
click at [542, 162] on button "Aggiungi Servizio" at bounding box center [536, 163] width 53 height 10
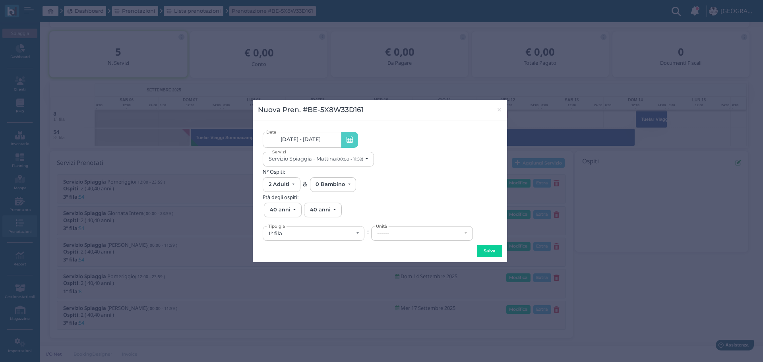
click at [315, 143] on link "[DATE] - [DATE]" at bounding box center [302, 140] width 78 height 16
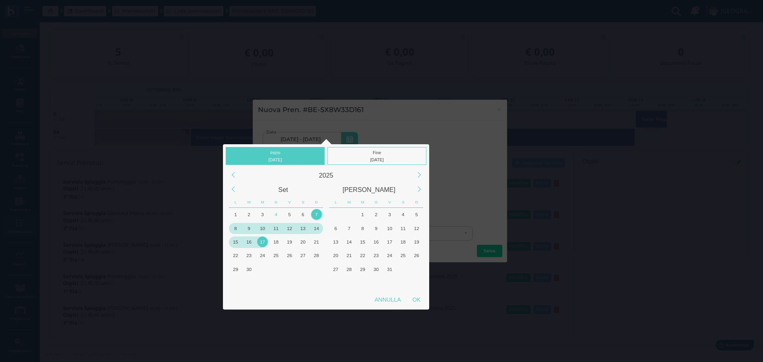
click at [234, 241] on div "15" at bounding box center [235, 241] width 11 height 11
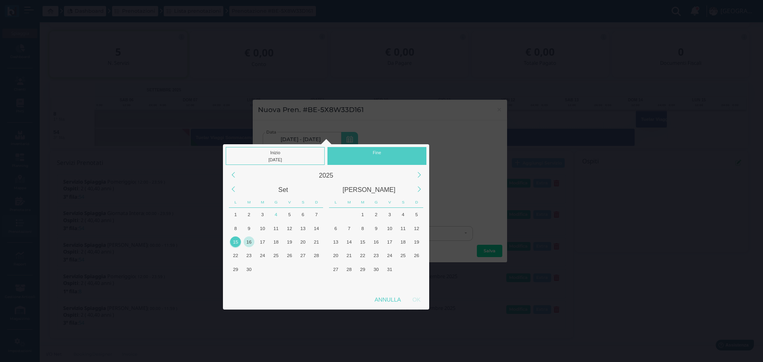
click at [247, 241] on div "16" at bounding box center [249, 241] width 11 height 11
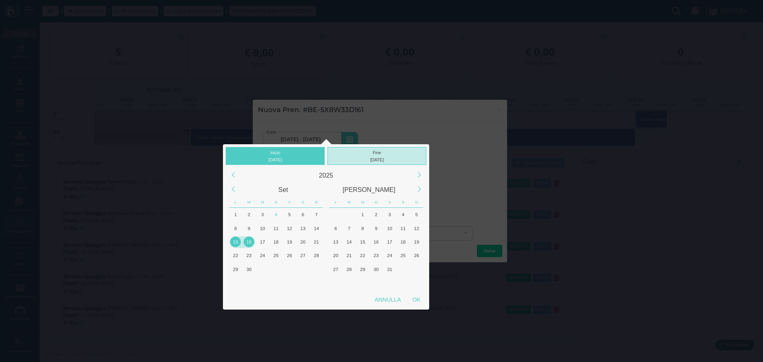
drag, startPoint x: 385, startPoint y: 156, endPoint x: 436, endPoint y: 226, distance: 87.0
click at [385, 156] on div "16/09/2025" at bounding box center [376, 159] width 95 height 7
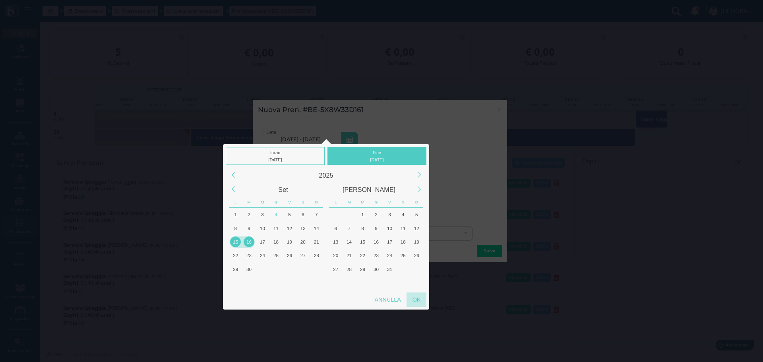
click at [420, 300] on div "OK" at bounding box center [416, 299] width 20 height 14
type input "15/09/2025 - 16/09/2025"
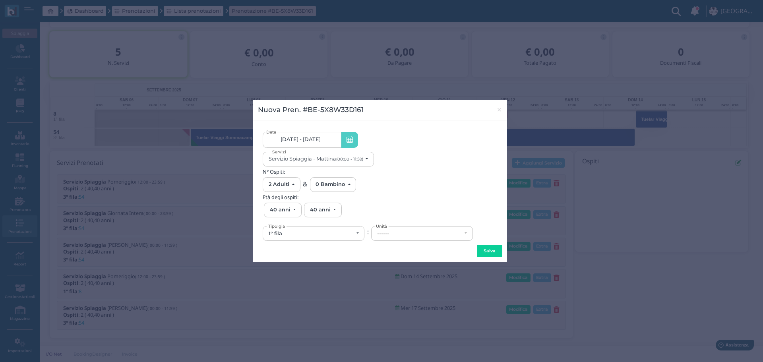
scroll to position [0, 72]
click at [364, 159] on div "Servizio Spiaggia - Mattina (00:00 - 11:59)" at bounding box center [317, 159] width 96 height 6
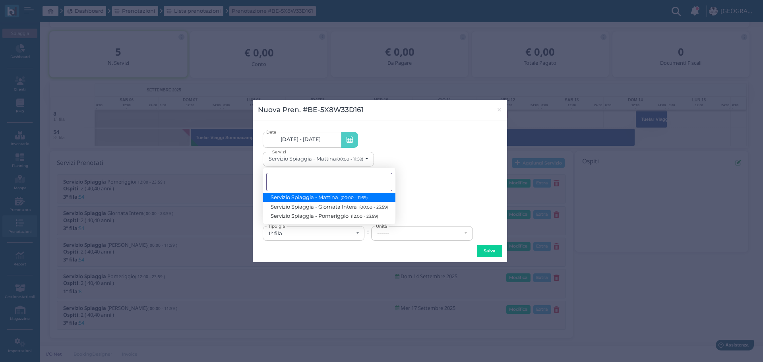
scroll to position [0, 0]
drag, startPoint x: 362, startPoint y: 209, endPoint x: 372, endPoint y: 207, distance: 11.1
click at [362, 209] on small "(00:00 - 23:59)" at bounding box center [372, 206] width 31 height 5
select select "1368"
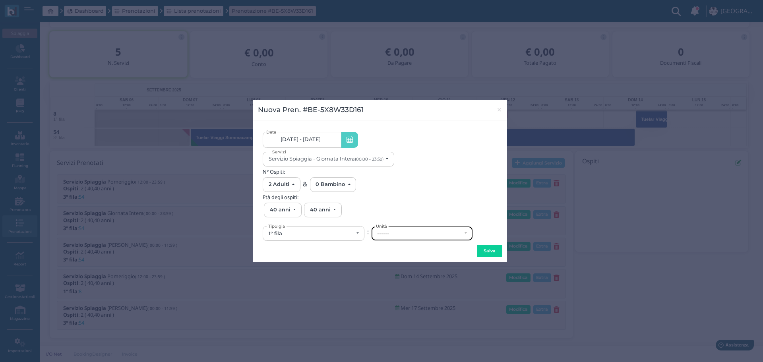
click at [405, 233] on div "------" at bounding box center [419, 233] width 85 height 6
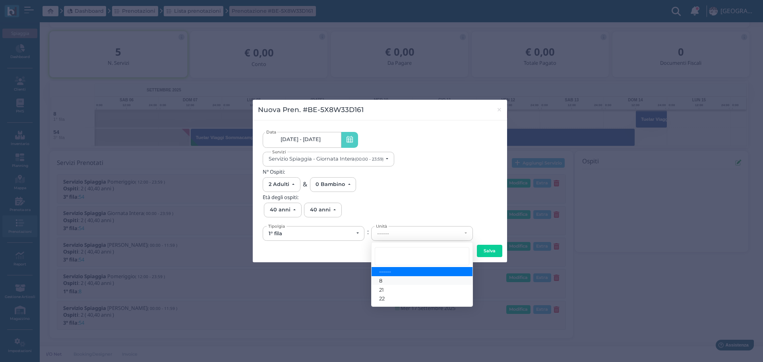
drag, startPoint x: 390, startPoint y: 283, endPoint x: 434, endPoint y: 269, distance: 45.9
click at [390, 282] on link "8" at bounding box center [422, 280] width 101 height 9
select select "6132"
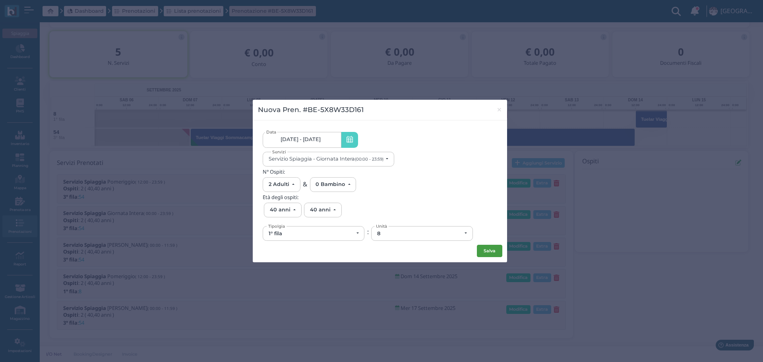
click at [484, 248] on button "Salva" at bounding box center [489, 251] width 25 height 13
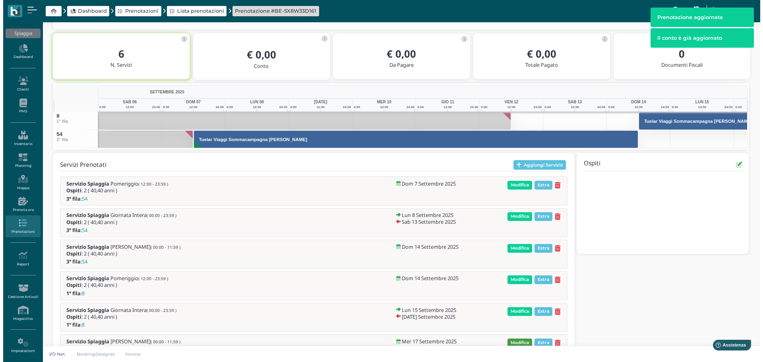
scroll to position [172, 0]
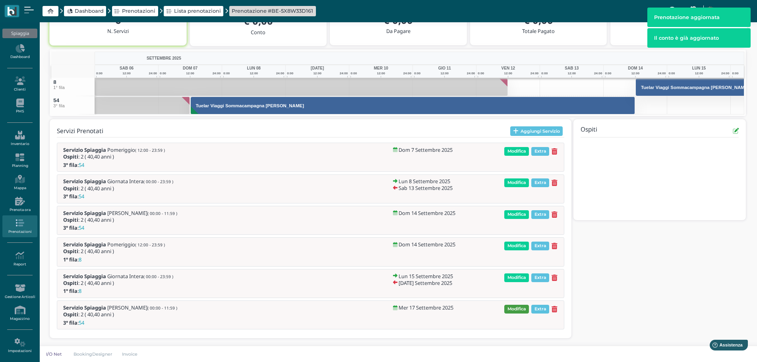
click at [522, 312] on span "Modifica" at bounding box center [516, 309] width 25 height 9
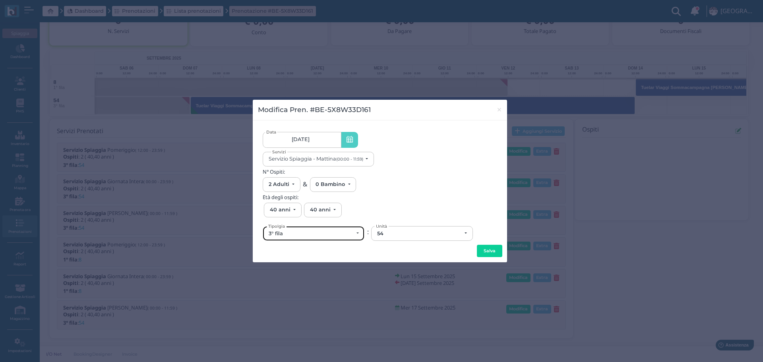
click at [346, 232] on div "3° fila" at bounding box center [311, 233] width 85 height 6
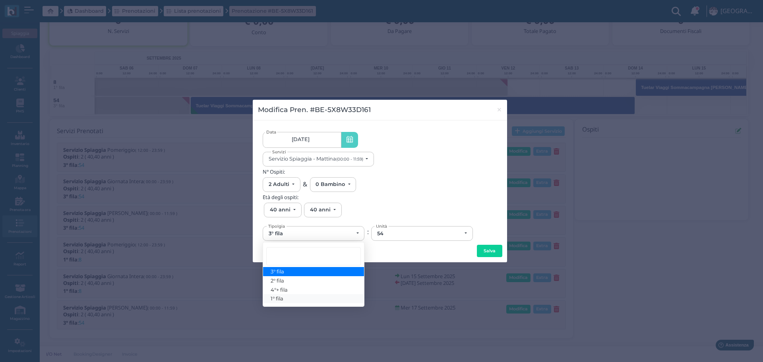
click at [294, 295] on link "1° fila" at bounding box center [313, 298] width 101 height 9
select select "431"
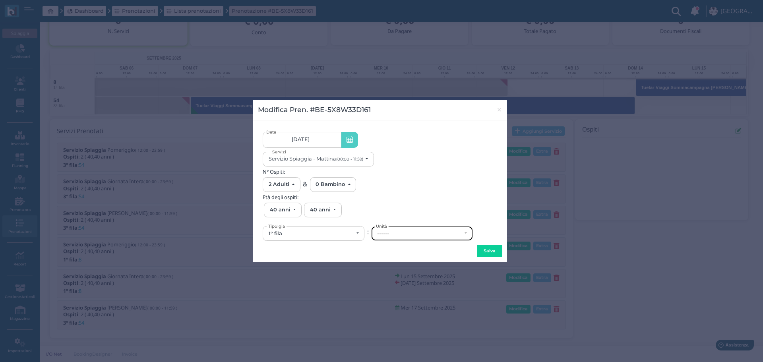
click at [404, 233] on div "------" at bounding box center [419, 233] width 85 height 6
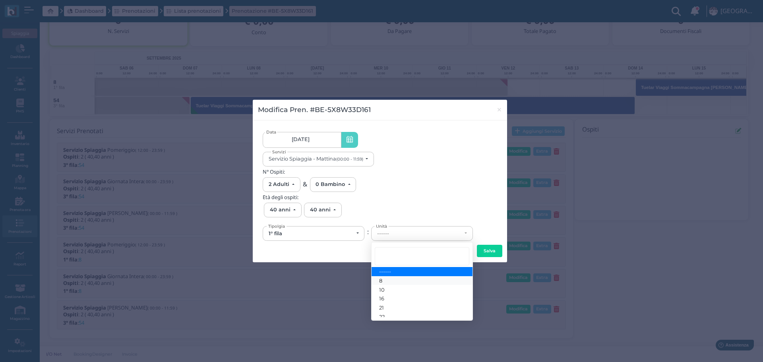
drag, startPoint x: 395, startPoint y: 281, endPoint x: 470, endPoint y: 264, distance: 77.4
click at [395, 281] on link "8" at bounding box center [422, 280] width 101 height 9
select select "6132"
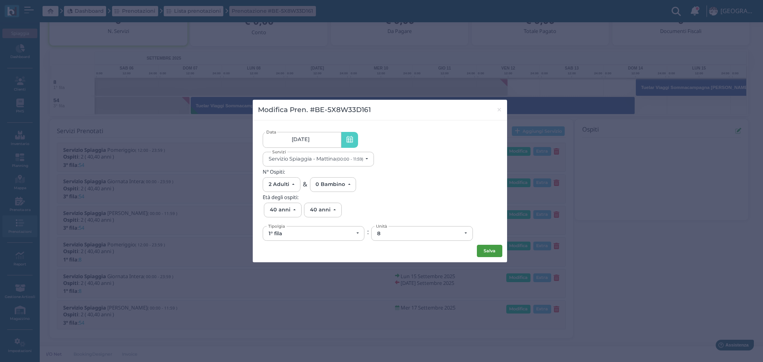
click at [489, 251] on button "Salva" at bounding box center [489, 251] width 25 height 13
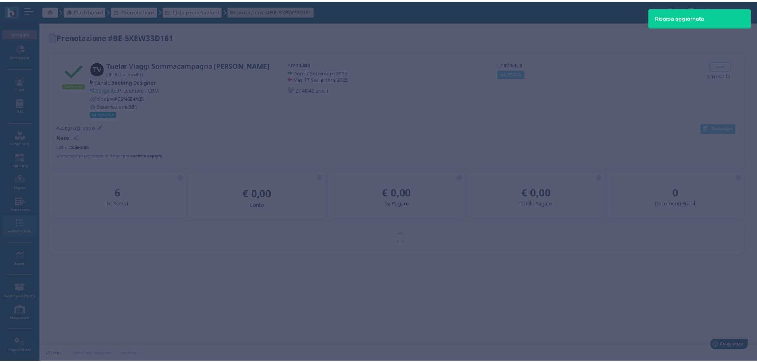
scroll to position [0, 0]
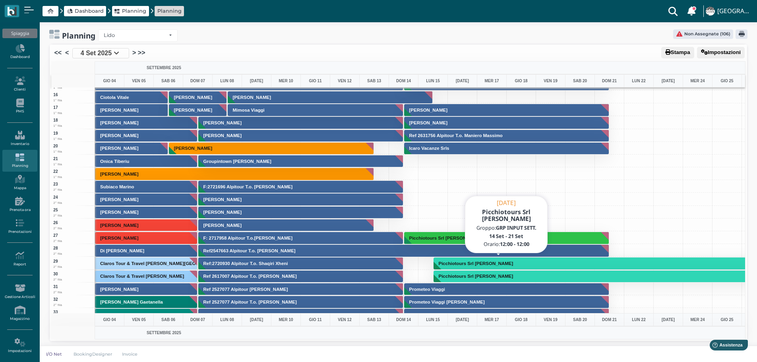
scroll to position [238, 0]
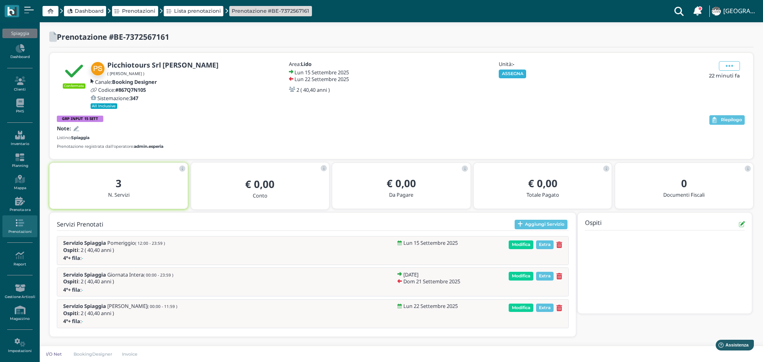
click at [520, 73] on button "ASSEGNA" at bounding box center [512, 74] width 27 height 9
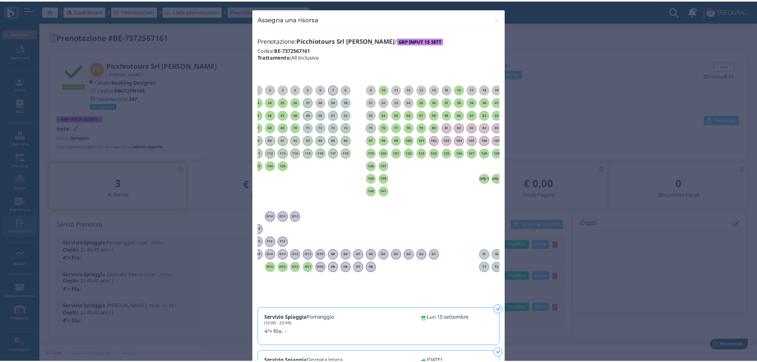
scroll to position [0, 72]
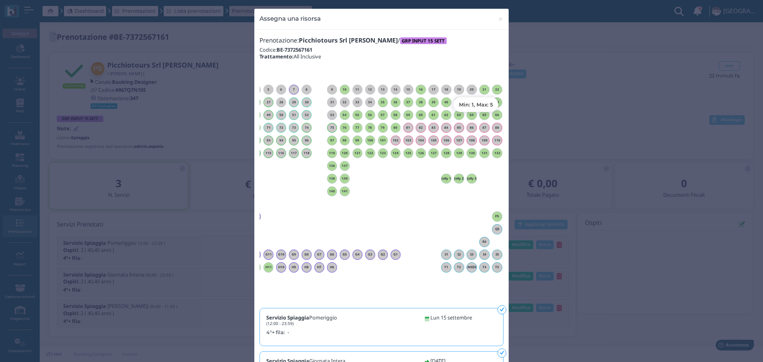
click at [496, 93] on div "22" at bounding box center [497, 90] width 10 height 10
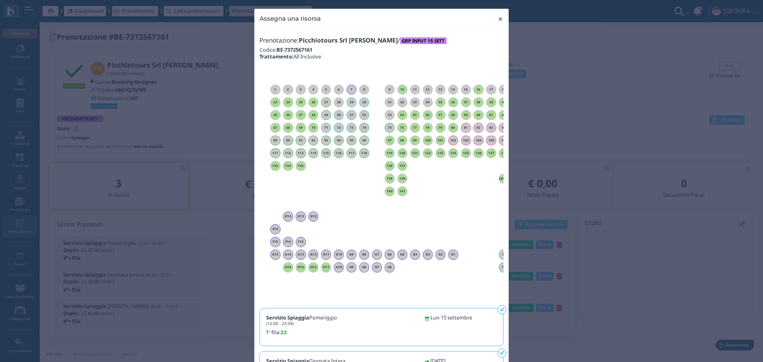
click at [497, 18] on span "×" at bounding box center [500, 19] width 6 height 10
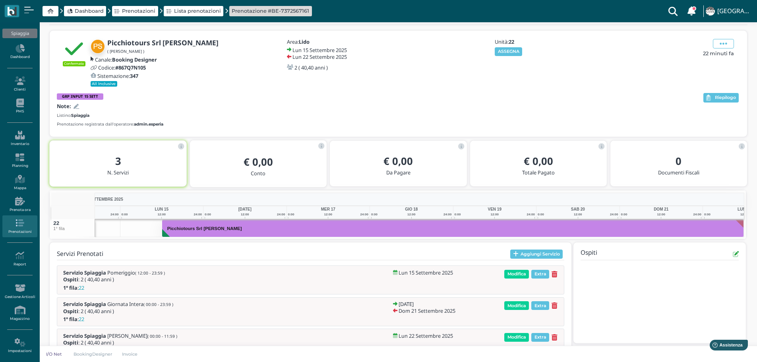
scroll to position [0, 0]
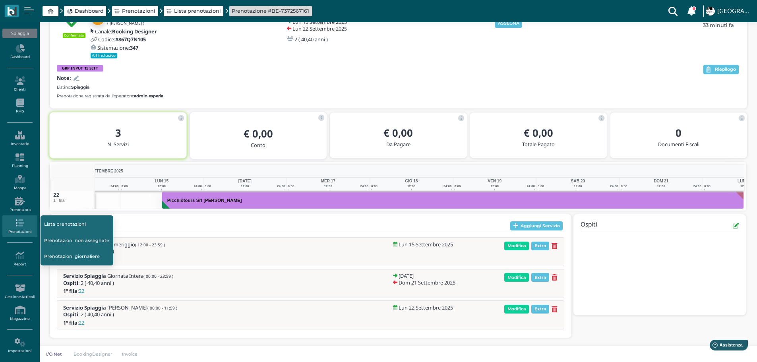
drag, startPoint x: 65, startPoint y: 240, endPoint x: 122, endPoint y: 238, distance: 56.5
click at [65, 240] on link "Prenotazioni non assegnate" at bounding box center [77, 240] width 73 height 15
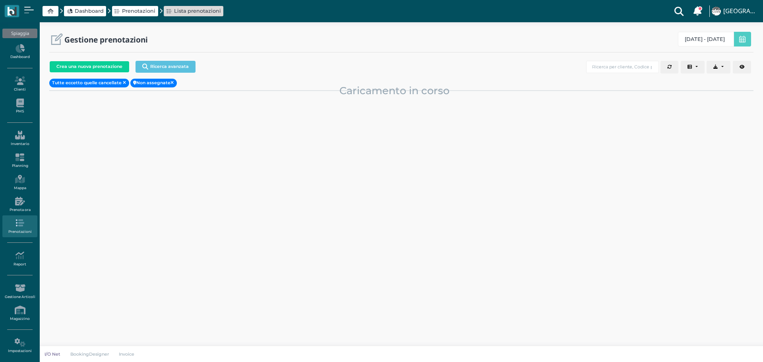
select select "0"
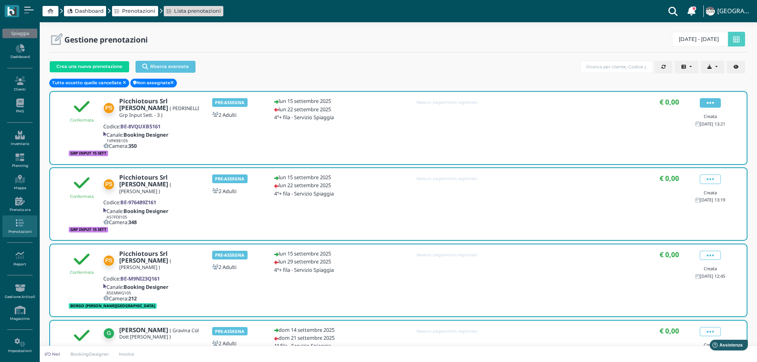
click at [706, 101] on icon at bounding box center [710, 103] width 8 height 9
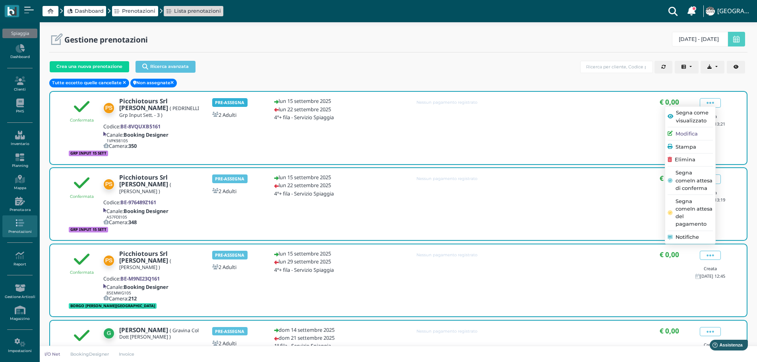
click at [236, 105] on b "PRE-ASSEGNA" at bounding box center [229, 102] width 29 height 6
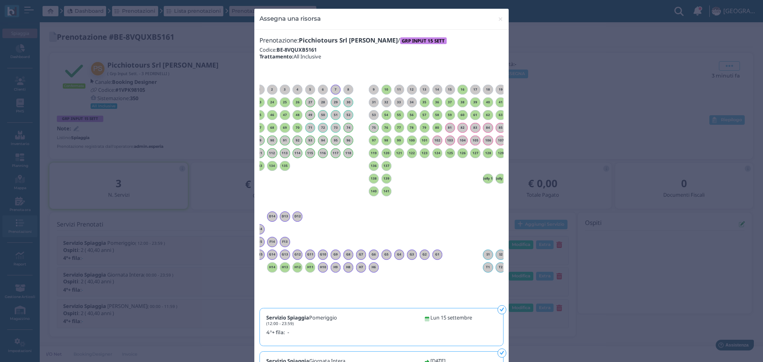
scroll to position [0, 72]
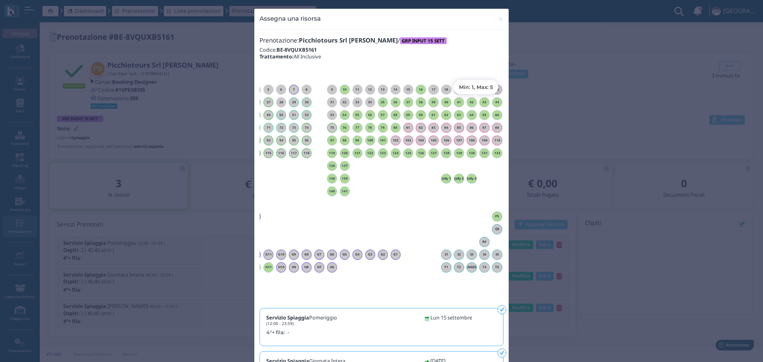
click at [481, 102] on h6 "43" at bounding box center [484, 103] width 10 height 4
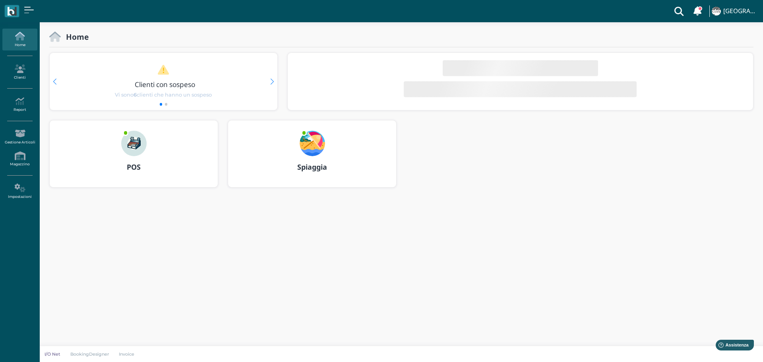
click at [309, 139] on img at bounding box center [312, 143] width 25 height 25
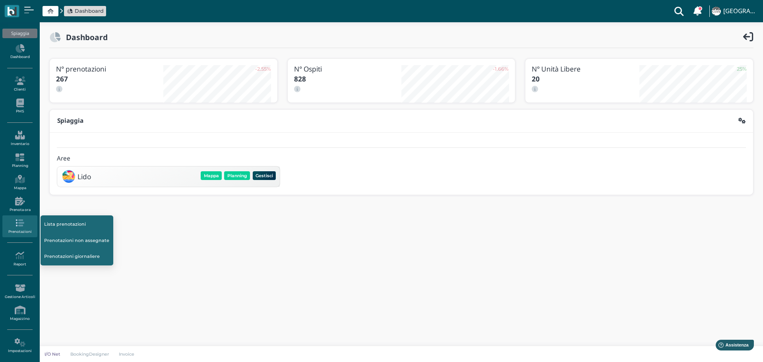
click at [83, 239] on link "Prenotazioni non assegnate" at bounding box center [77, 240] width 73 height 15
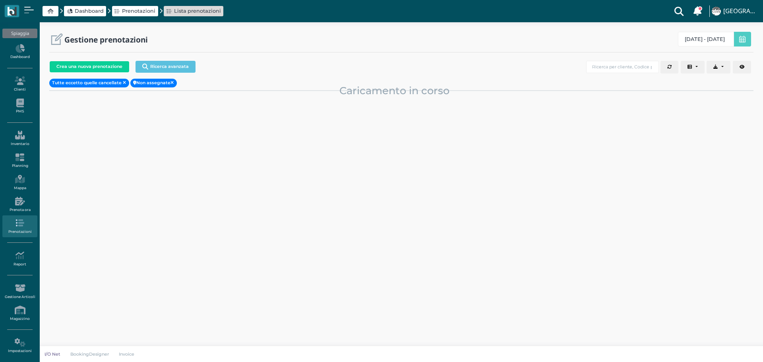
select select "0"
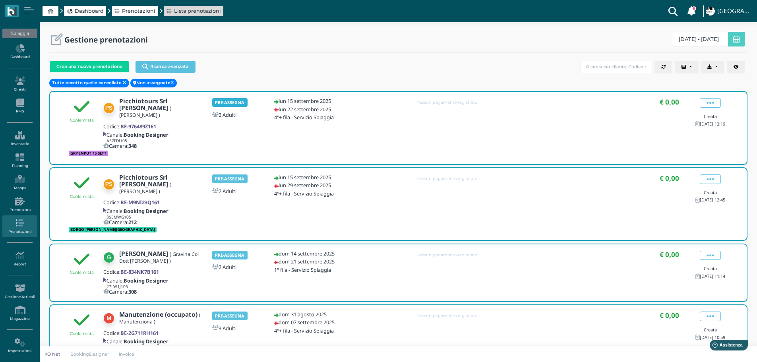
click at [243, 100] on b "PRE-ASSEGNA" at bounding box center [229, 102] width 29 height 6
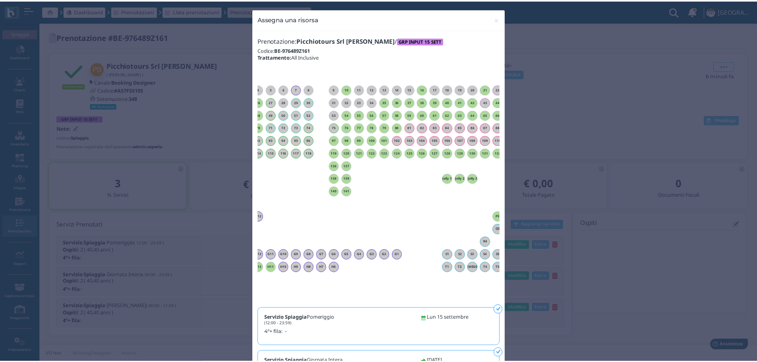
scroll to position [0, 72]
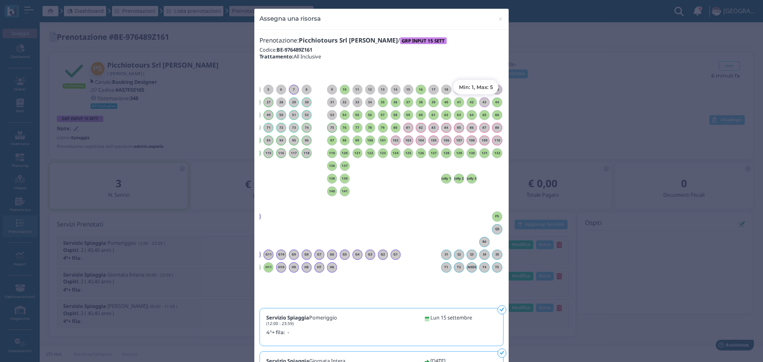
click at [497, 104] on div "44" at bounding box center [497, 102] width 10 height 10
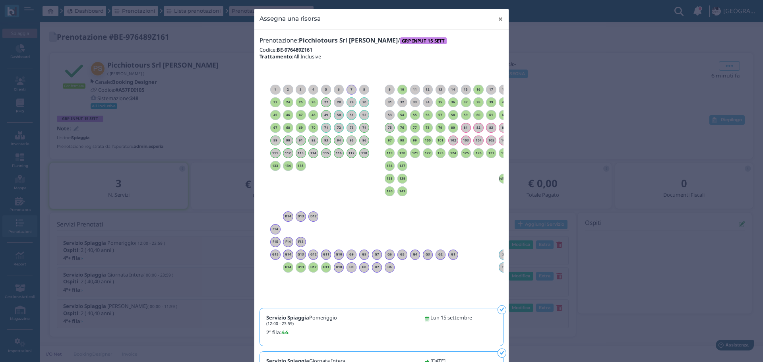
click at [498, 20] on span "×" at bounding box center [500, 19] width 6 height 10
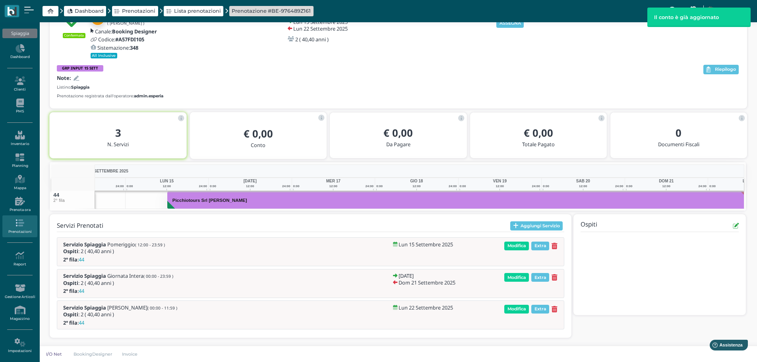
scroll to position [0, 58]
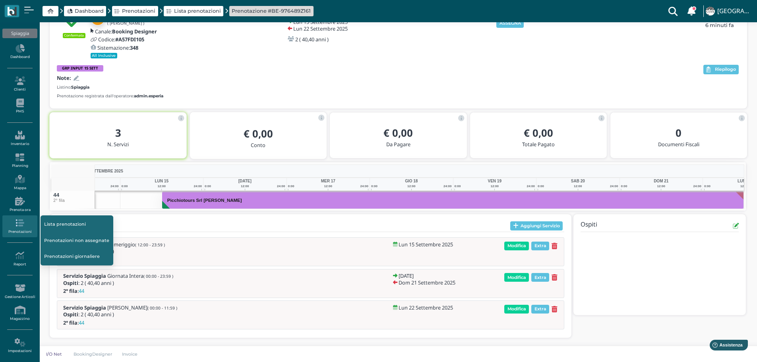
drag, startPoint x: 70, startPoint y: 241, endPoint x: 91, endPoint y: 242, distance: 20.7
click at [70, 241] on link "Prenotazioni non assegnate" at bounding box center [77, 240] width 73 height 15
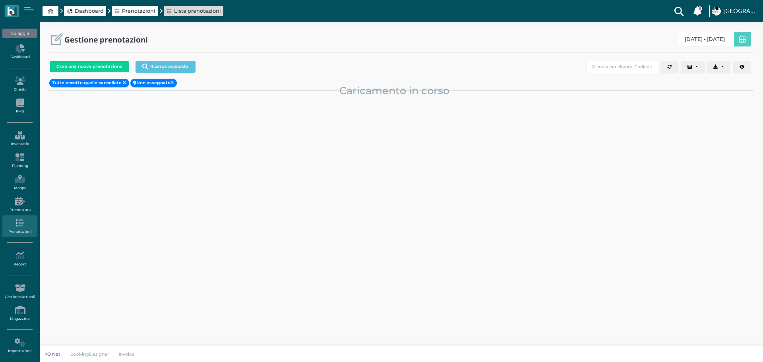
select select "0"
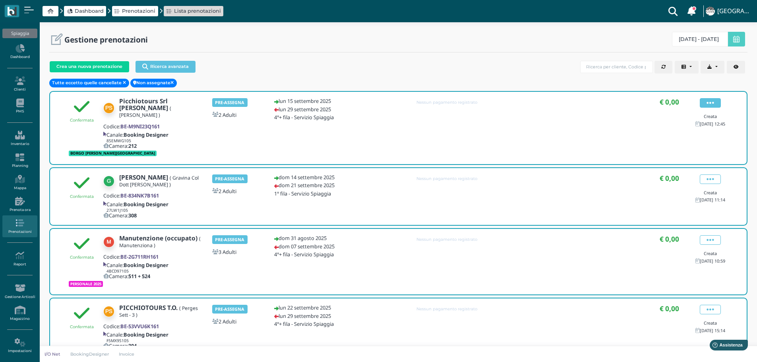
click at [710, 103] on icon at bounding box center [710, 103] width 8 height 9
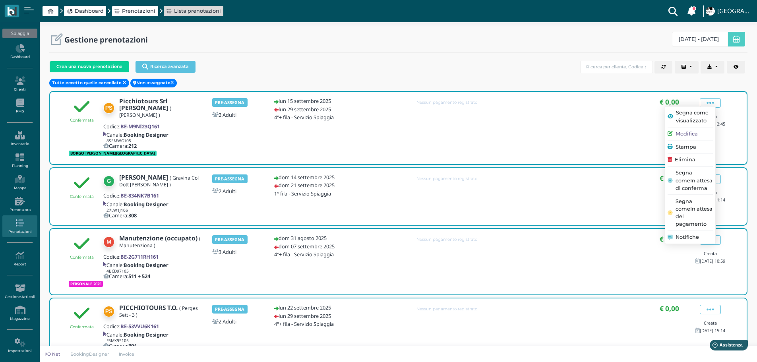
click at [695, 159] on span "Elimina" at bounding box center [685, 160] width 21 height 8
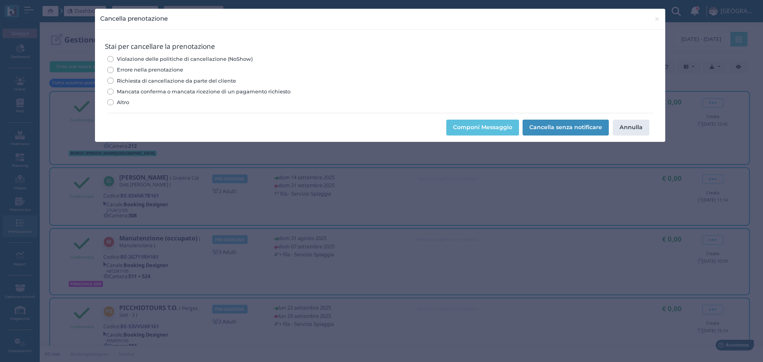
click at [110, 69] on input "Errore nella prenotazione" at bounding box center [110, 70] width 6 height 6
radio input "true"
click at [565, 127] on button "Cancella senza notificare" at bounding box center [565, 128] width 86 height 16
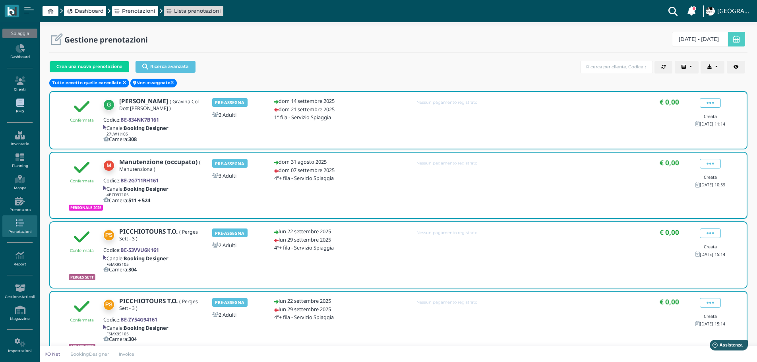
click at [19, 112] on link "PMS" at bounding box center [19, 106] width 35 height 22
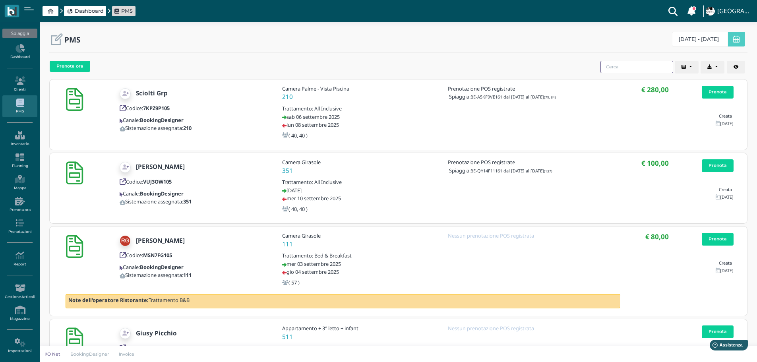
click at [640, 68] on input "search" at bounding box center [636, 67] width 73 height 12
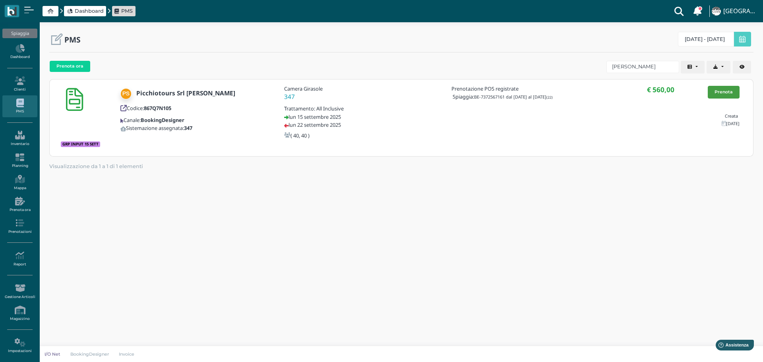
click at [724, 92] on link "Prenota" at bounding box center [724, 92] width 32 height 13
drag, startPoint x: 645, startPoint y: 69, endPoint x: 565, endPoint y: 66, distance: 80.7
click at [565, 66] on div "Prenota ora Codice Cliente Gruppo Sistemazione Prenotazioni POS Data di arrivo …" at bounding box center [401, 68] width 704 height 20
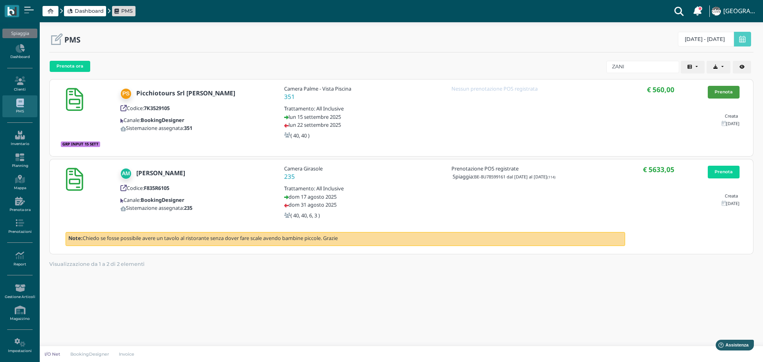
click at [726, 93] on link "Prenota" at bounding box center [724, 92] width 32 height 13
drag, startPoint x: 610, startPoint y: 66, endPoint x: 552, endPoint y: 66, distance: 58.0
click at [552, 66] on div "Prenota ora Codice Cliente Gruppo Sistemazione Prenotazioni POS Data di arrivo …" at bounding box center [401, 68] width 704 height 20
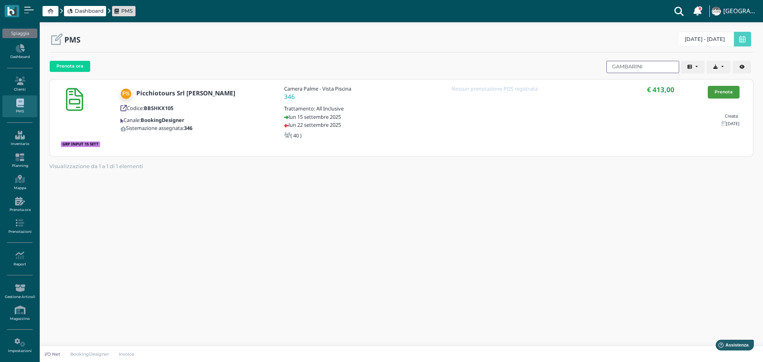
type input "GAMBARINI"
click at [719, 95] on link "Prenota" at bounding box center [724, 92] width 32 height 13
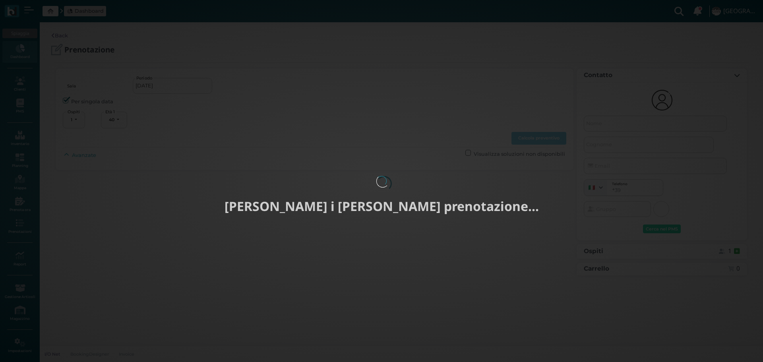
select select "40"
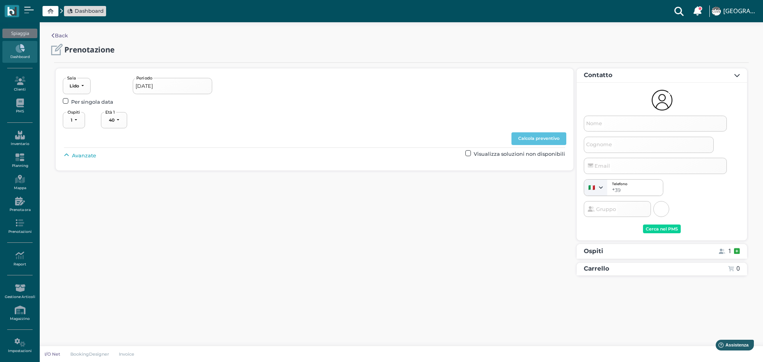
type input "15/09/2025 - 22/09/2025"
select select "2"
type input "Picchiotours Srl [PERSON_NAME]"
type input "info@picchiotours.it"
select select "40"
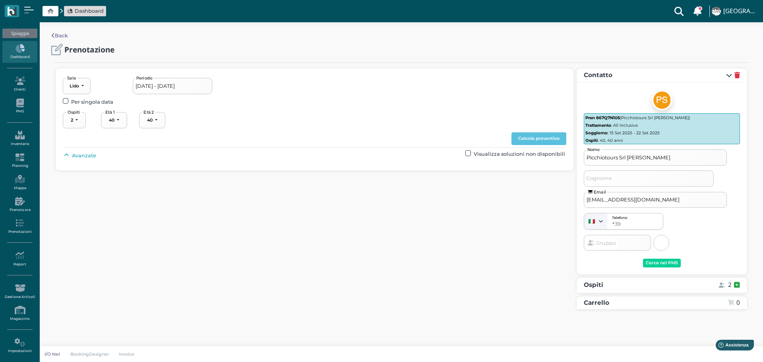
click at [75, 153] on span "Avanzate" at bounding box center [84, 156] width 24 height 8
click at [339, 172] on div "----------------------" at bounding box center [338, 174] width 35 height 6
click at [344, 199] on link "1° fila" at bounding box center [347, 202] width 59 height 10
select select "237"
click at [533, 135] on button "Calcola preventivo" at bounding box center [538, 138] width 55 height 13
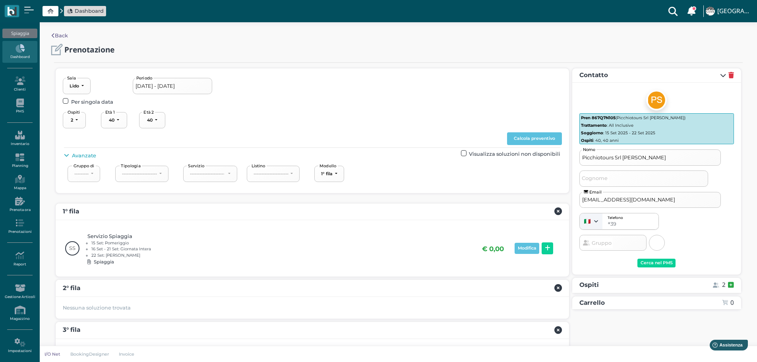
drag, startPoint x: 550, startPoint y: 247, endPoint x: 562, endPoint y: 251, distance: 12.9
click at [550, 247] on icon at bounding box center [548, 248] width 6 height 6
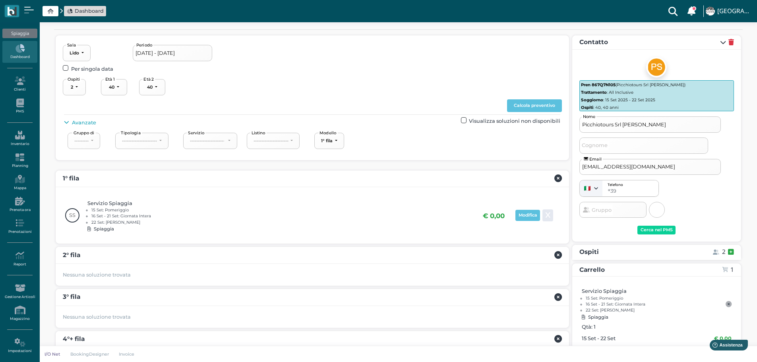
scroll to position [106, 0]
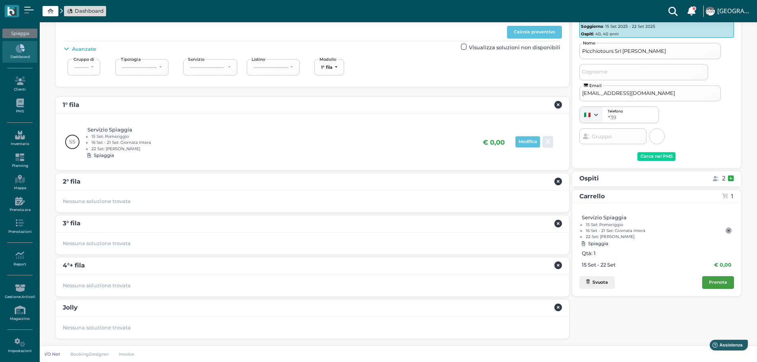
click at [719, 288] on button "Prenota" at bounding box center [718, 282] width 32 height 13
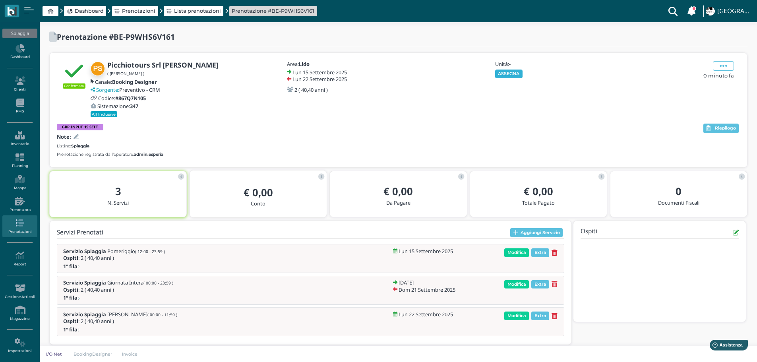
click at [511, 77] on button "ASSEGNA" at bounding box center [508, 74] width 27 height 9
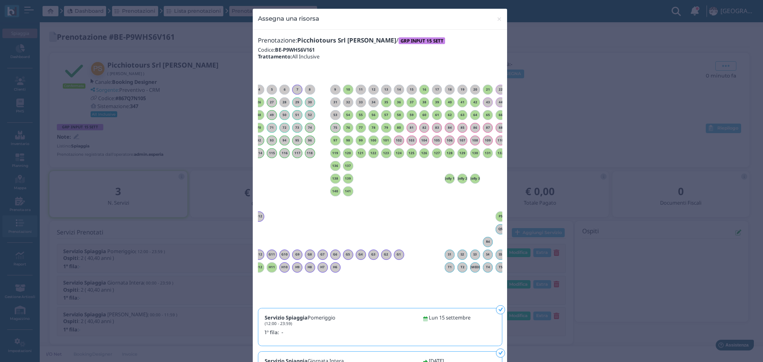
scroll to position [0, 72]
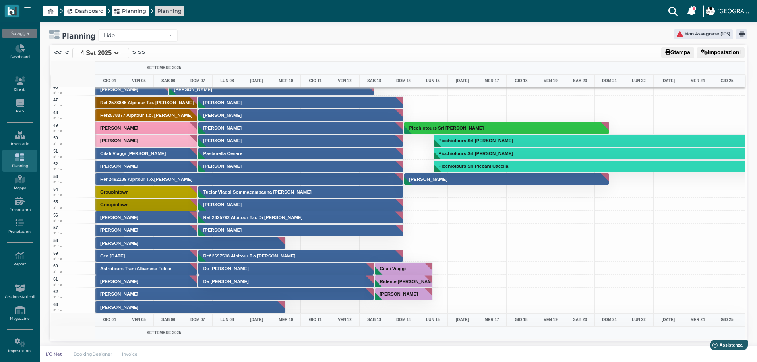
scroll to position [596, 0]
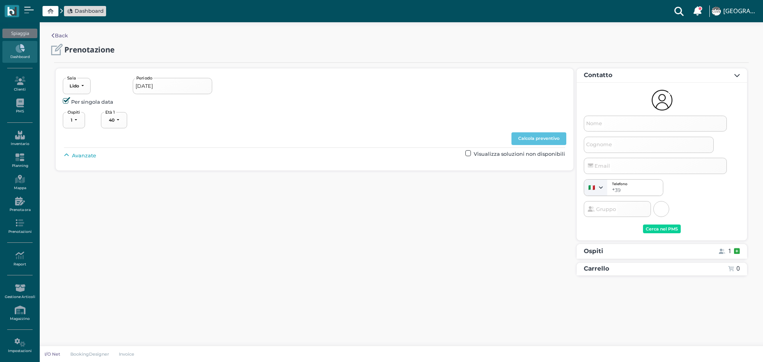
select select "40"
type input "[DATE] - [DATE]"
select select "2"
type input "Picchiotours Srl [PERSON_NAME]"
type input "[EMAIL_ADDRESS][DOMAIN_NAME]"
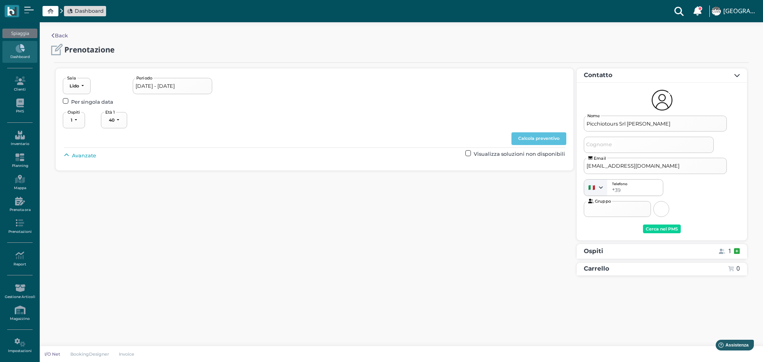
select select "40"
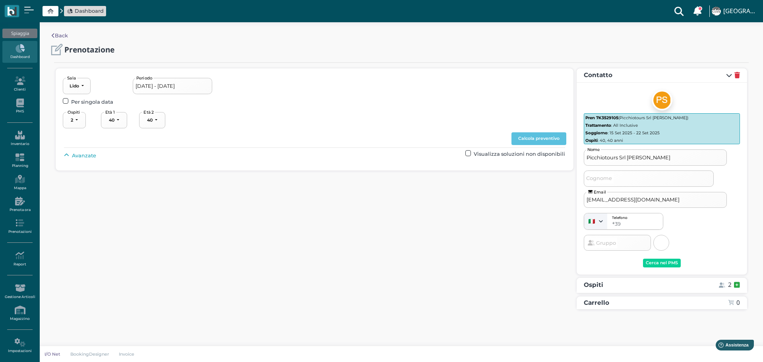
click at [89, 153] on span "Avanzate" at bounding box center [84, 156] width 24 height 8
click at [349, 178] on button "----------------------" at bounding box center [340, 174] width 53 height 16
click at [343, 219] on link "3° fila" at bounding box center [347, 223] width 59 height 10
select select "239"
click at [524, 138] on button "Calcola preventivo" at bounding box center [538, 138] width 55 height 13
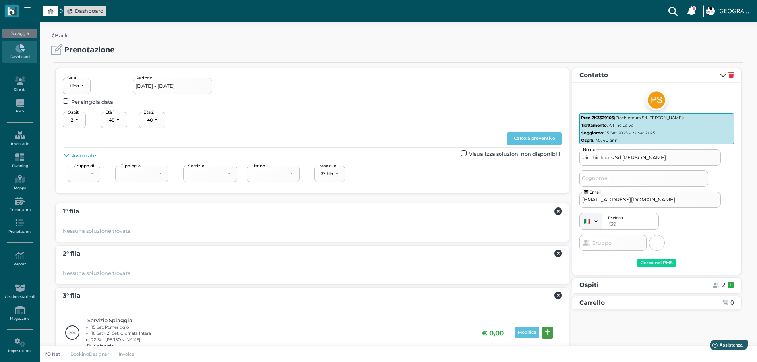
click at [553, 329] on button at bounding box center [548, 333] width 12 height 12
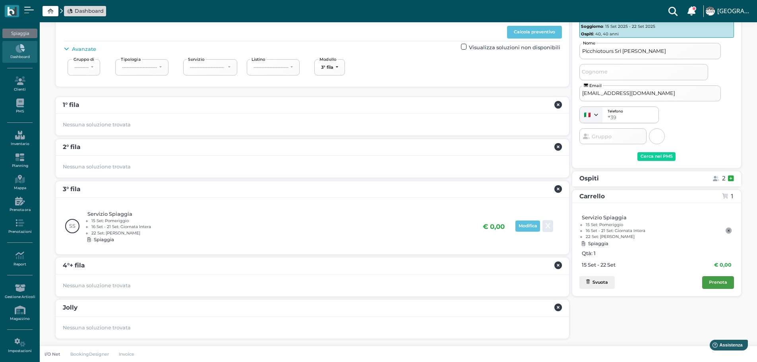
click at [719, 286] on button "Prenota" at bounding box center [718, 282] width 32 height 13
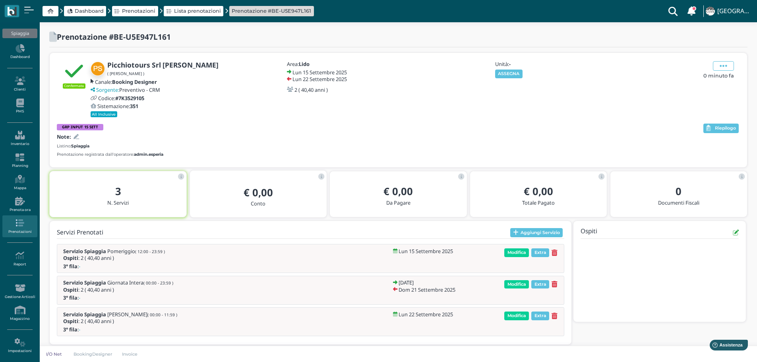
drag, startPoint x: 503, startPoint y: 73, endPoint x: 578, endPoint y: 88, distance: 76.5
click at [505, 74] on button "ASSEGNA" at bounding box center [508, 74] width 27 height 9
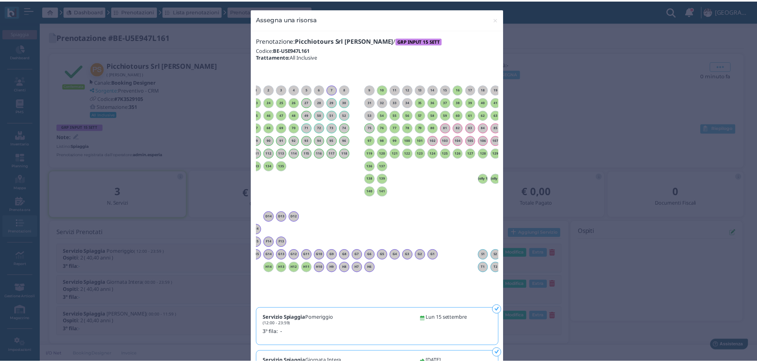
scroll to position [0, 72]
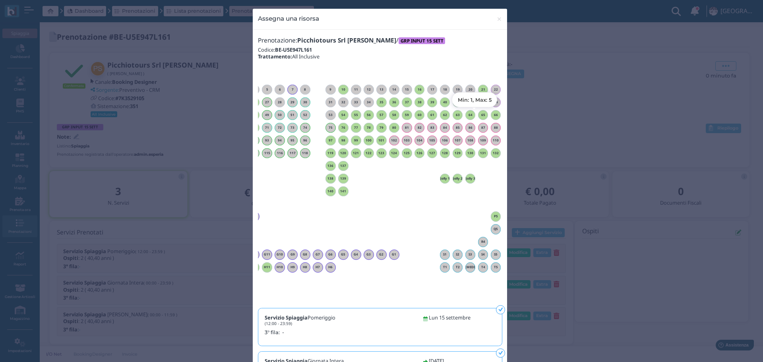
click at [482, 115] on h6 "65" at bounding box center [483, 115] width 10 height 4
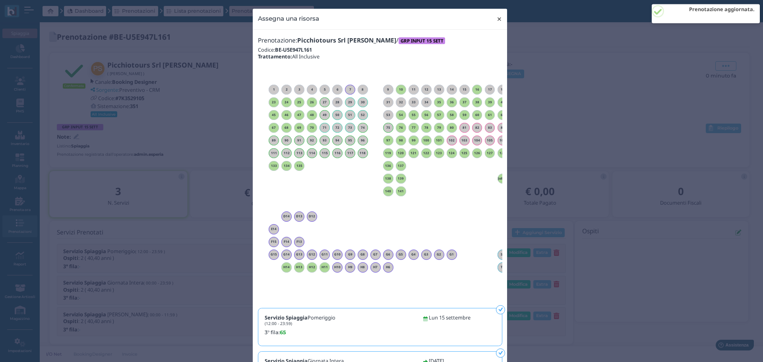
click at [498, 21] on span "×" at bounding box center [499, 19] width 6 height 10
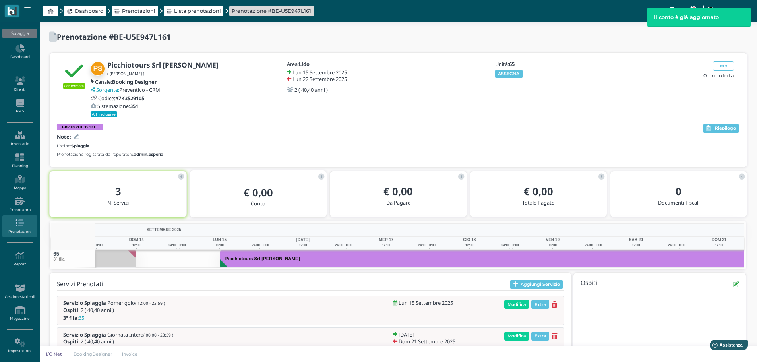
scroll to position [0, 58]
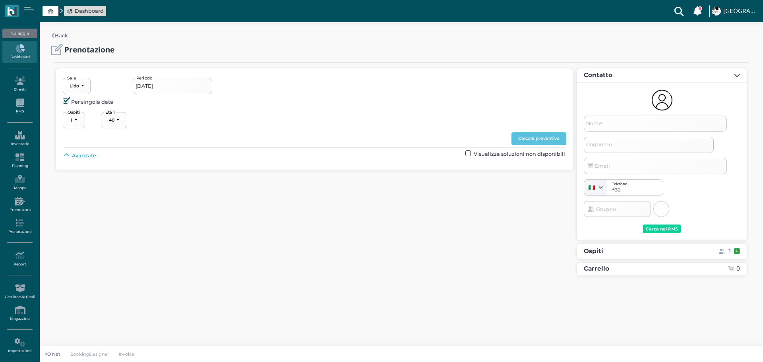
select select "40"
type input "[DATE] - [DATE]"
type input "Picchiotours Srl [PERSON_NAME]"
type input "info@picchiotours.it"
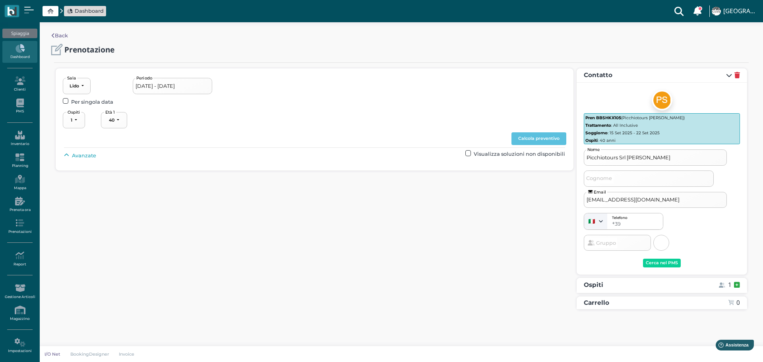
click at [86, 154] on span "Avanzate" at bounding box center [84, 156] width 24 height 8
click at [347, 173] on div "----------------------" at bounding box center [338, 174] width 35 height 6
drag, startPoint x: 340, startPoint y: 223, endPoint x: 462, endPoint y: 173, distance: 132.4
click at [342, 221] on link "3° fila" at bounding box center [347, 223] width 59 height 10
select select "239"
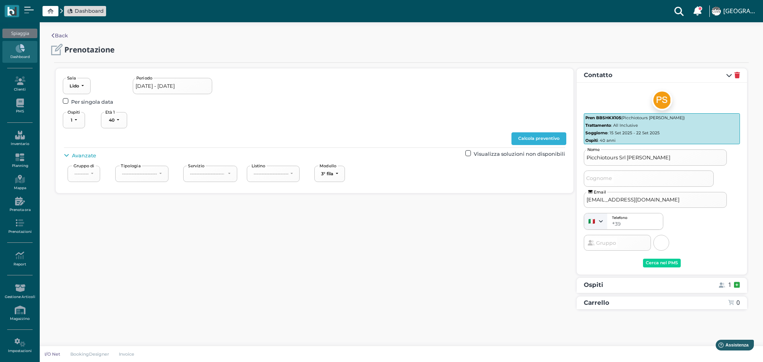
drag, startPoint x: 522, startPoint y: 141, endPoint x: 530, endPoint y: 141, distance: 7.9
click at [522, 141] on button "Calcola preventivo" at bounding box center [538, 138] width 55 height 13
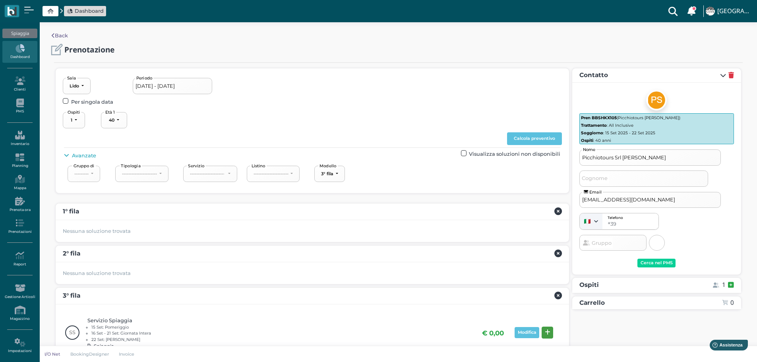
click at [547, 330] on icon at bounding box center [548, 332] width 6 height 6
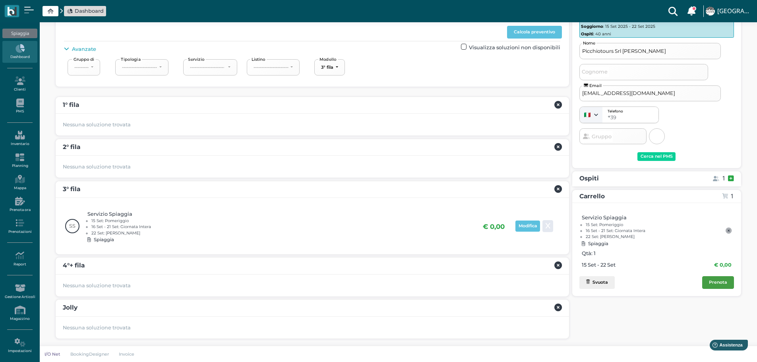
drag, startPoint x: 719, startPoint y: 286, endPoint x: 700, endPoint y: 273, distance: 22.8
click at [719, 286] on button "Prenota" at bounding box center [718, 282] width 32 height 13
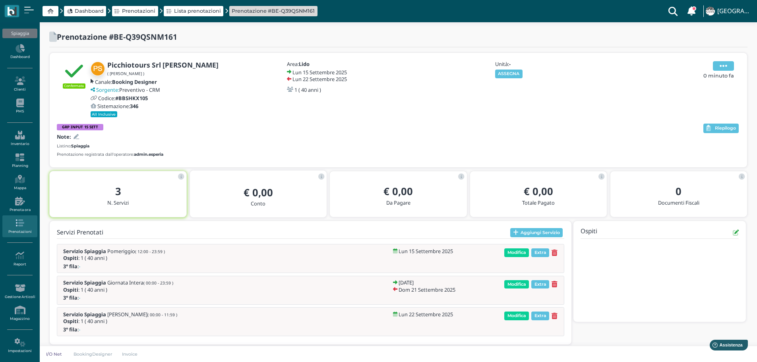
click at [726, 66] on icon at bounding box center [724, 66] width 8 height 9
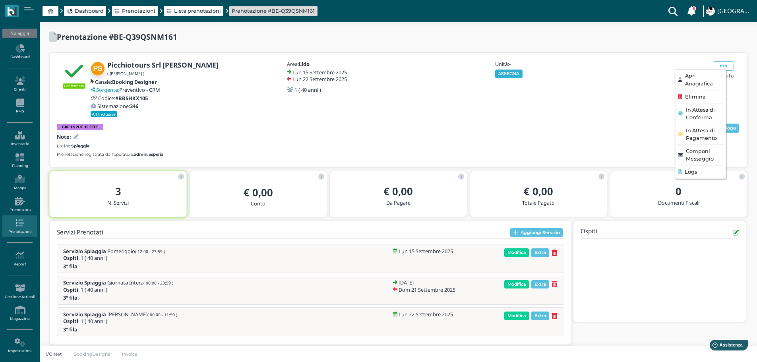
click at [508, 70] on button "ASSEGNA" at bounding box center [508, 74] width 27 height 9
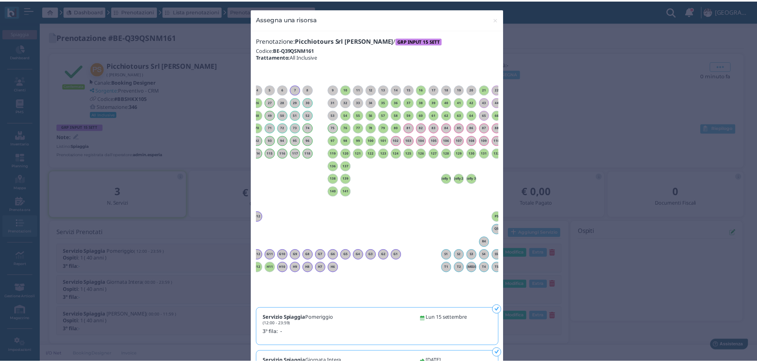
scroll to position [0, 72]
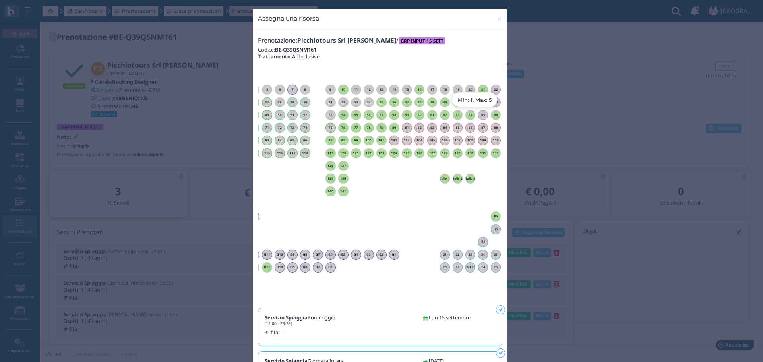
drag, startPoint x: 493, startPoint y: 118, endPoint x: 507, endPoint y: 113, distance: 15.2
click at [493, 117] on div "66" at bounding box center [496, 115] width 10 height 10
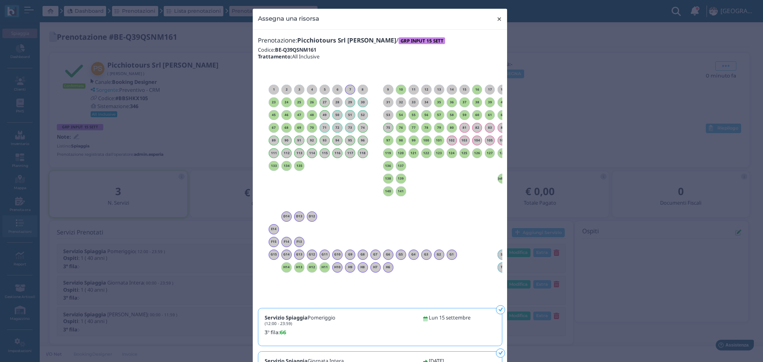
click at [497, 17] on span "×" at bounding box center [499, 19] width 6 height 10
